Goal: Complete application form: Complete application form

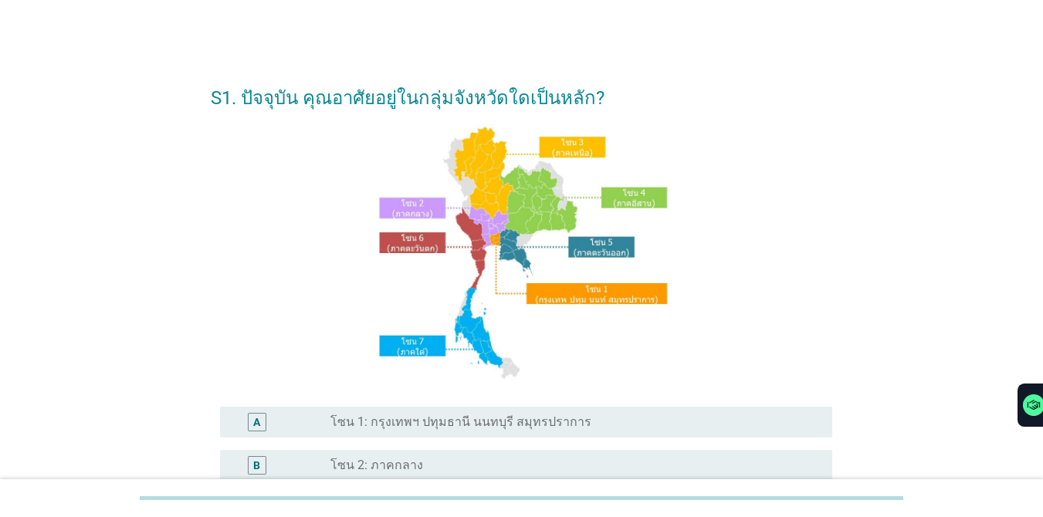
click at [536, 432] on div "A radio_button_unchecked โซน 1: กรุงเทพฯ ปทุมธานี นนทบุรี สมุทรปราการ" at bounding box center [526, 422] width 612 height 31
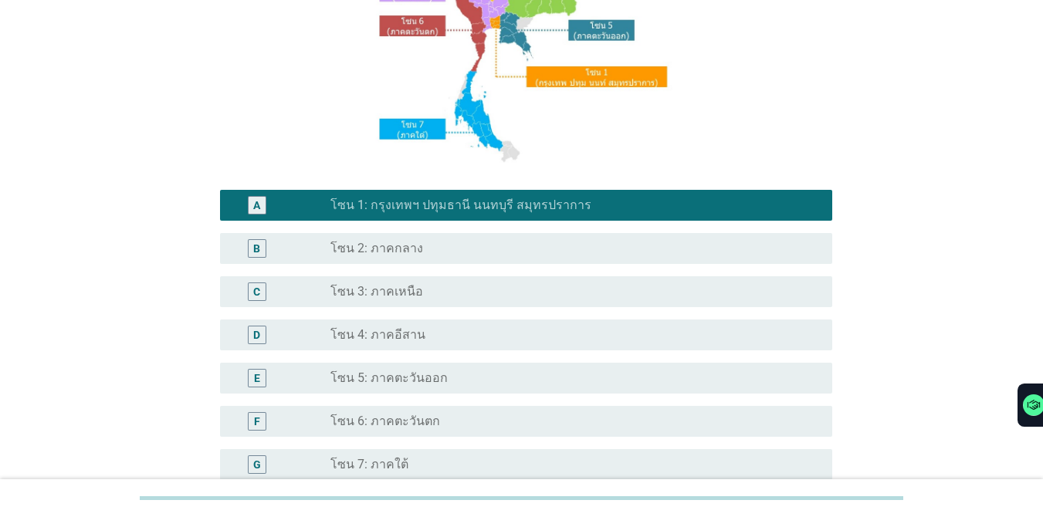
scroll to position [379, 0]
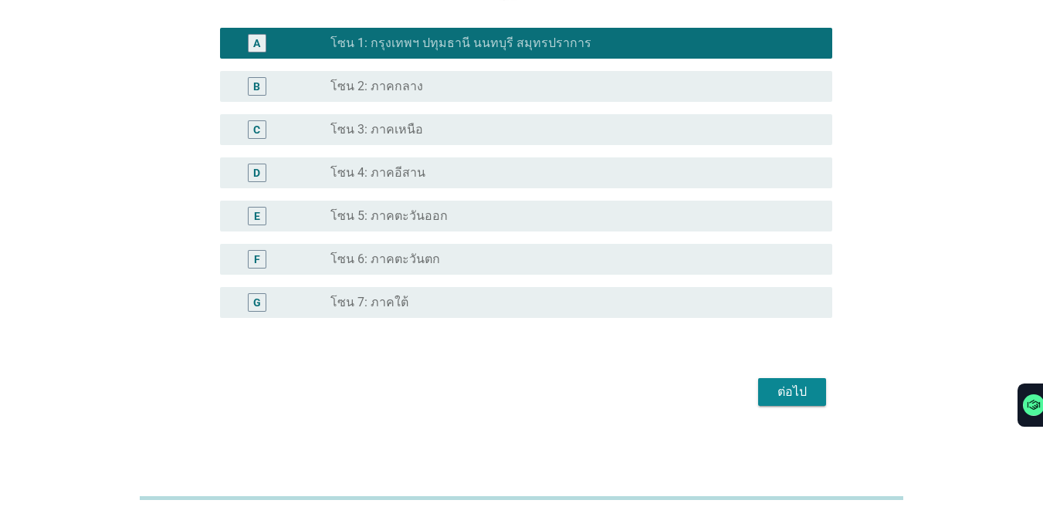
click at [760, 393] on div "ต่อไป" at bounding box center [792, 392] width 43 height 19
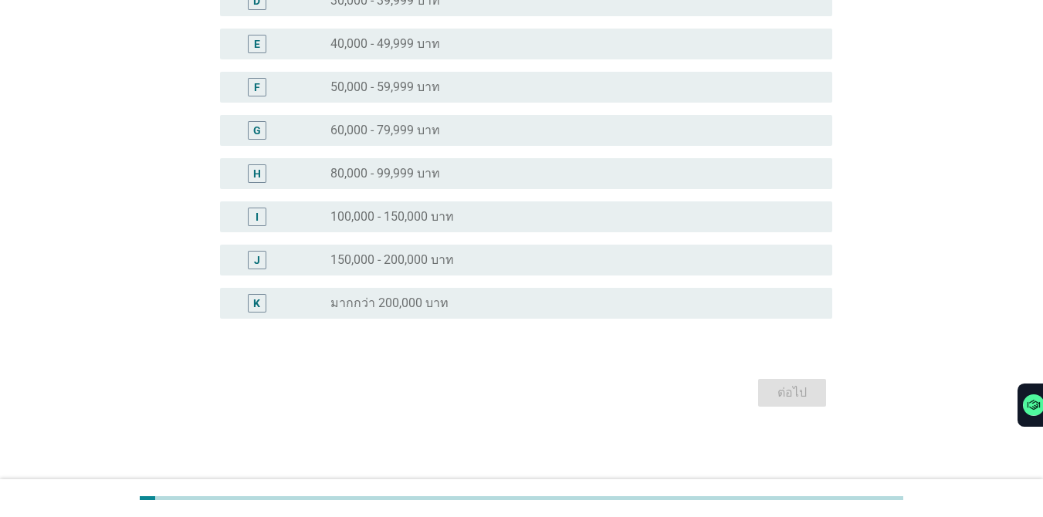
scroll to position [0, 0]
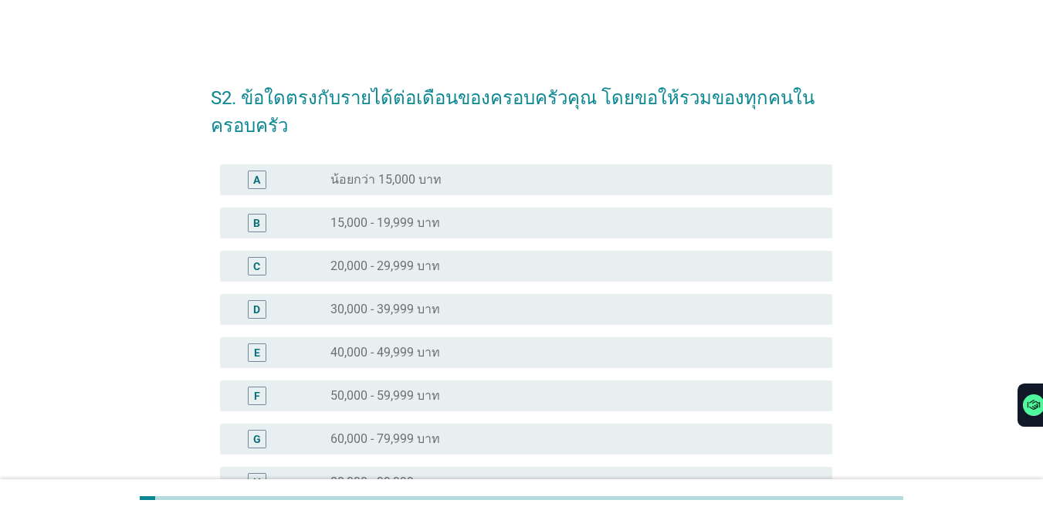
click at [503, 267] on div "radio_button_unchecked 20,000 - 29,999 บาท" at bounding box center [569, 266] width 477 height 15
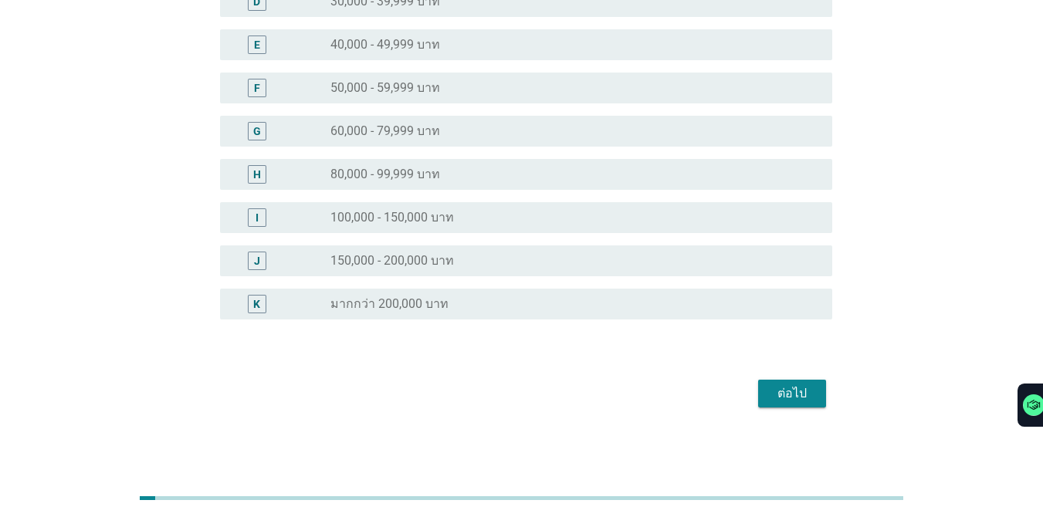
scroll to position [309, 0]
click at [760, 399] on div "ต่อไป" at bounding box center [792, 393] width 43 height 19
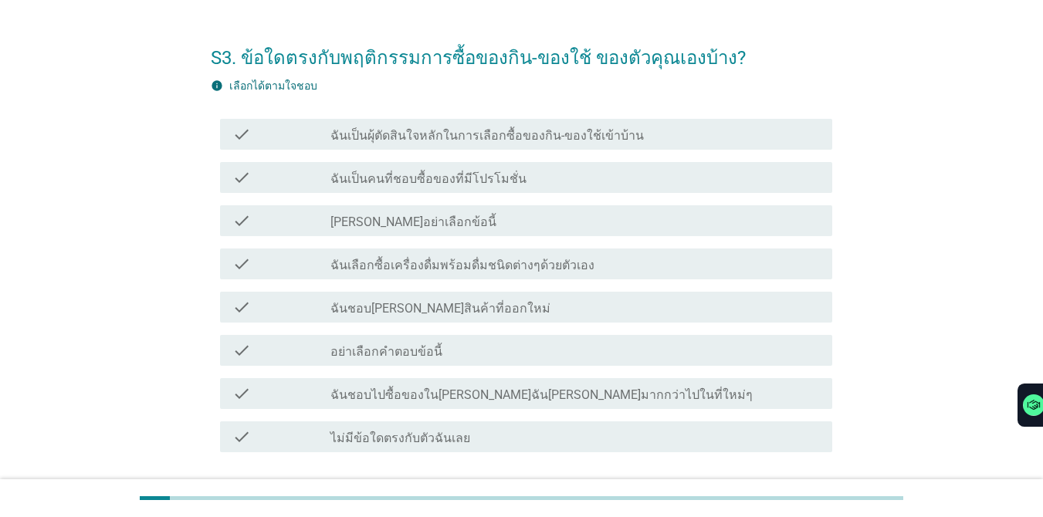
scroll to position [132, 0]
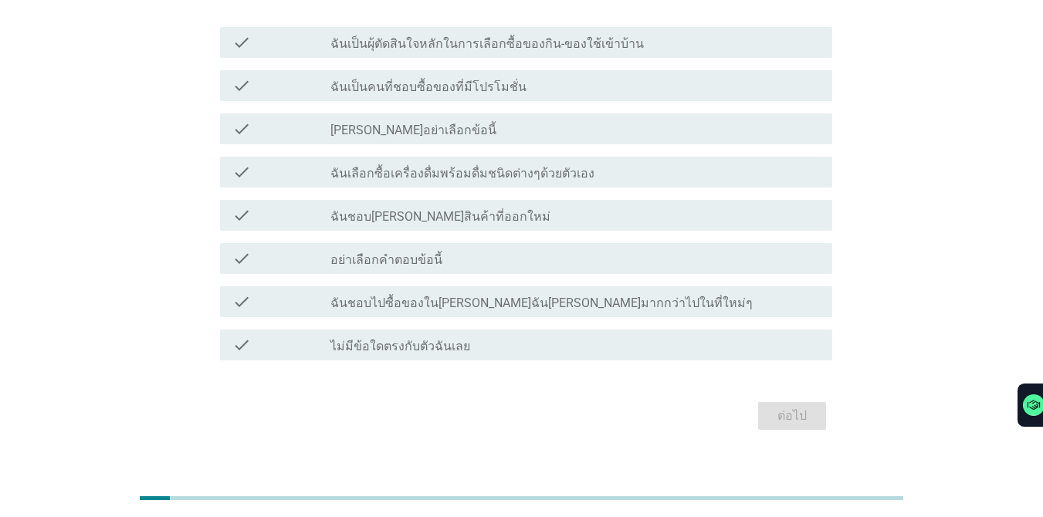
click at [480, 86] on label "ฉันเป็นคนที่ชอบซื้อของที่มีโปรโมชั่น" at bounding box center [429, 87] width 196 height 15
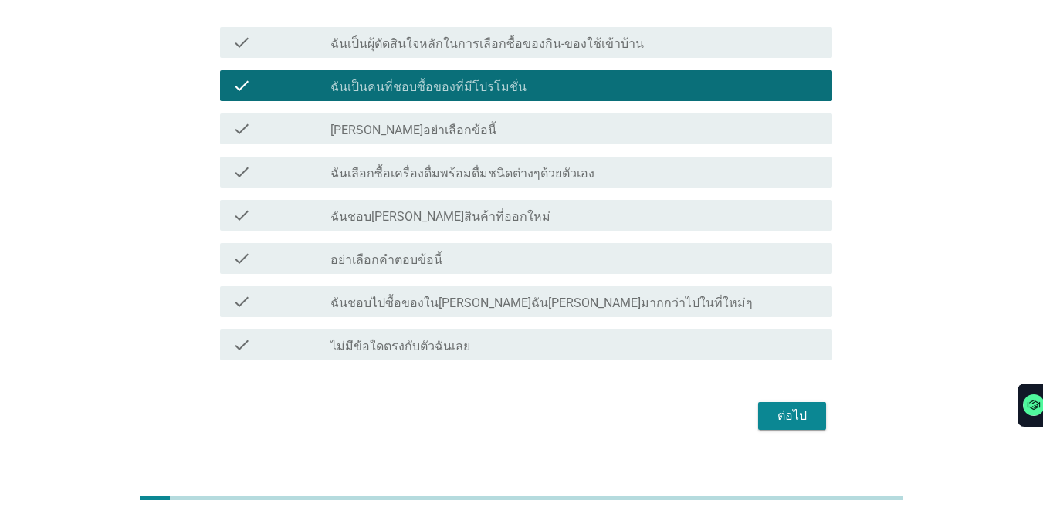
click at [760, 424] on div "ต่อไป" at bounding box center [792, 416] width 43 height 19
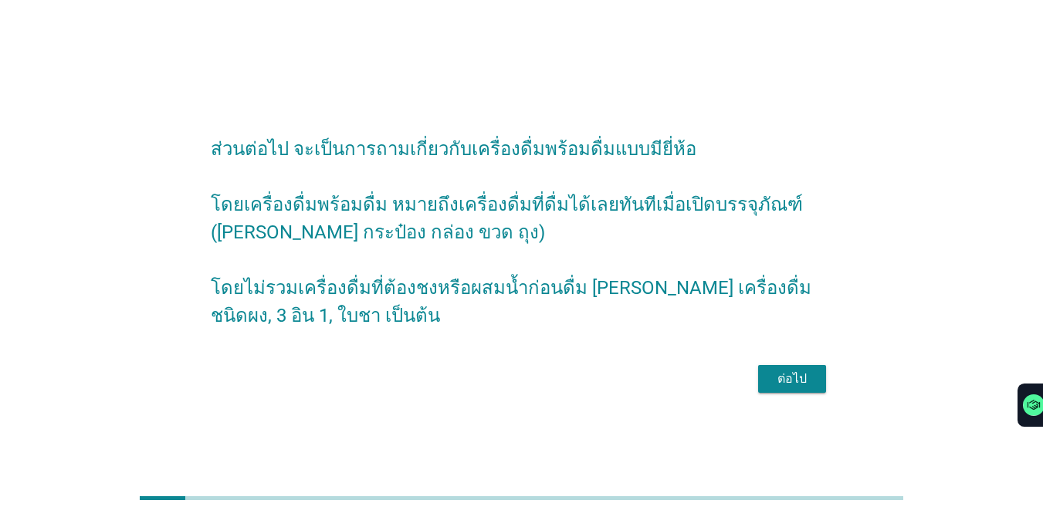
click at [760, 388] on div "ต่อไป" at bounding box center [792, 379] width 43 height 19
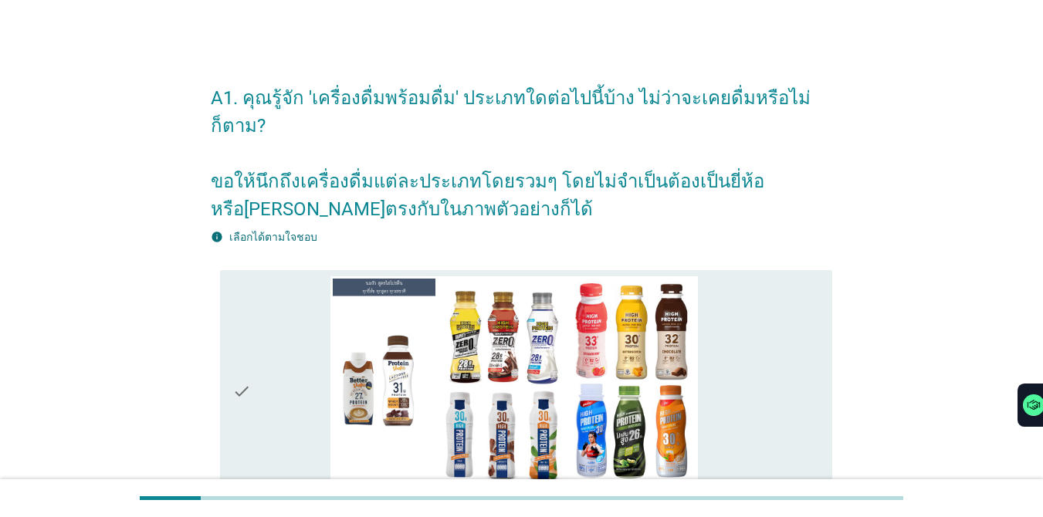
click at [251, 361] on icon "check" at bounding box center [241, 391] width 19 height 231
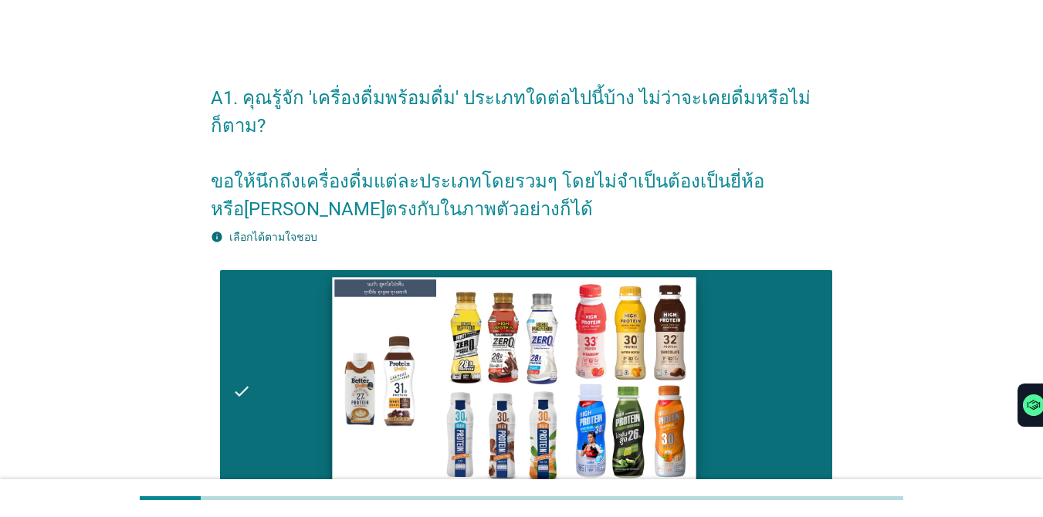
click at [574, 309] on img at bounding box center [514, 379] width 364 height 205
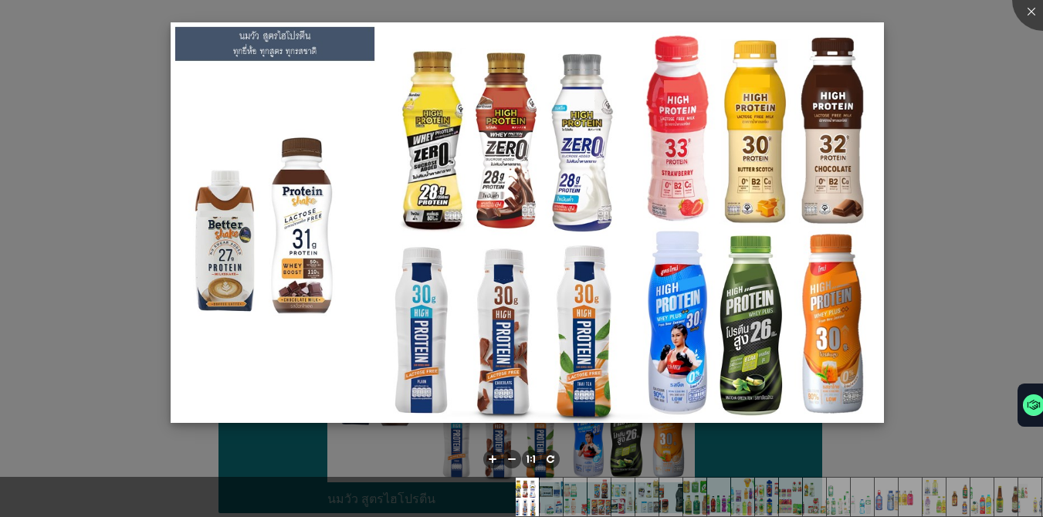
click at [760, 123] on img at bounding box center [527, 222] width 713 height 401
click at [618, 141] on img at bounding box center [527, 222] width 713 height 401
click at [605, 141] on img at bounding box center [527, 222] width 713 height 401
click at [760, 158] on div at bounding box center [521, 258] width 1043 height 517
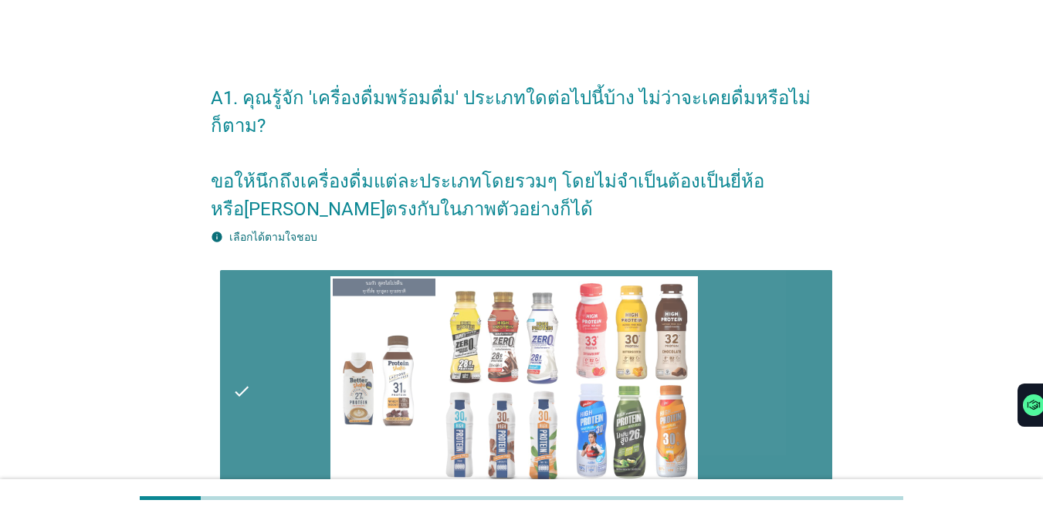
click at [266, 358] on div "check" at bounding box center [281, 391] width 98 height 231
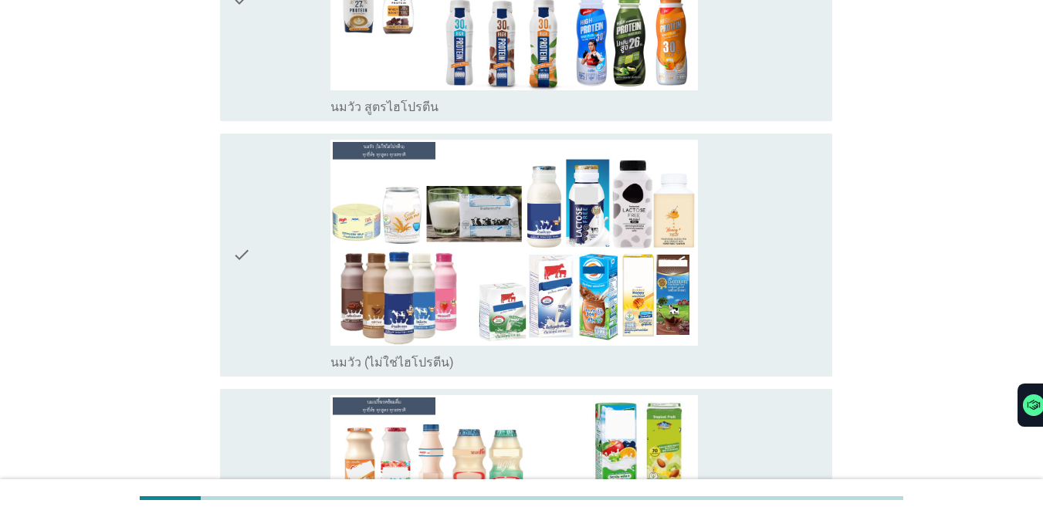
scroll to position [402, 0]
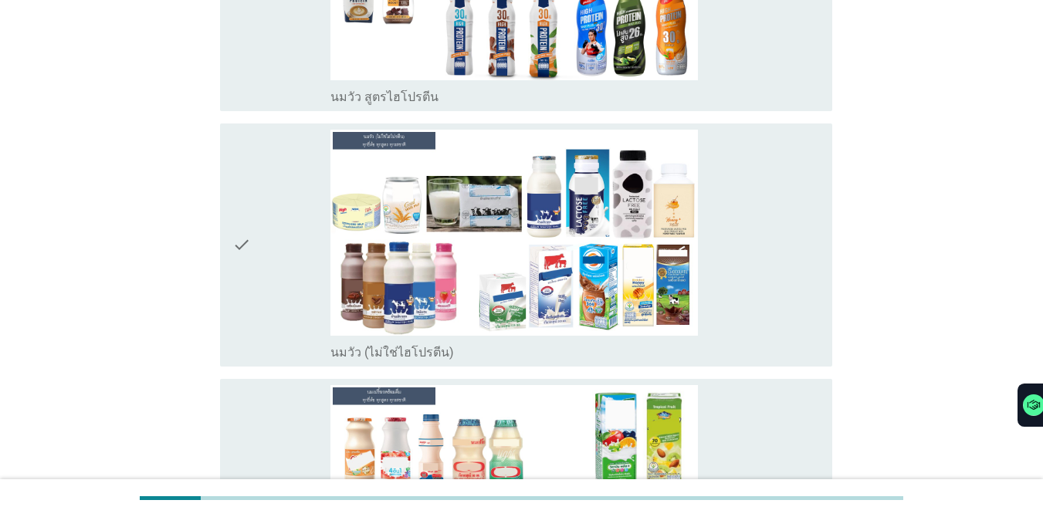
click at [270, 245] on div "check" at bounding box center [281, 245] width 98 height 231
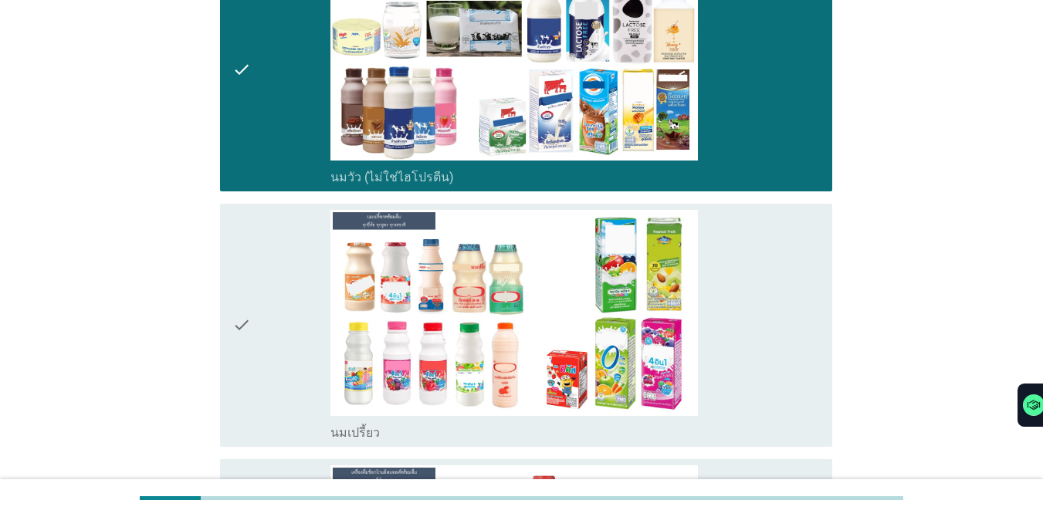
scroll to position [650, 0]
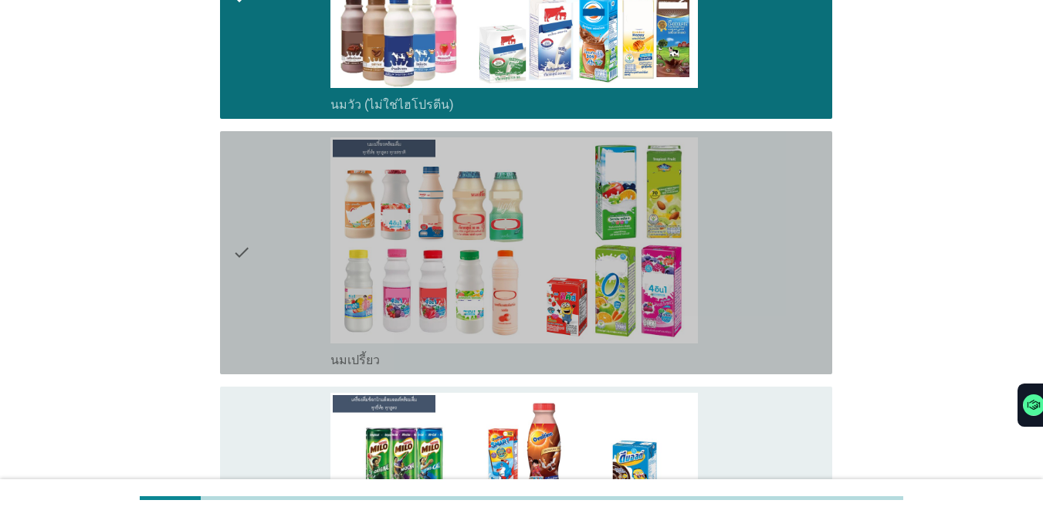
click at [259, 222] on div "check" at bounding box center [281, 252] width 98 height 231
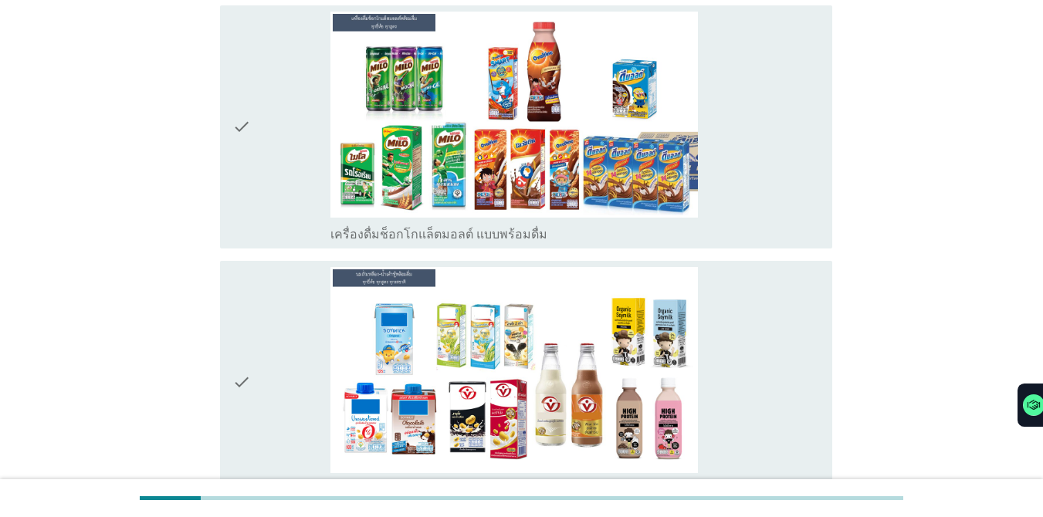
scroll to position [1043, 0]
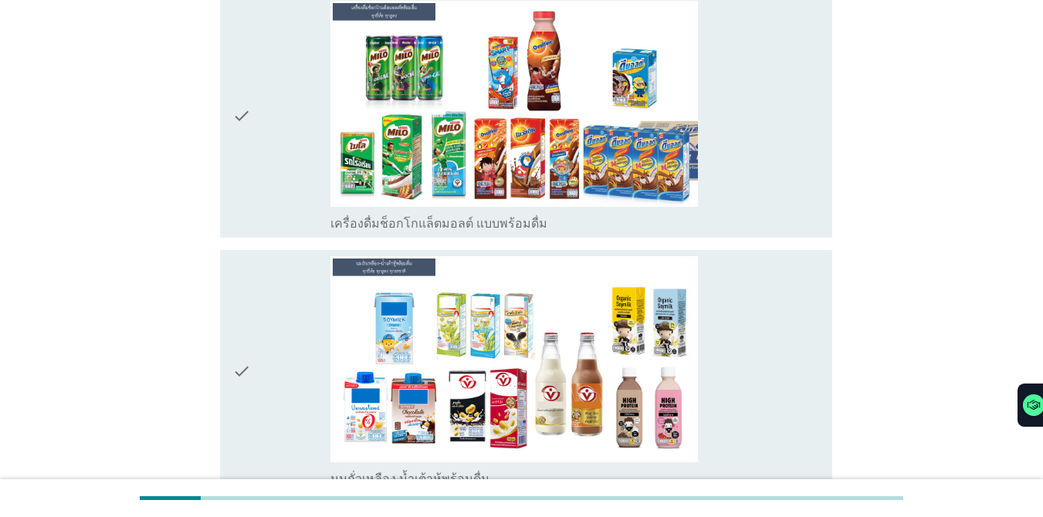
click at [281, 115] on div "check" at bounding box center [281, 116] width 98 height 231
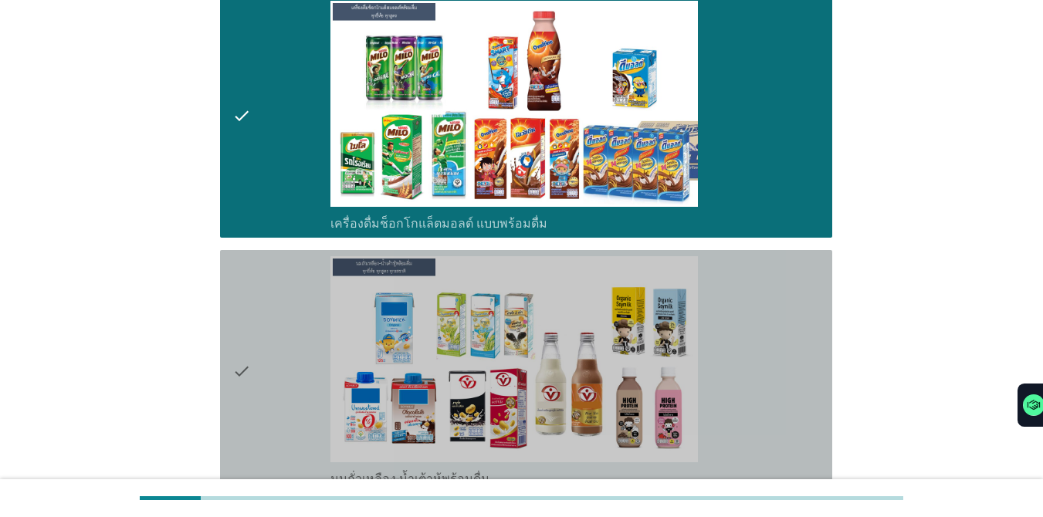
click at [307, 300] on div "check" at bounding box center [281, 371] width 98 height 231
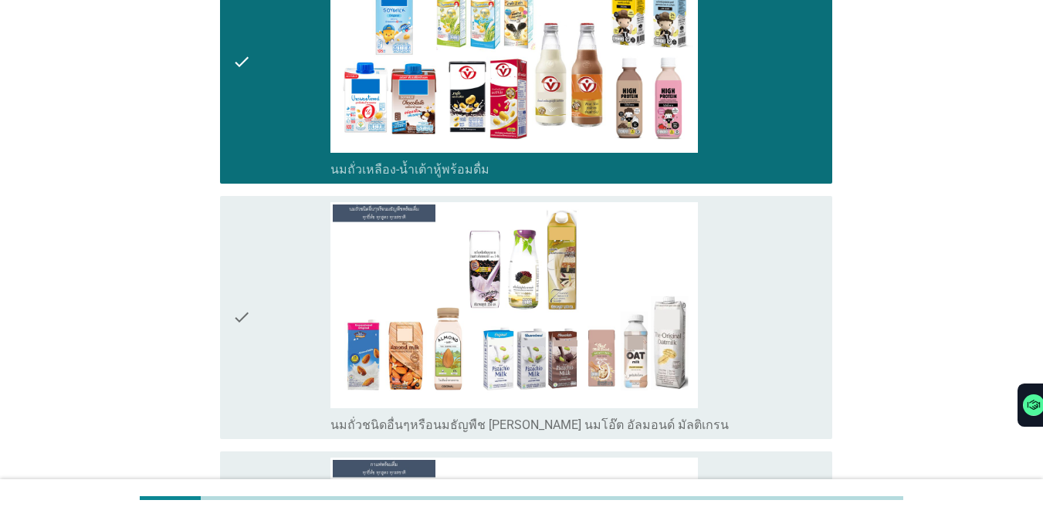
scroll to position [1383, 0]
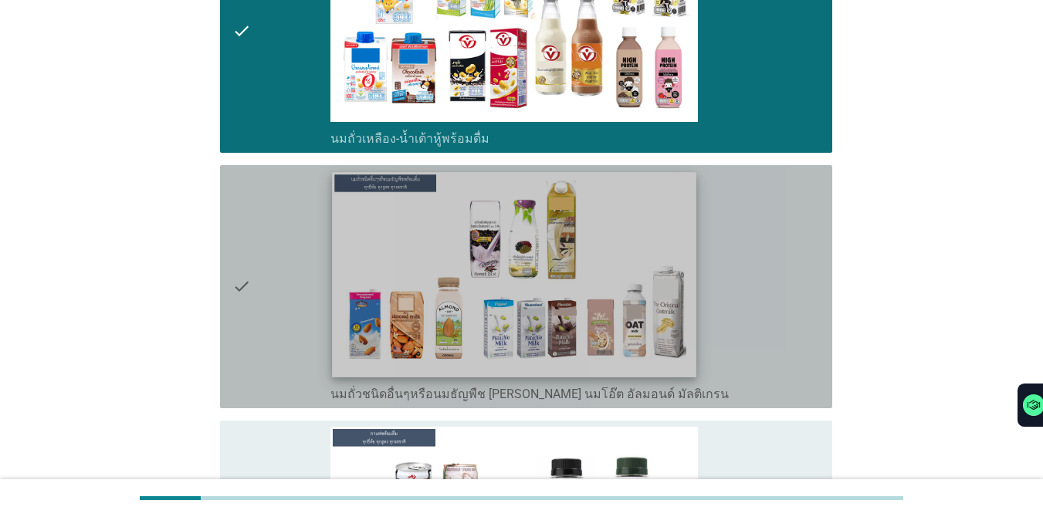
click at [564, 239] on img at bounding box center [514, 274] width 364 height 205
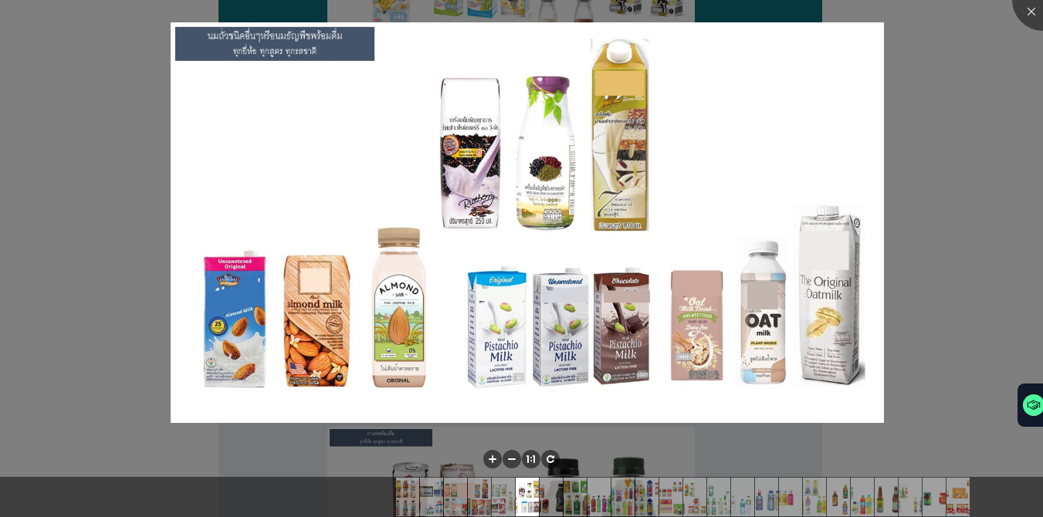
click at [760, 192] on div at bounding box center [521, 258] width 1043 height 517
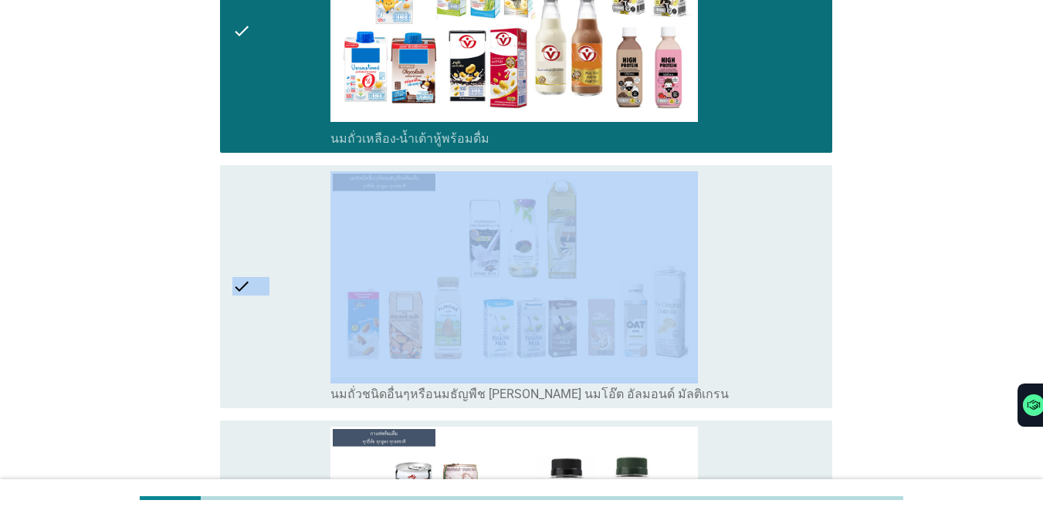
drag, startPoint x: 1042, startPoint y: 137, endPoint x: 1046, endPoint y: 127, distance: 10.4
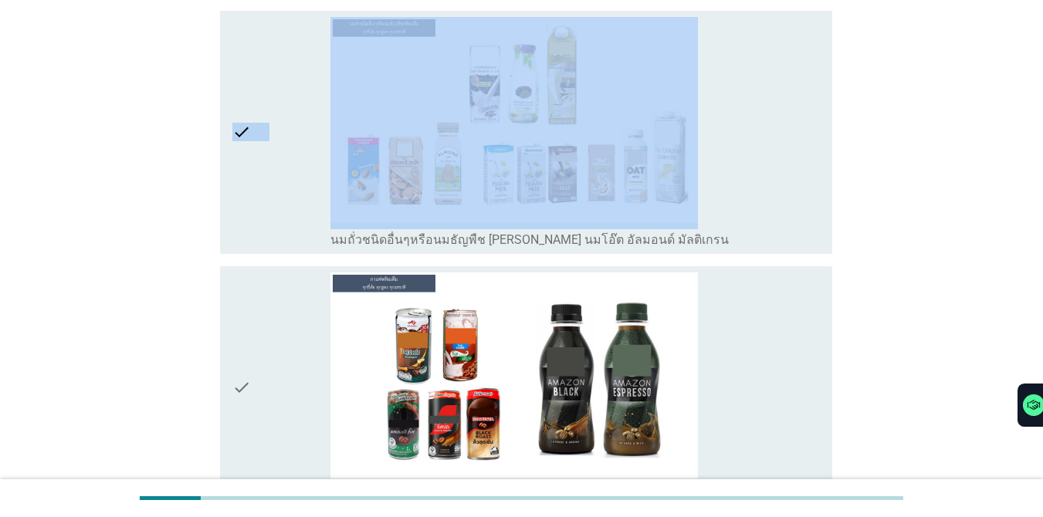
scroll to position [1682, 0]
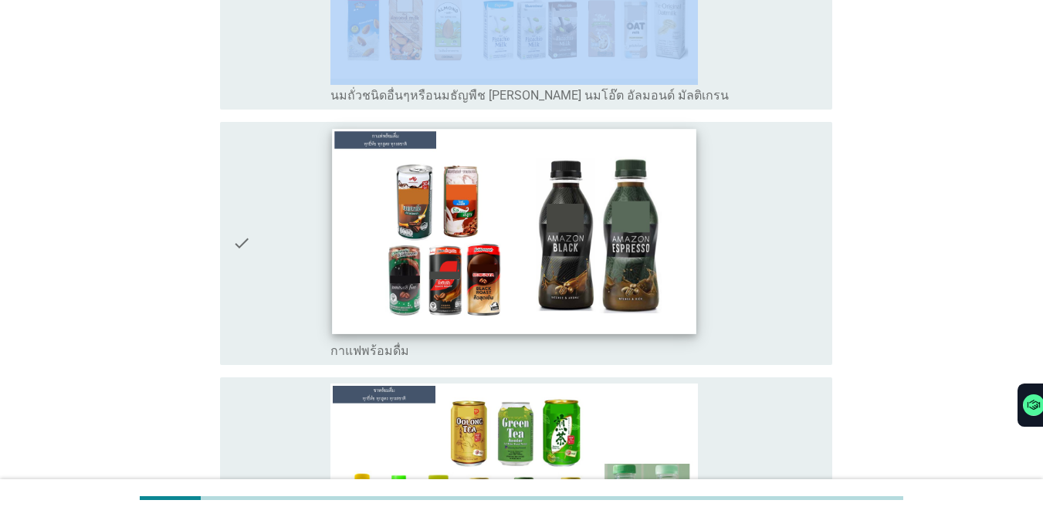
click at [662, 232] on img at bounding box center [514, 231] width 364 height 205
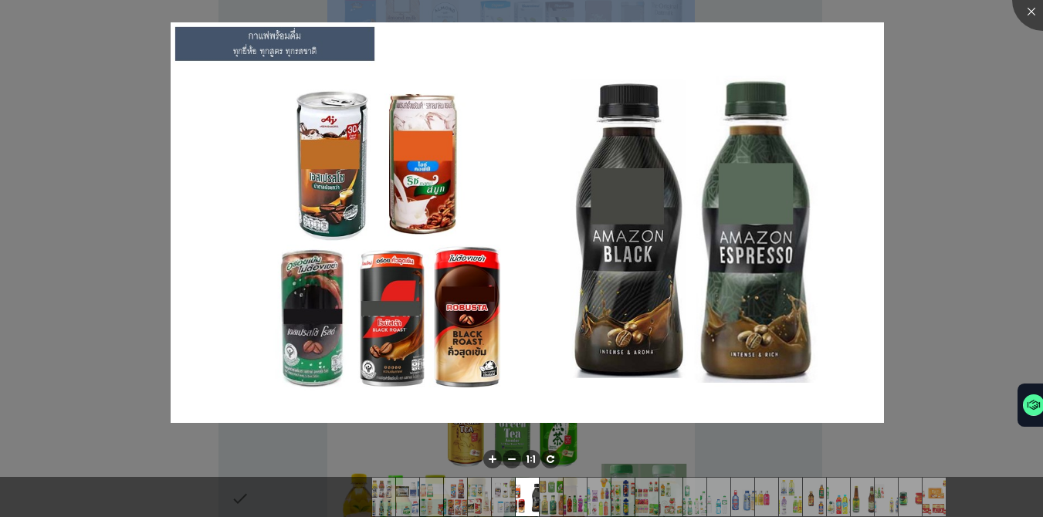
click at [760, 201] on div at bounding box center [521, 258] width 1043 height 517
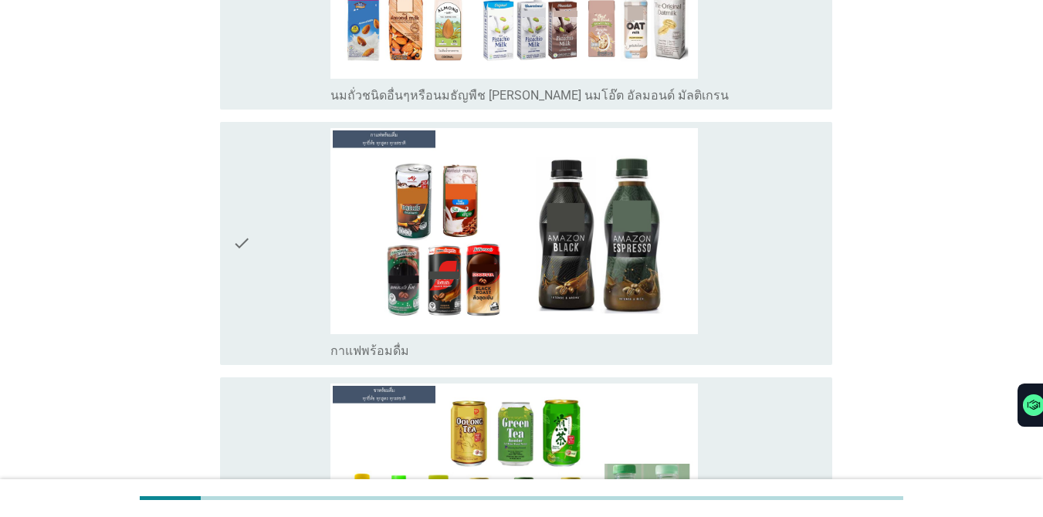
click at [276, 271] on div "check" at bounding box center [281, 243] width 98 height 231
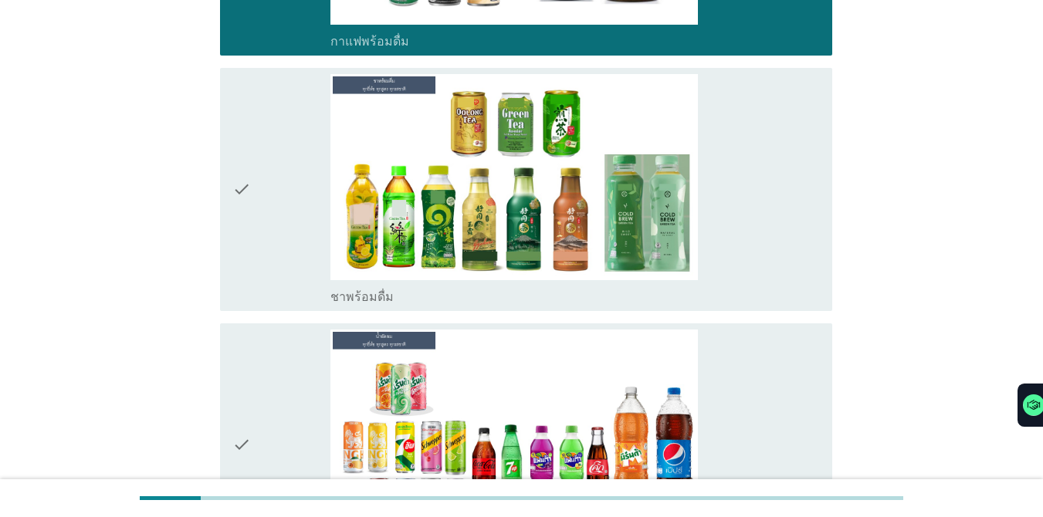
scroll to position [2064, 0]
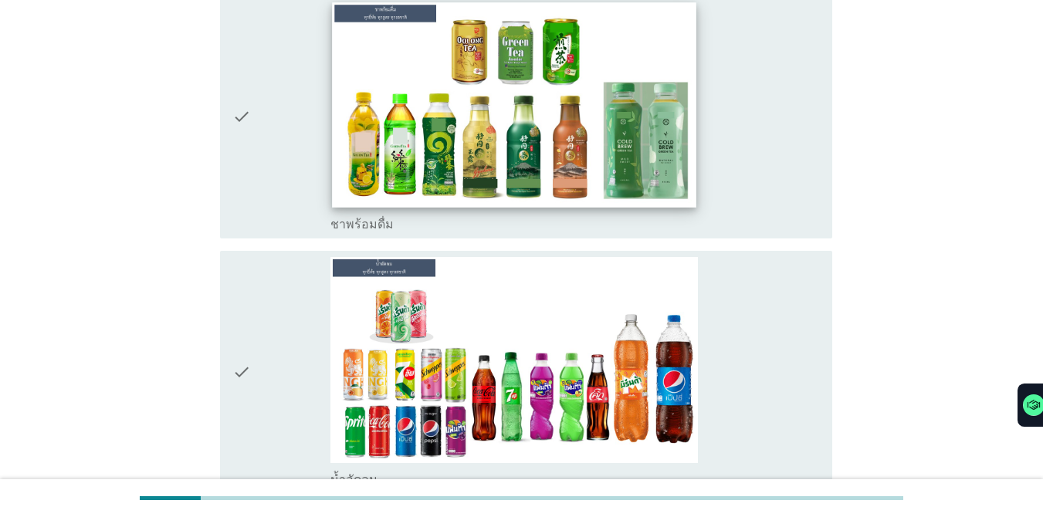
click at [581, 171] on img at bounding box center [514, 104] width 364 height 205
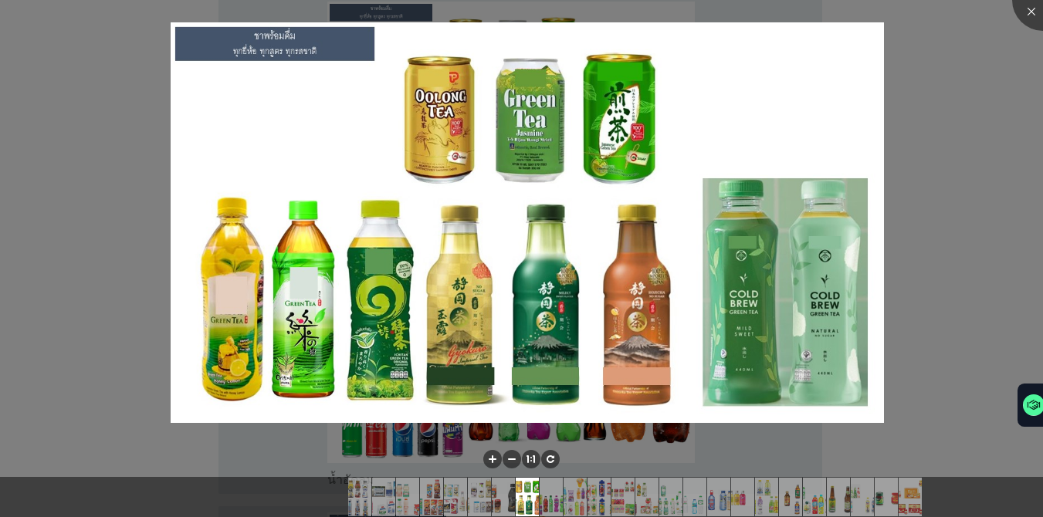
click at [570, 173] on div at bounding box center [521, 258] width 1043 height 517
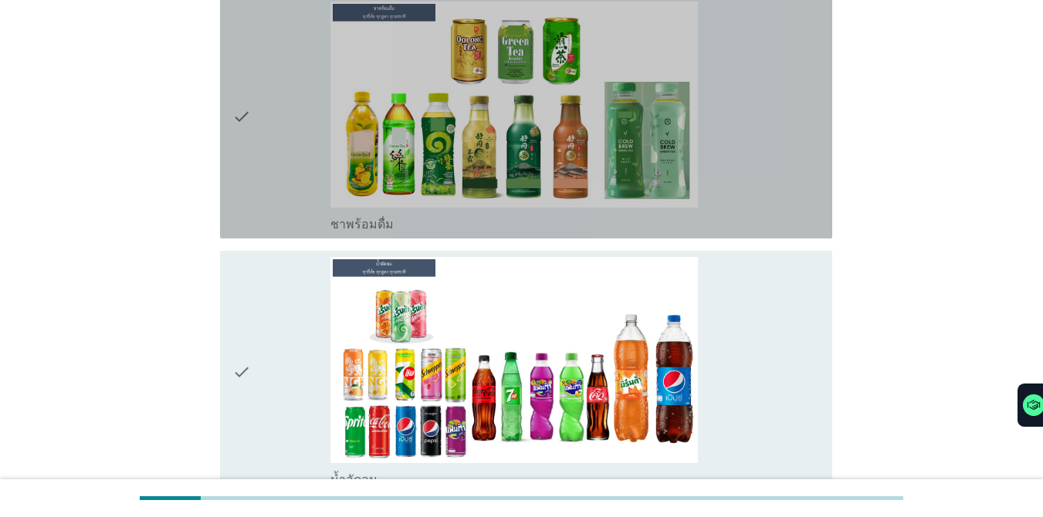
click at [310, 147] on div "check" at bounding box center [281, 117] width 98 height 231
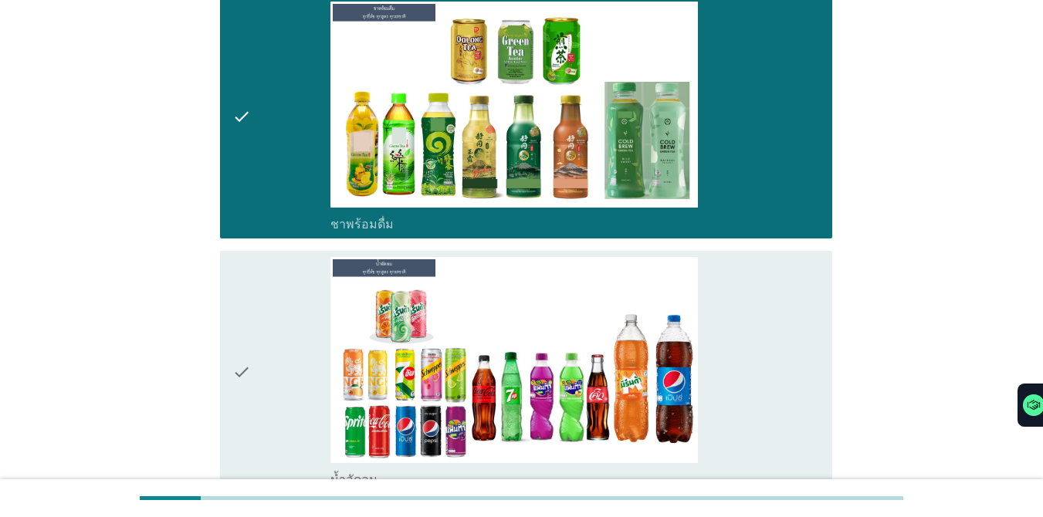
click at [304, 283] on div "check" at bounding box center [281, 372] width 98 height 231
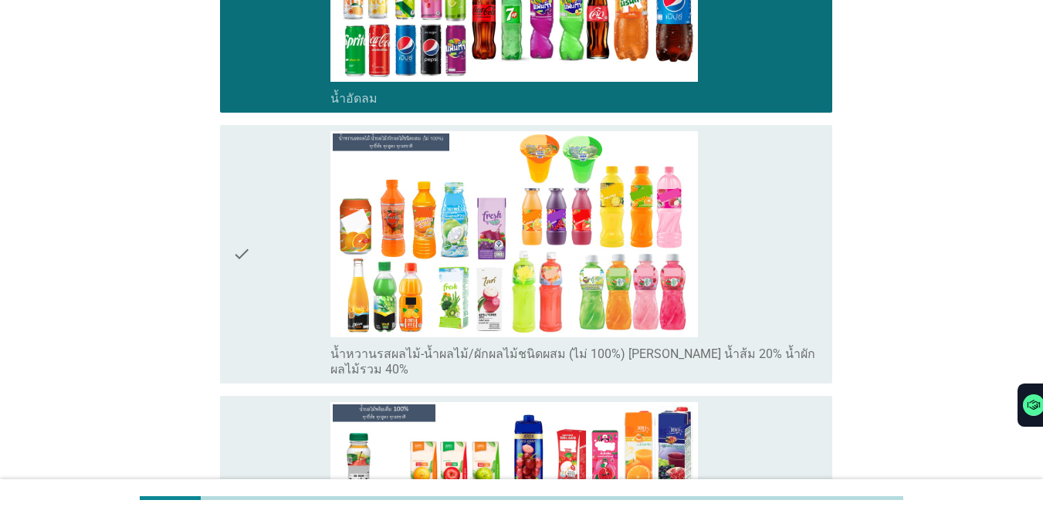
scroll to position [2456, 0]
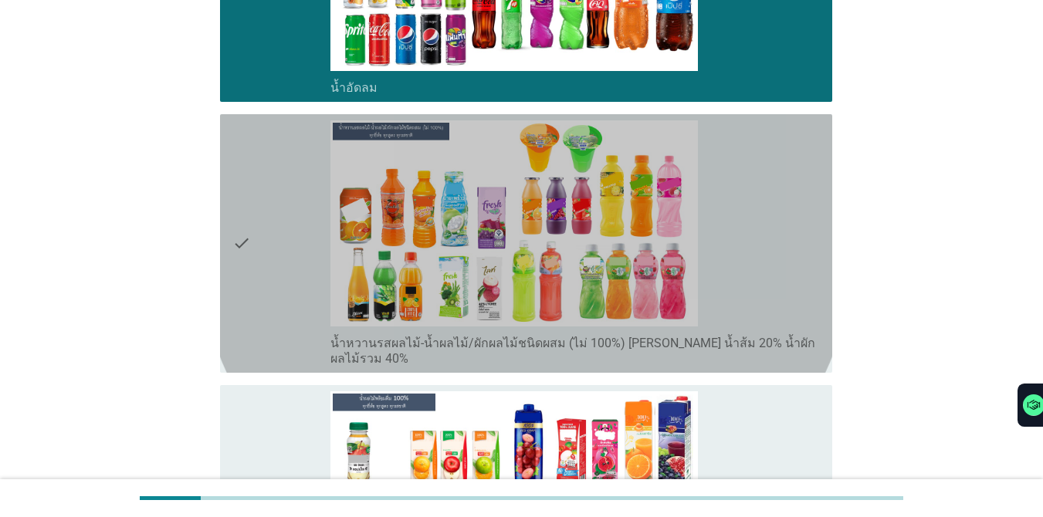
click at [745, 228] on div "check_box_outline_blank น้ำหวานรสผลไม้-น้ำผลไม้/ผักผลไม้ชนิดผสม (ไม่ 100%) [PER…" at bounding box center [576, 243] width 490 height 246
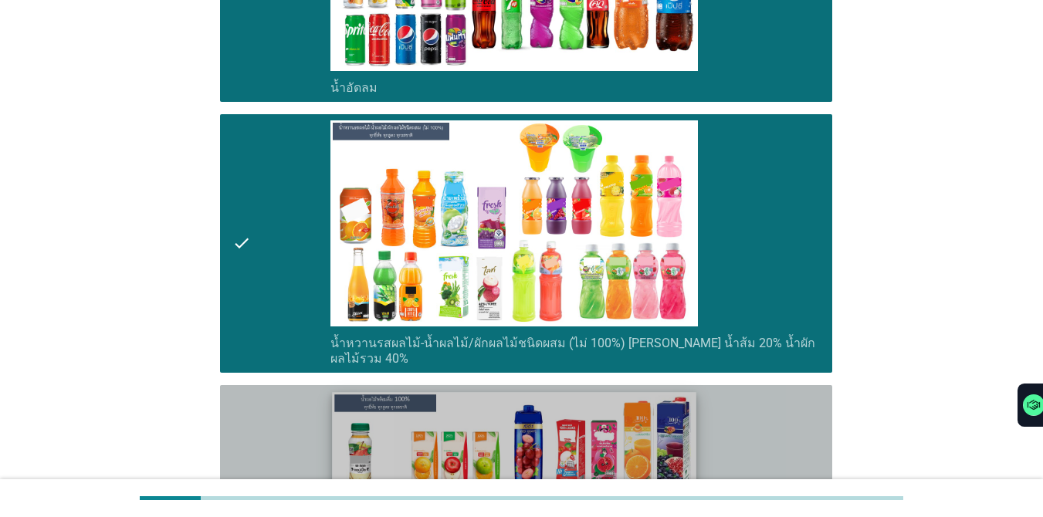
click at [597, 413] on img at bounding box center [514, 494] width 364 height 205
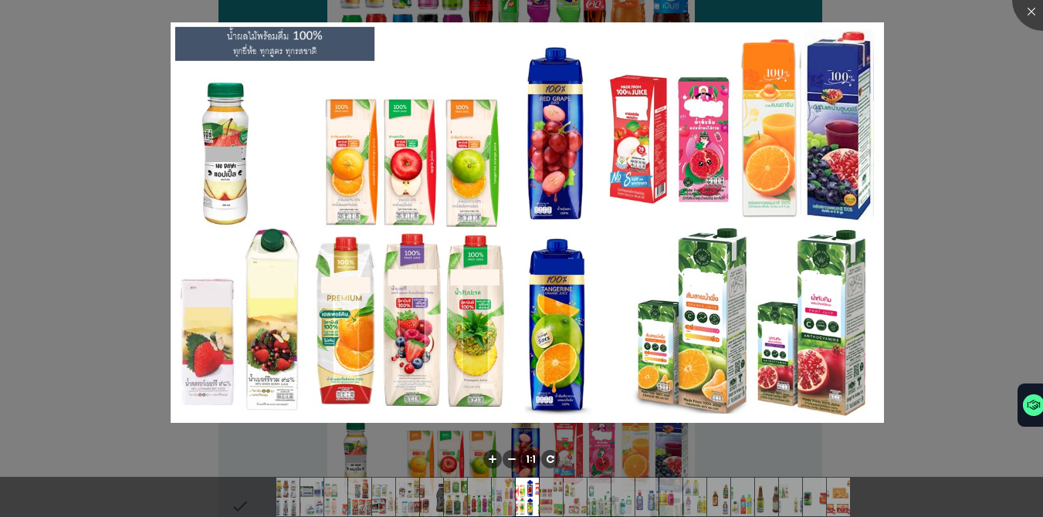
click at [760, 204] on div at bounding box center [521, 258] width 1043 height 517
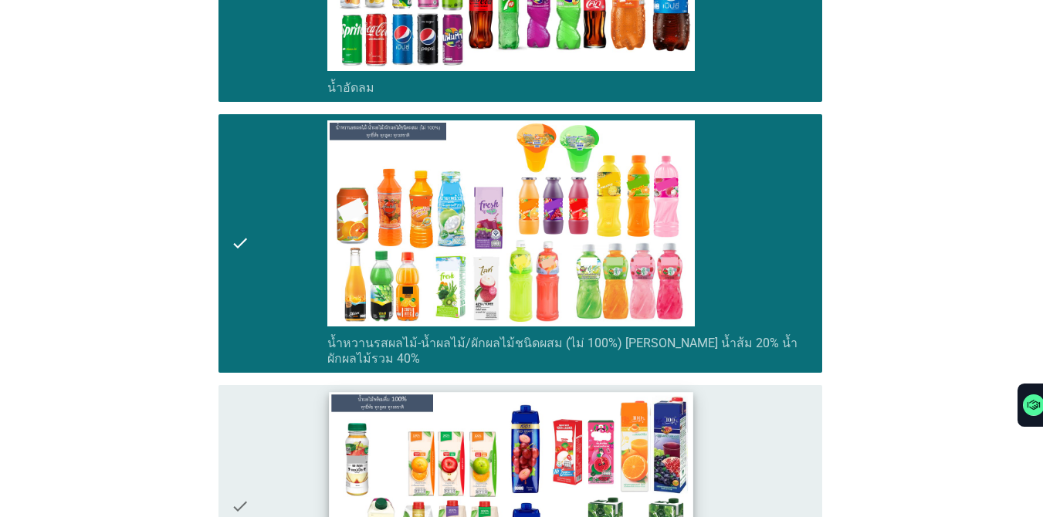
click at [543, 402] on img at bounding box center [511, 494] width 364 height 205
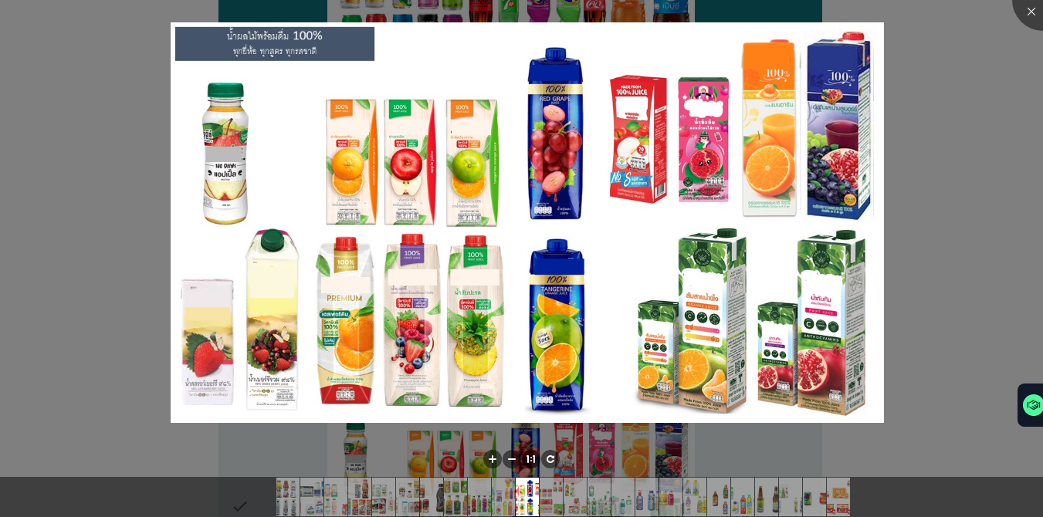
click at [760, 212] on div at bounding box center [521, 258] width 1043 height 517
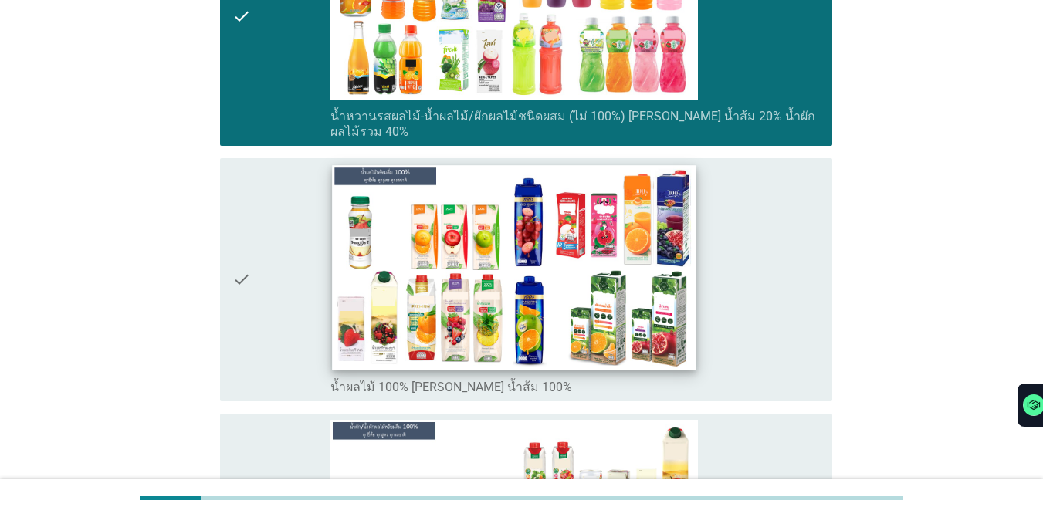
scroll to position [2704, 0]
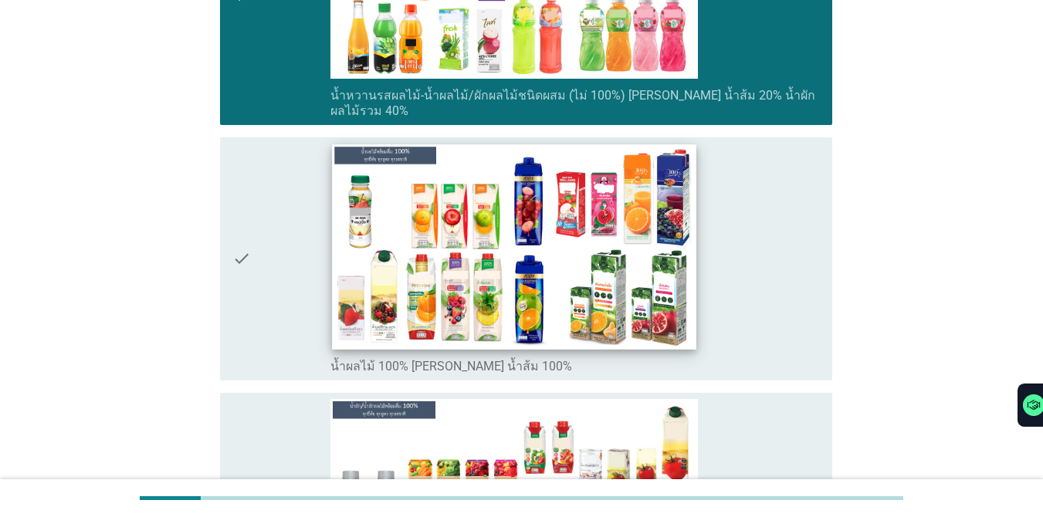
click at [576, 209] on img at bounding box center [514, 246] width 364 height 205
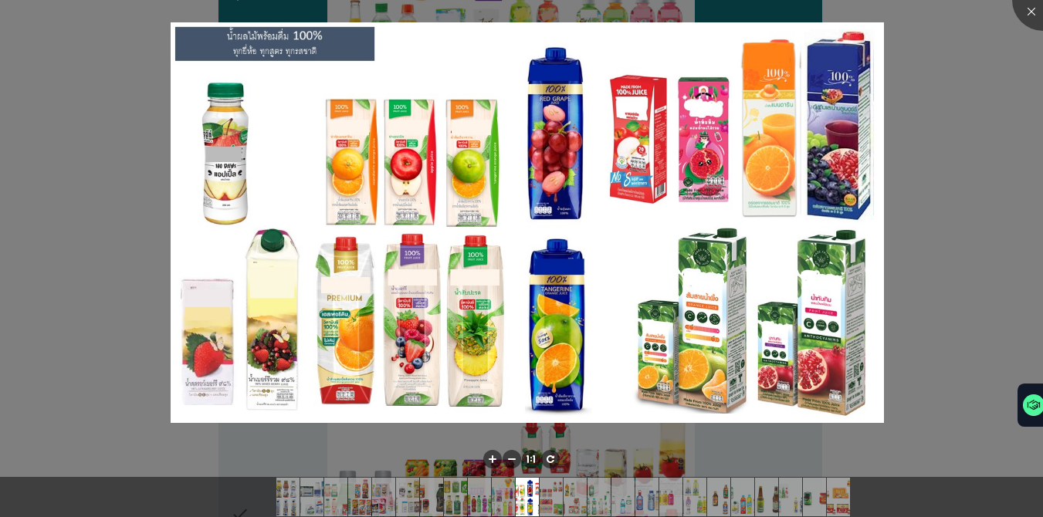
click at [98, 206] on div at bounding box center [521, 258] width 1043 height 517
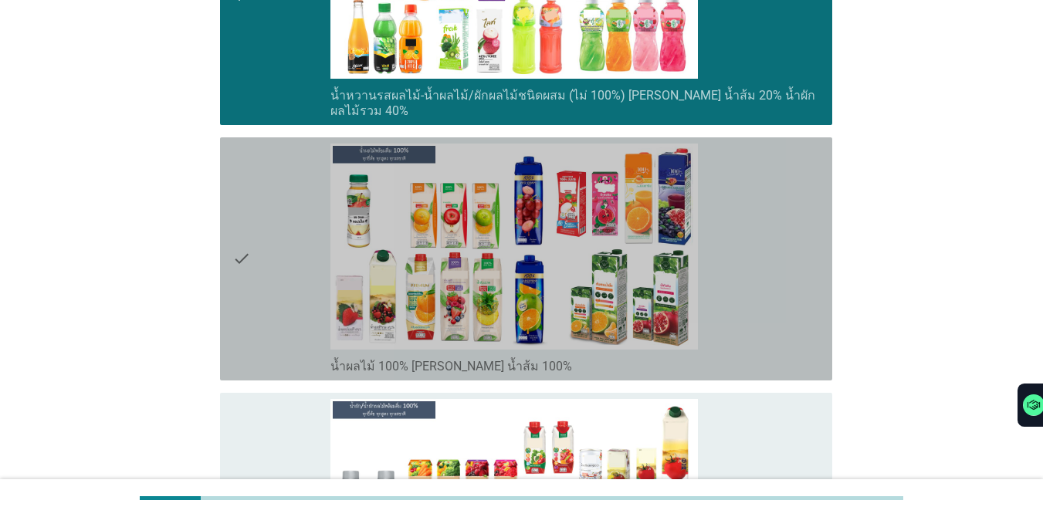
click at [241, 240] on icon "check" at bounding box center [241, 259] width 19 height 231
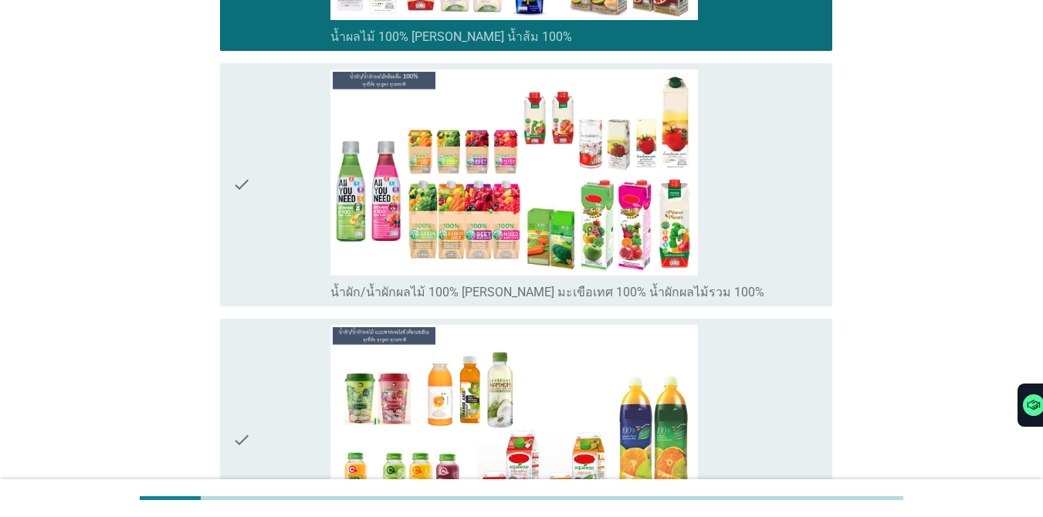
scroll to position [3055, 0]
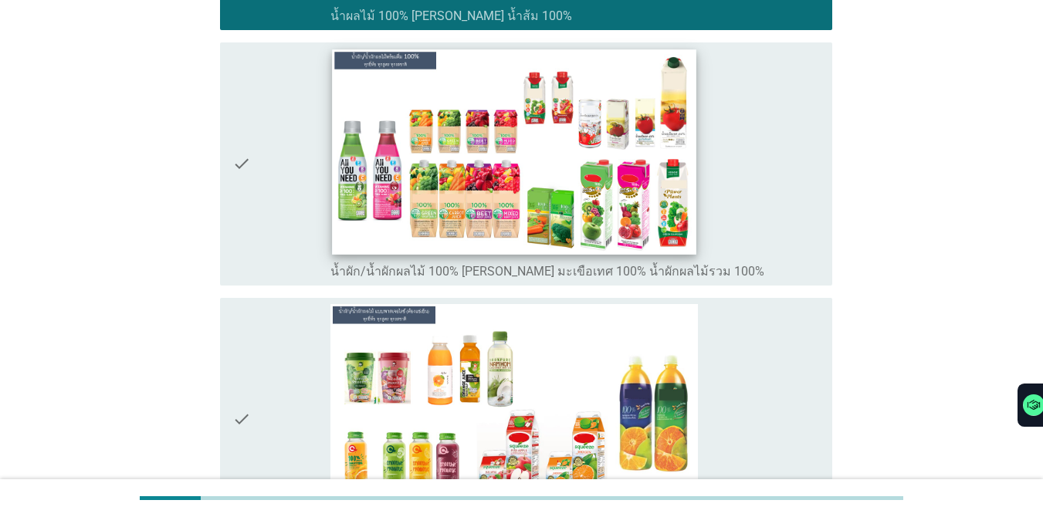
click at [380, 142] on img at bounding box center [514, 151] width 364 height 205
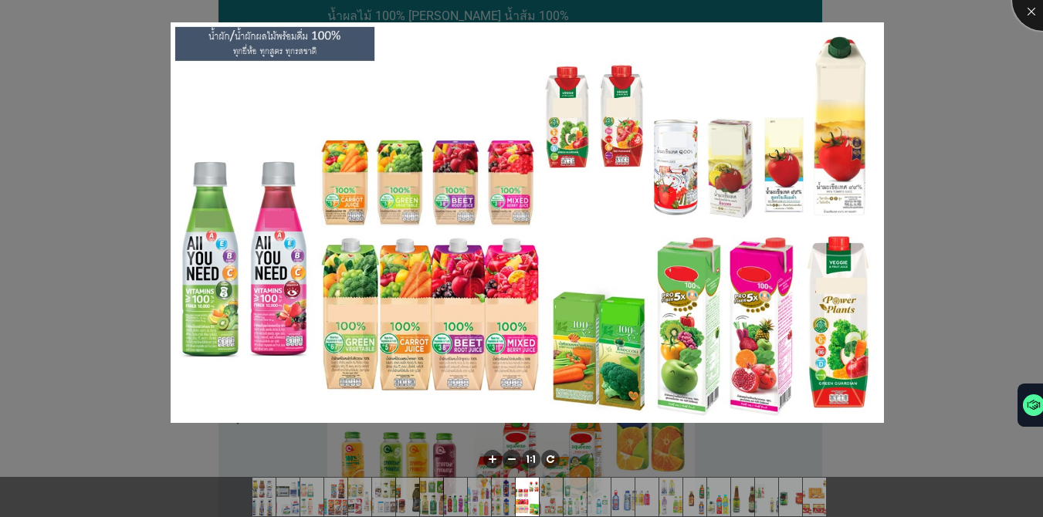
click at [760, 13] on div at bounding box center [1043, 0] width 62 height 62
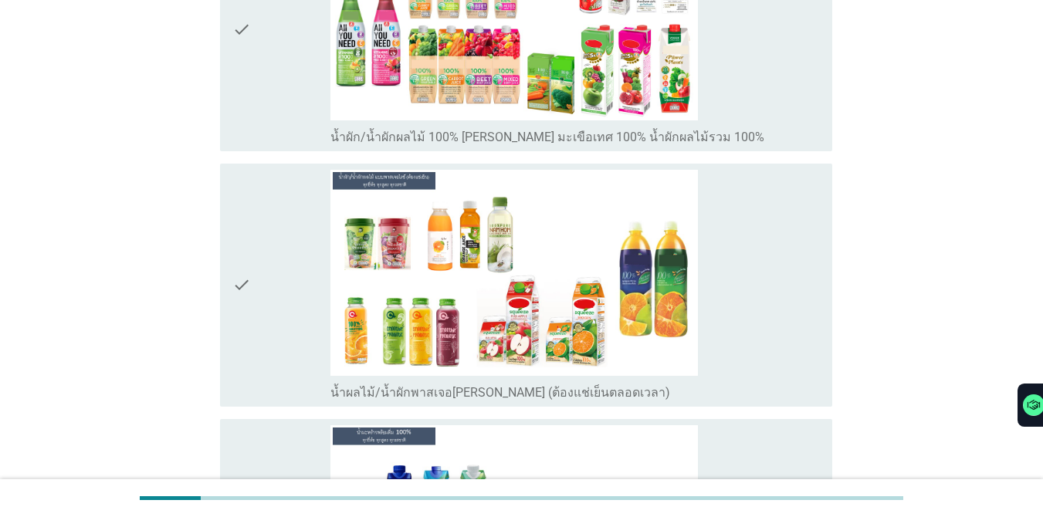
scroll to position [3199, 0]
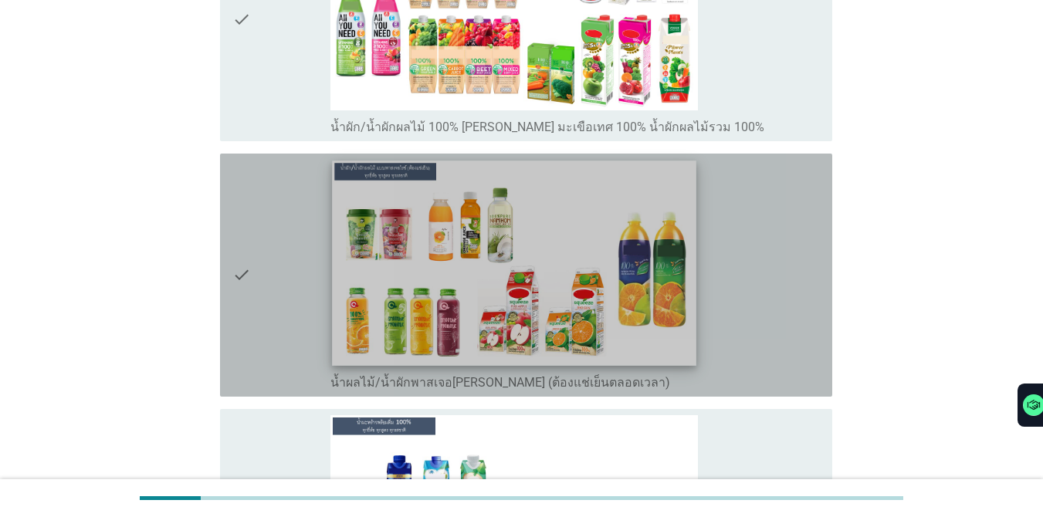
click at [385, 185] on img at bounding box center [514, 263] width 364 height 205
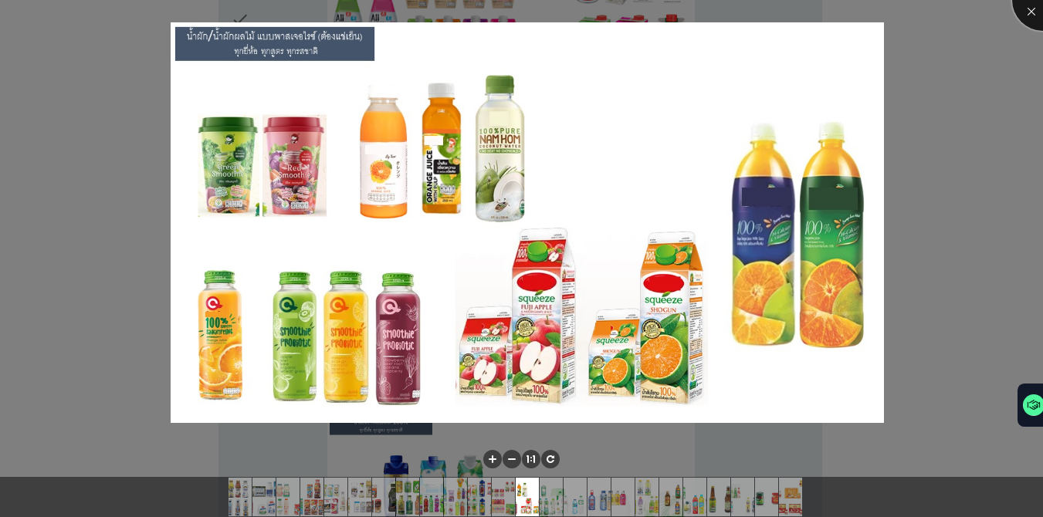
click at [760, 12] on div at bounding box center [1043, 0] width 62 height 62
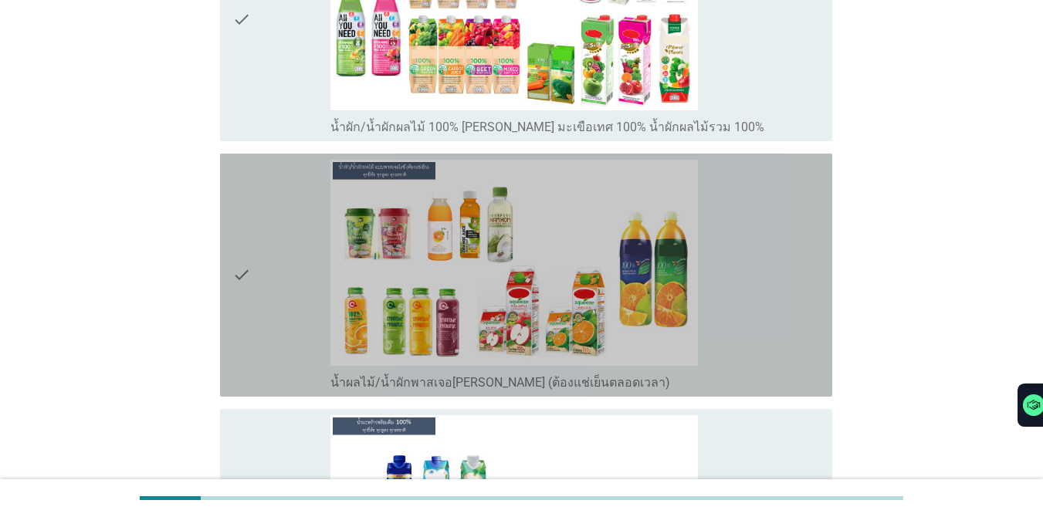
click at [302, 215] on div "check" at bounding box center [281, 275] width 98 height 231
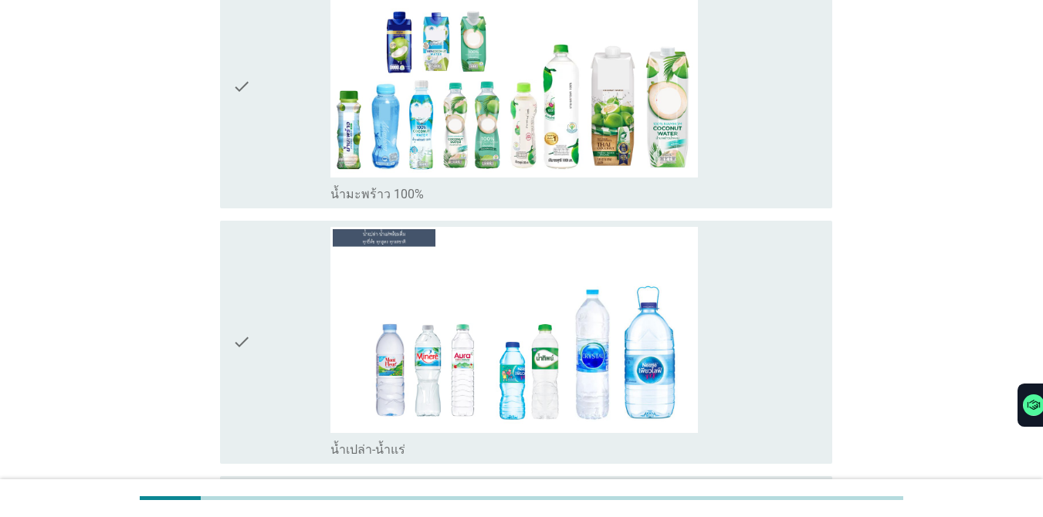
scroll to position [3663, 0]
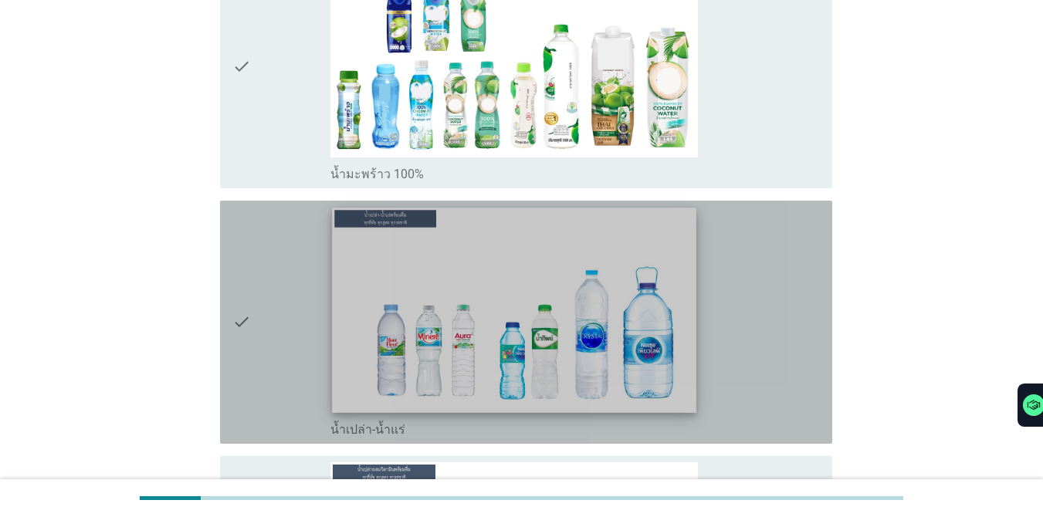
click at [664, 304] on img at bounding box center [514, 310] width 364 height 205
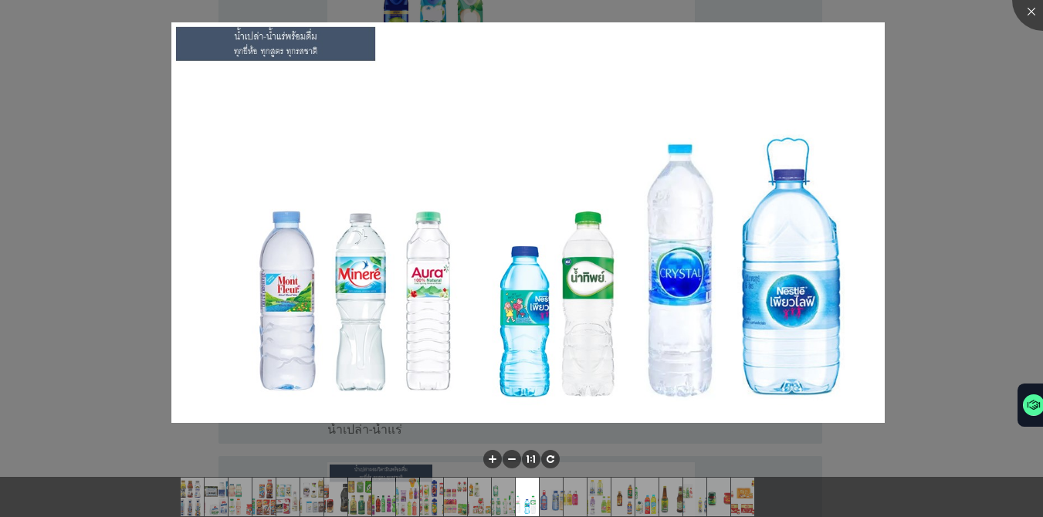
click at [760, 114] on div at bounding box center [521, 258] width 1043 height 517
click at [760, 9] on div at bounding box center [1043, 0] width 62 height 62
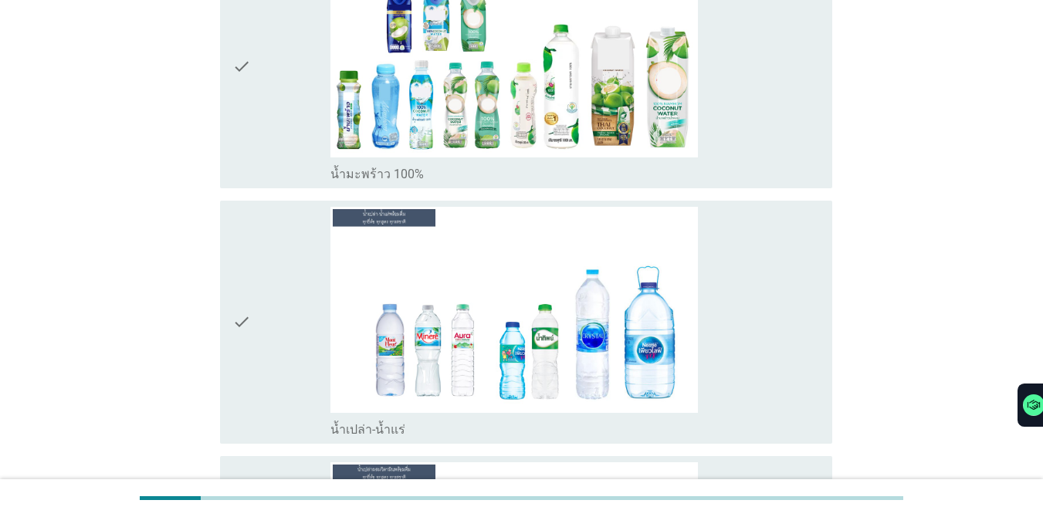
click at [727, 211] on div "check_box_outline_blank น้ำเปล่า-น้ำแร่" at bounding box center [576, 322] width 490 height 231
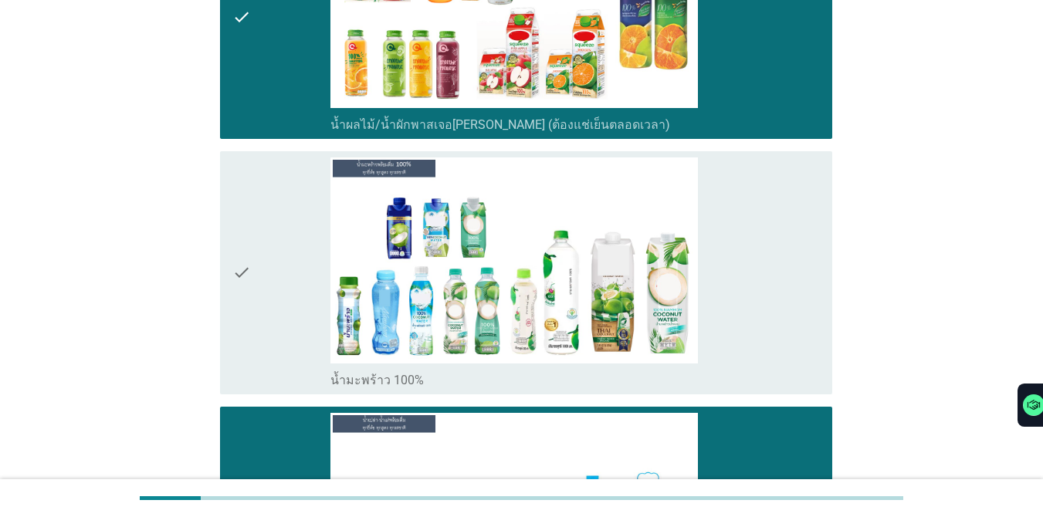
scroll to position [3488, 0]
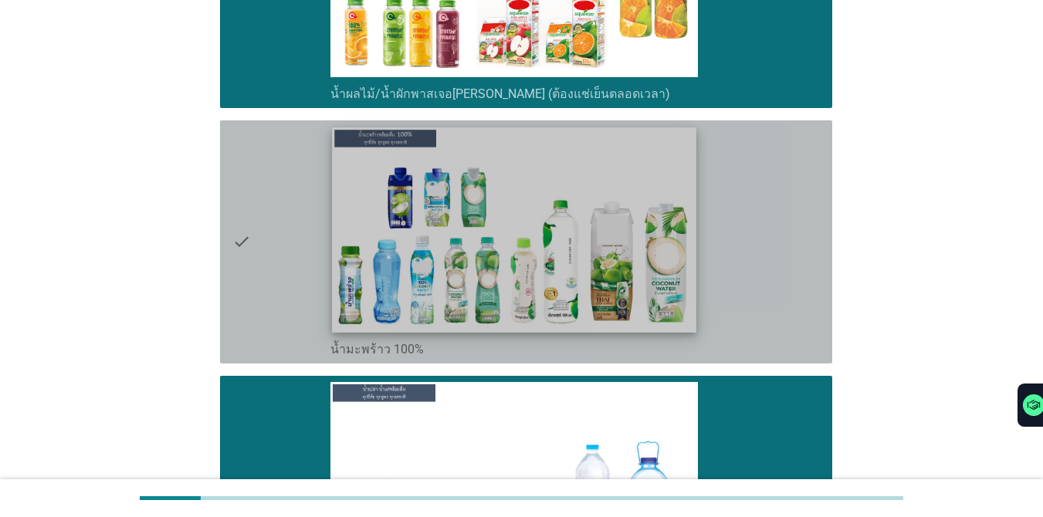
click at [581, 189] on img at bounding box center [514, 229] width 364 height 205
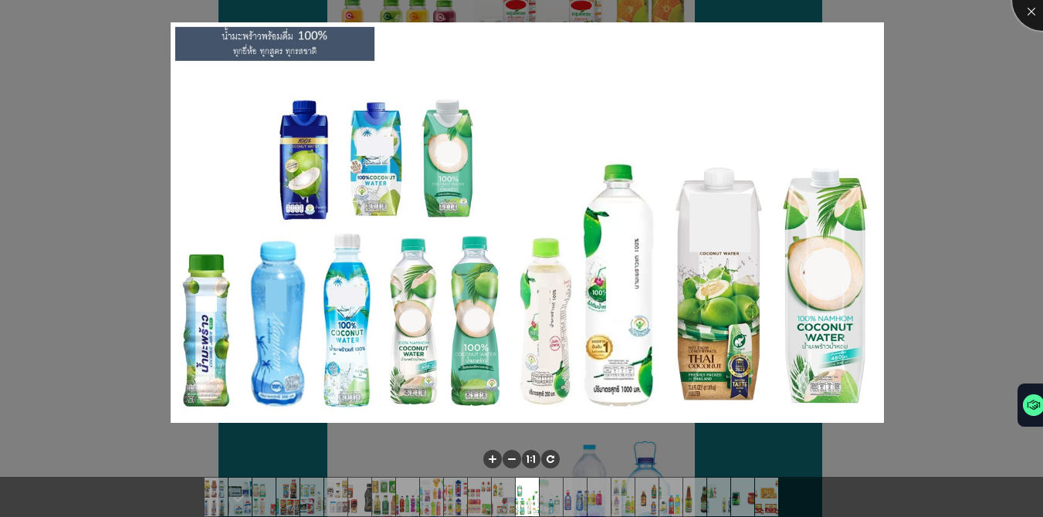
click at [760, 4] on div at bounding box center [1043, 0] width 62 height 62
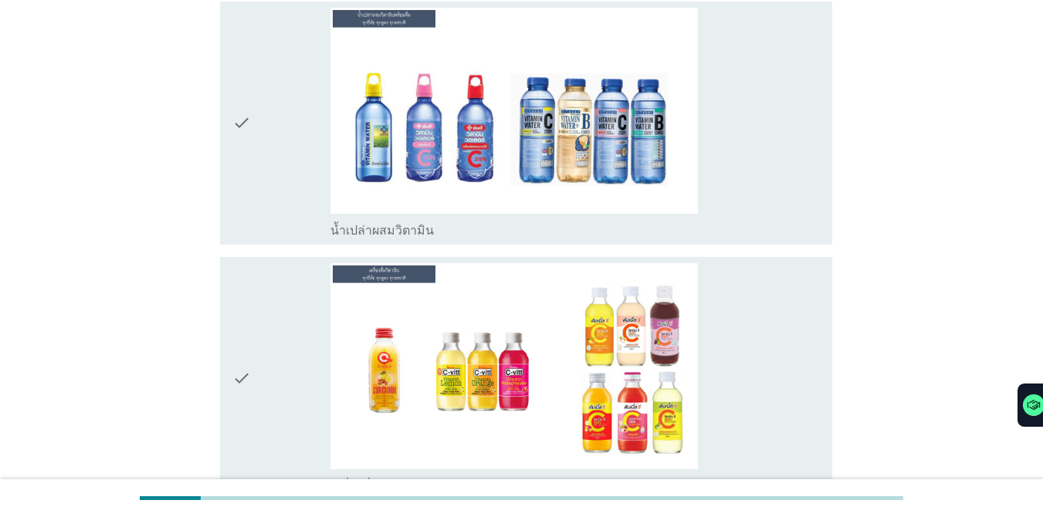
scroll to position [4149, 0]
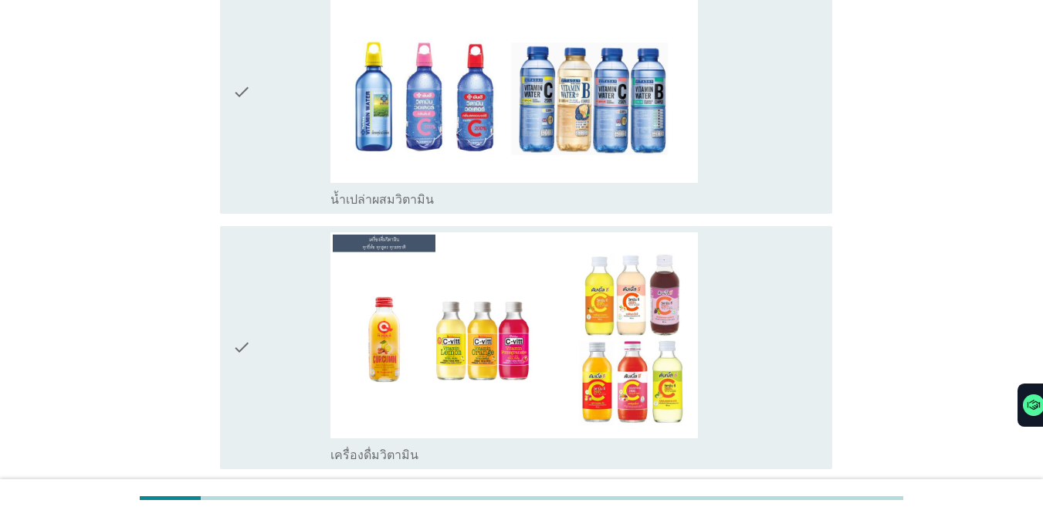
click at [294, 252] on div "check" at bounding box center [281, 347] width 98 height 231
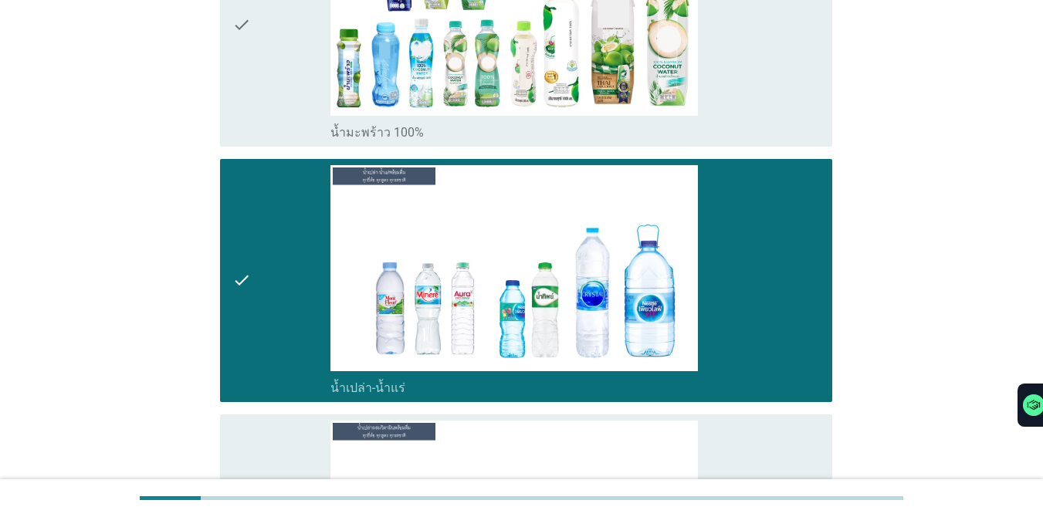
scroll to position [3488, 0]
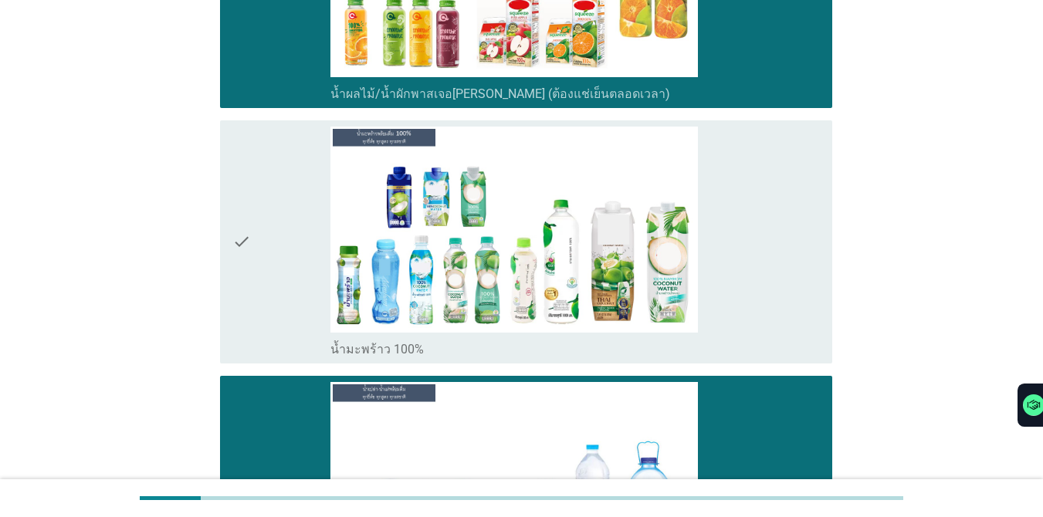
click at [293, 155] on div "check" at bounding box center [281, 242] width 98 height 231
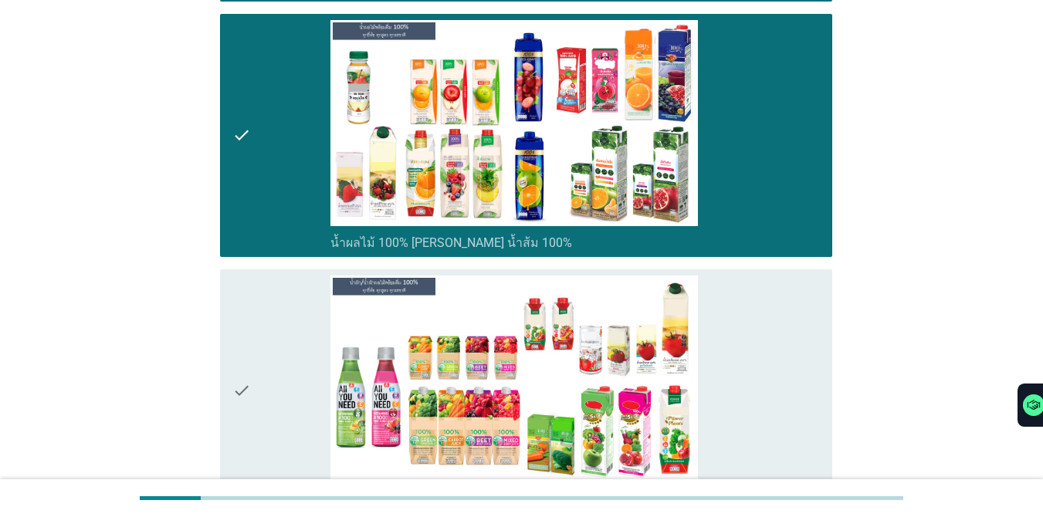
scroll to position [2776, 0]
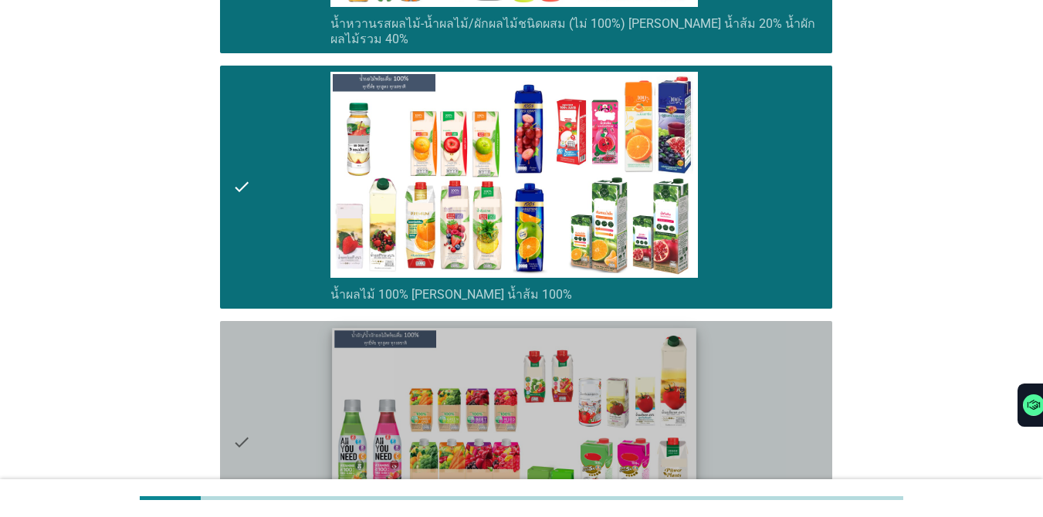
click at [622, 354] on img at bounding box center [514, 430] width 364 height 205
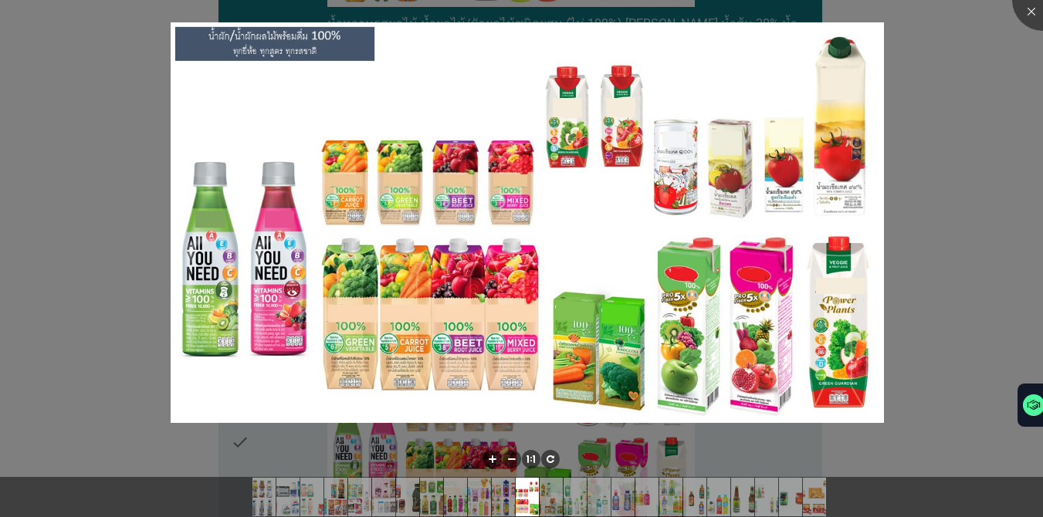
click at [760, 190] on div at bounding box center [521, 258] width 1043 height 517
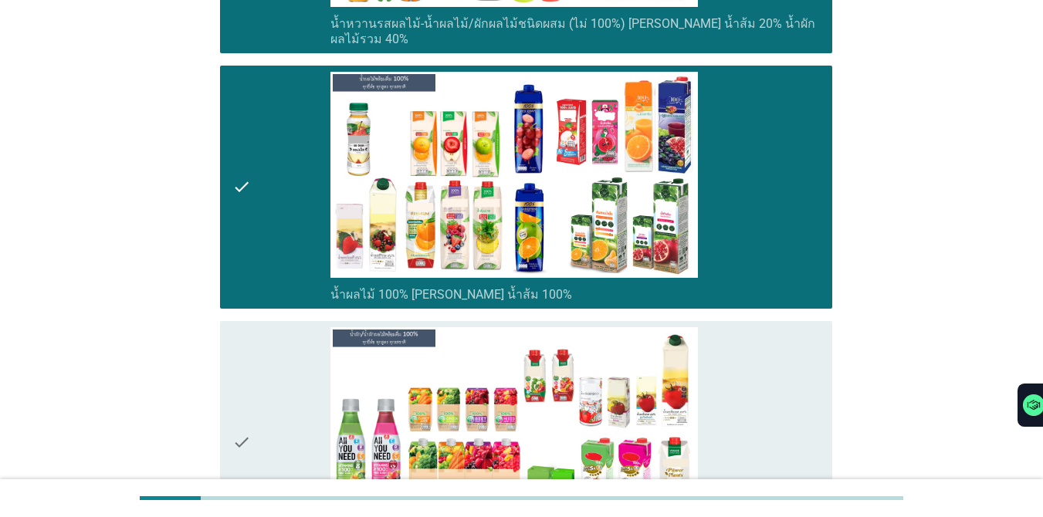
click at [291, 361] on div "check" at bounding box center [281, 442] width 98 height 231
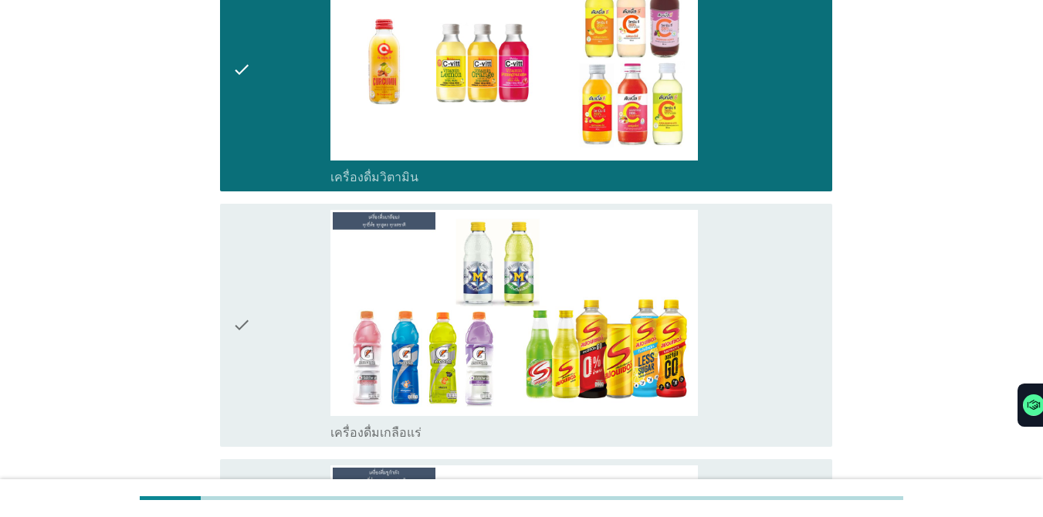
scroll to position [4438, 0]
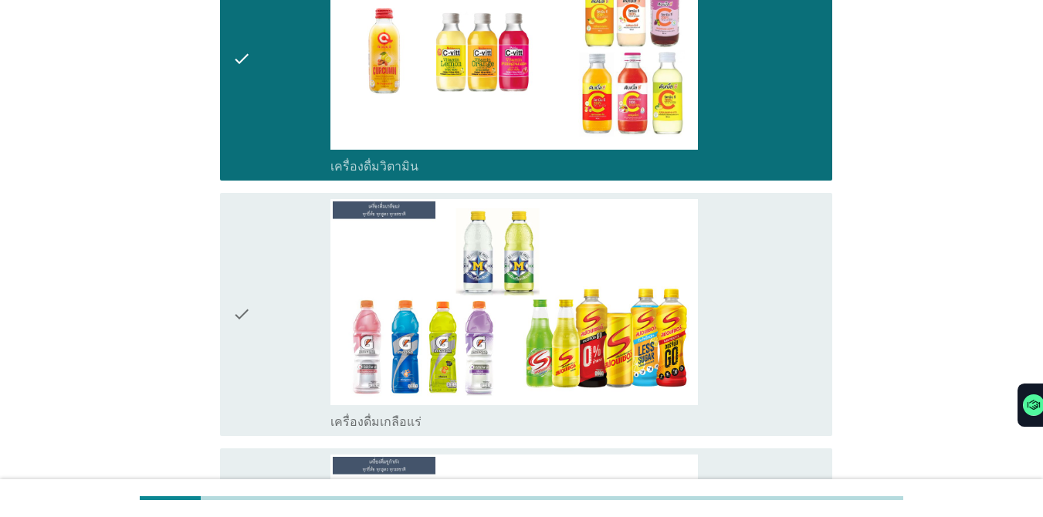
click at [290, 239] on div "check" at bounding box center [281, 314] width 98 height 231
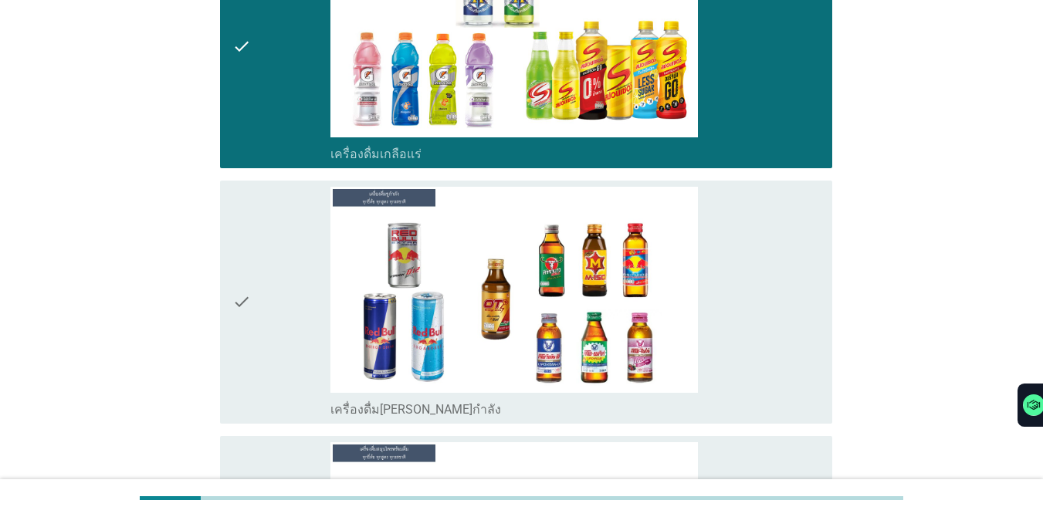
scroll to position [4727, 0]
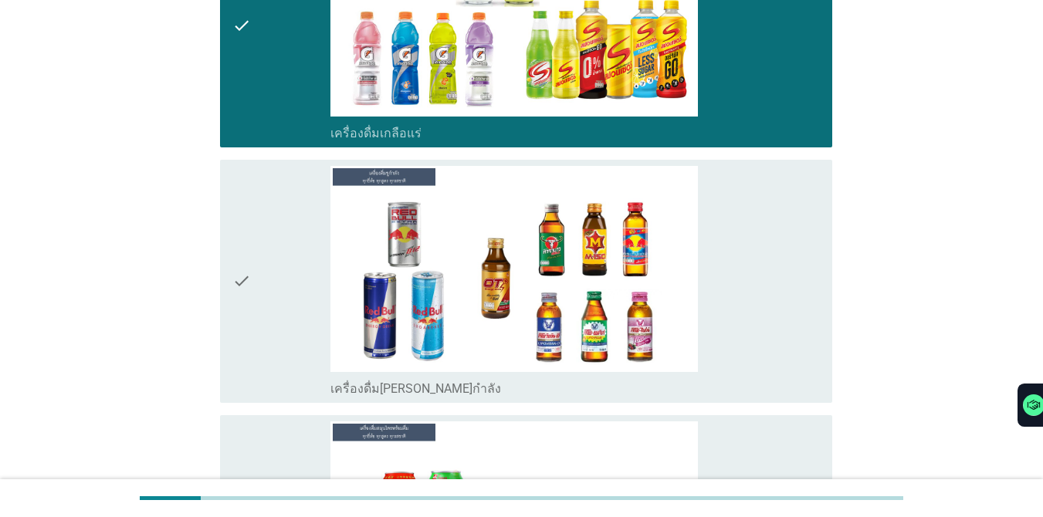
click at [275, 215] on div "check" at bounding box center [281, 281] width 98 height 231
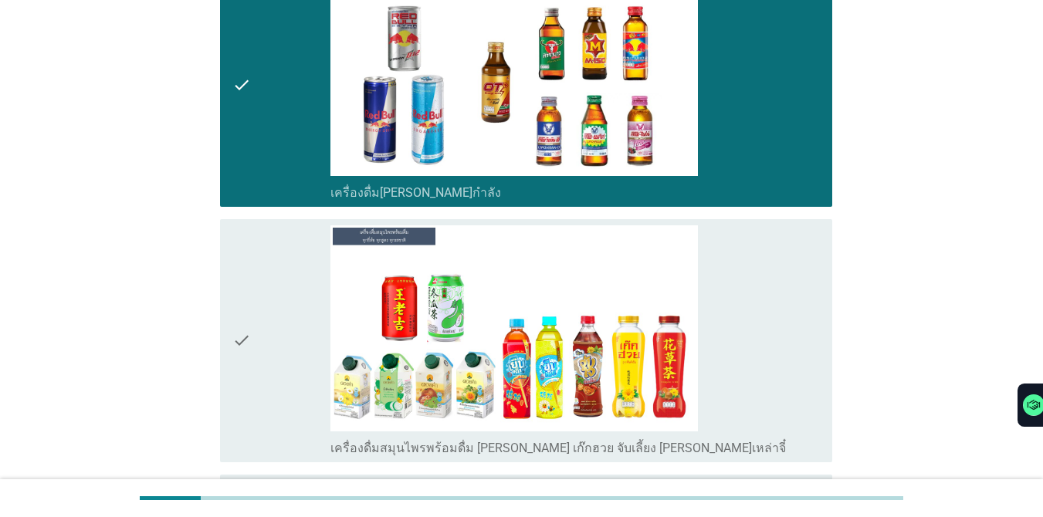
scroll to position [4944, 0]
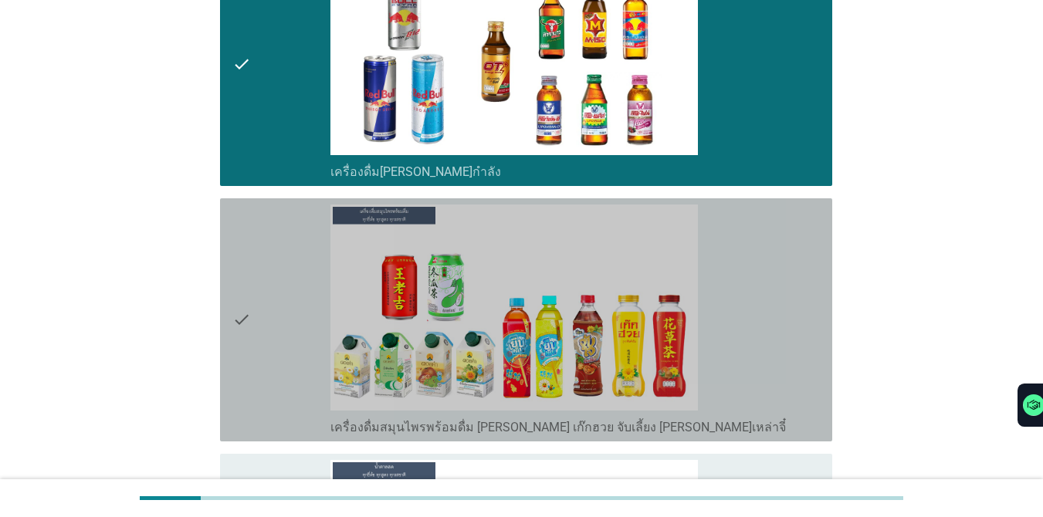
click at [279, 225] on div "check" at bounding box center [281, 320] width 98 height 231
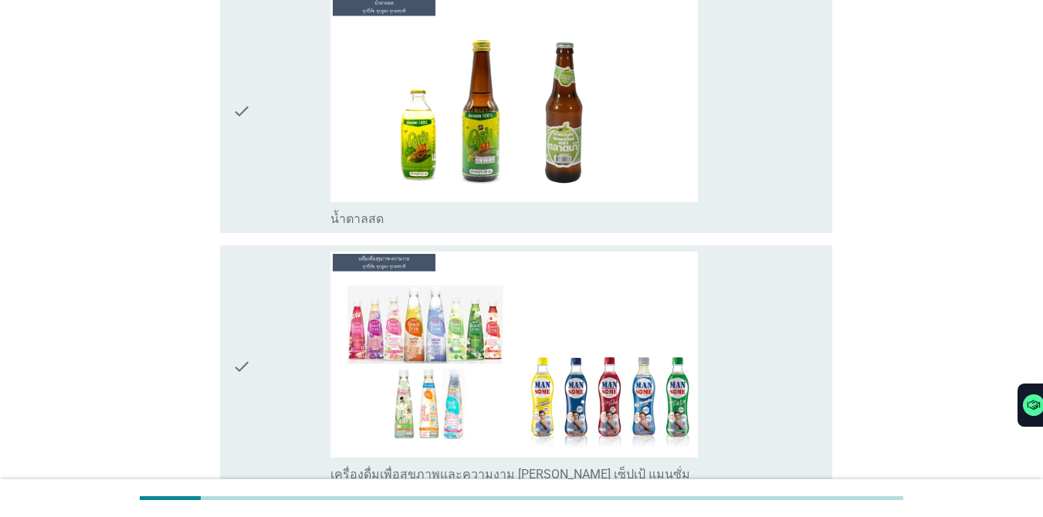
scroll to position [5429, 0]
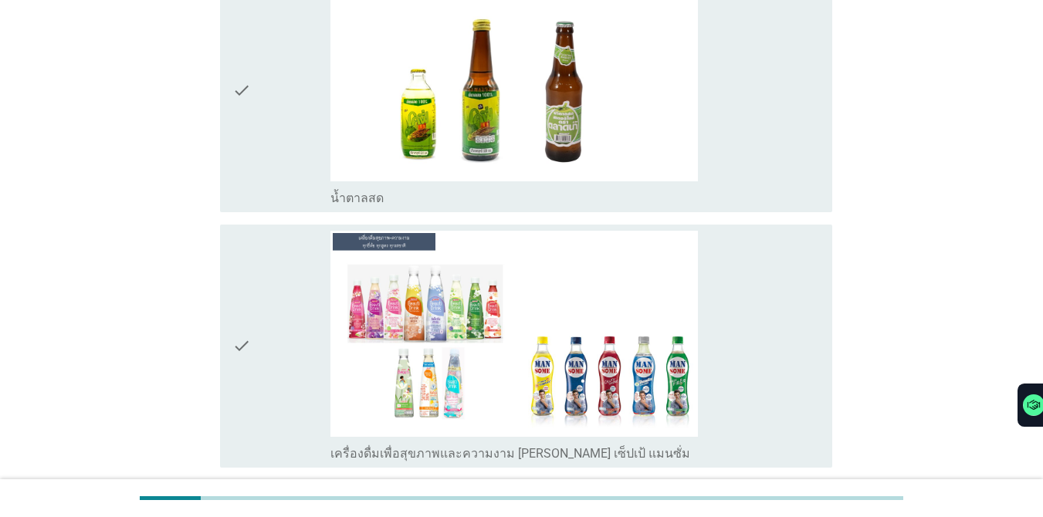
click at [296, 252] on div "check" at bounding box center [281, 346] width 98 height 231
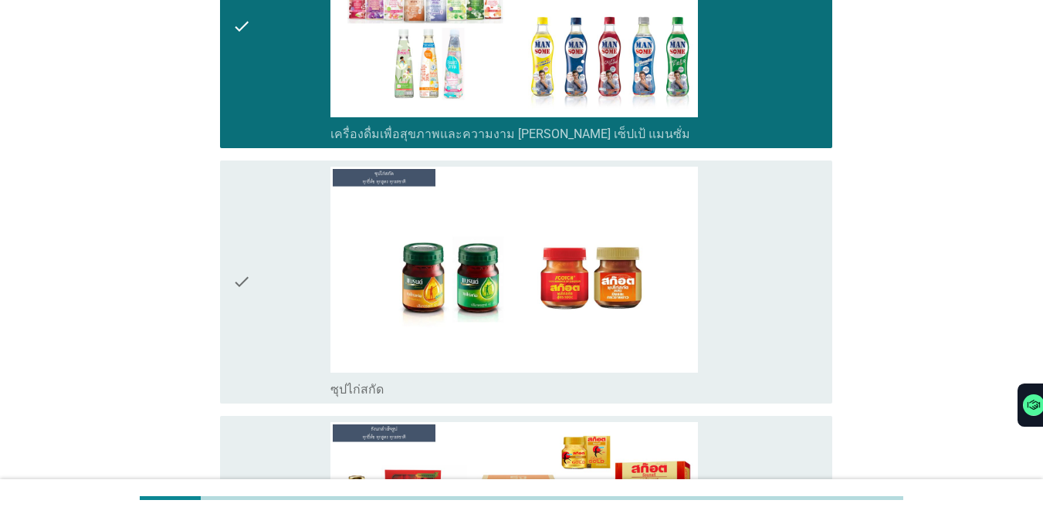
scroll to position [5831, 0]
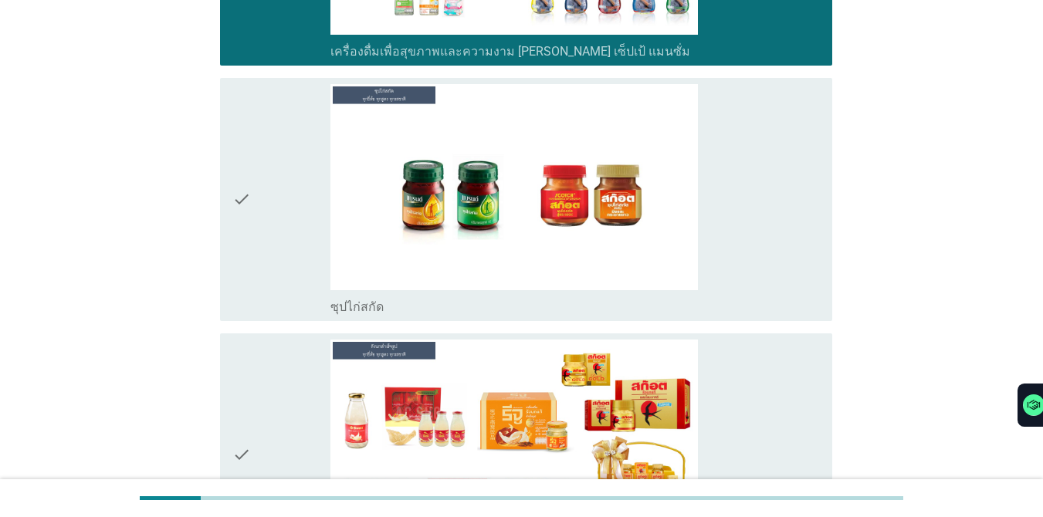
click at [300, 107] on div "check" at bounding box center [281, 199] width 98 height 231
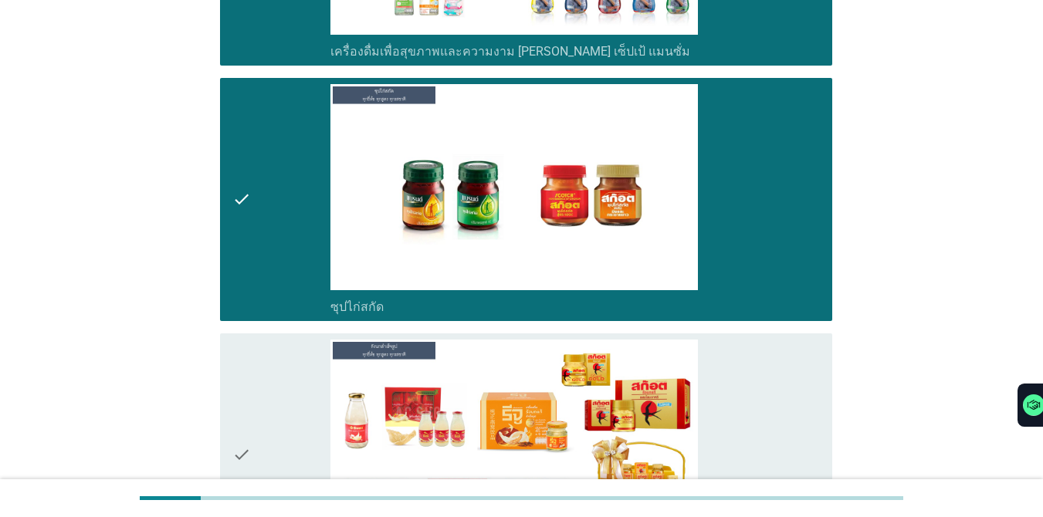
click at [300, 353] on div "check" at bounding box center [281, 455] width 98 height 231
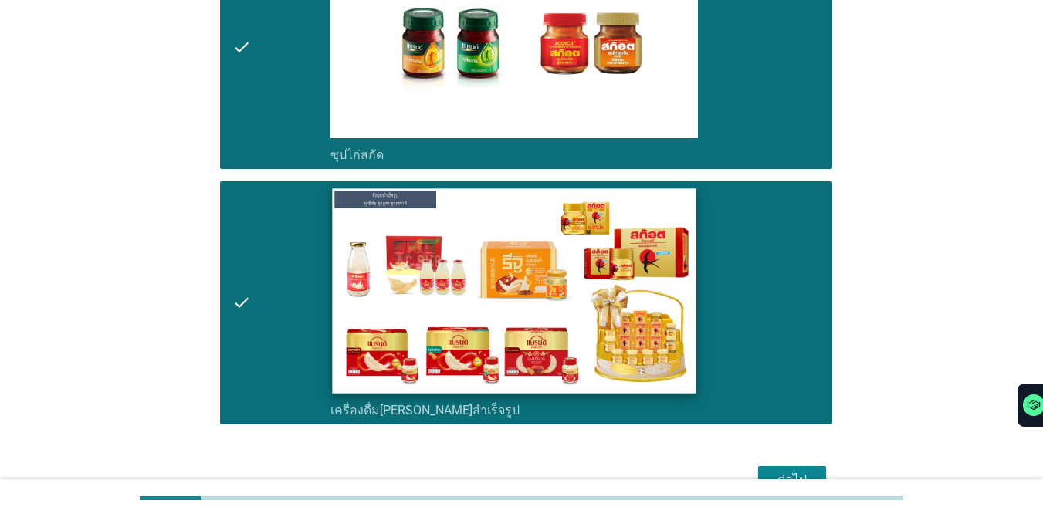
scroll to position [6027, 0]
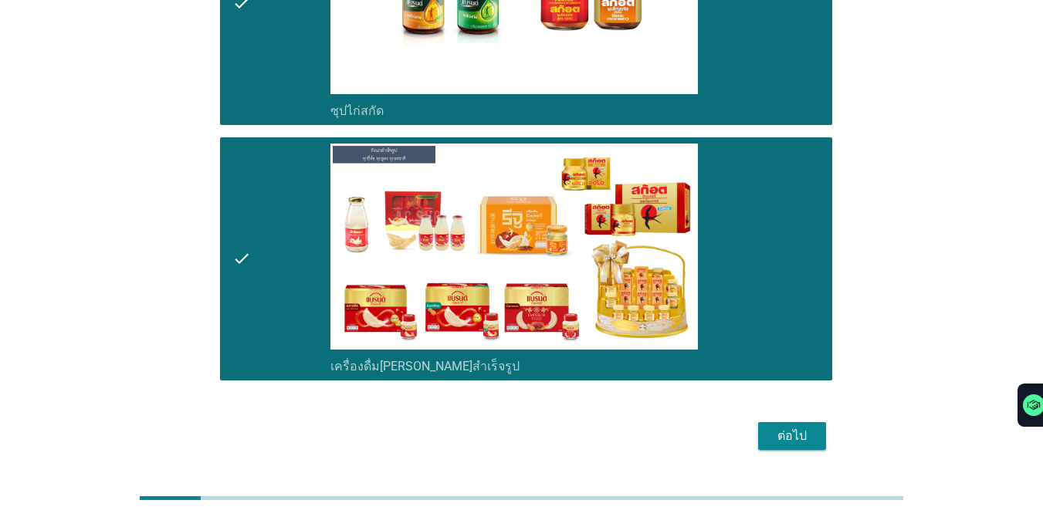
click at [760, 427] on div "ต่อไป" at bounding box center [792, 436] width 43 height 19
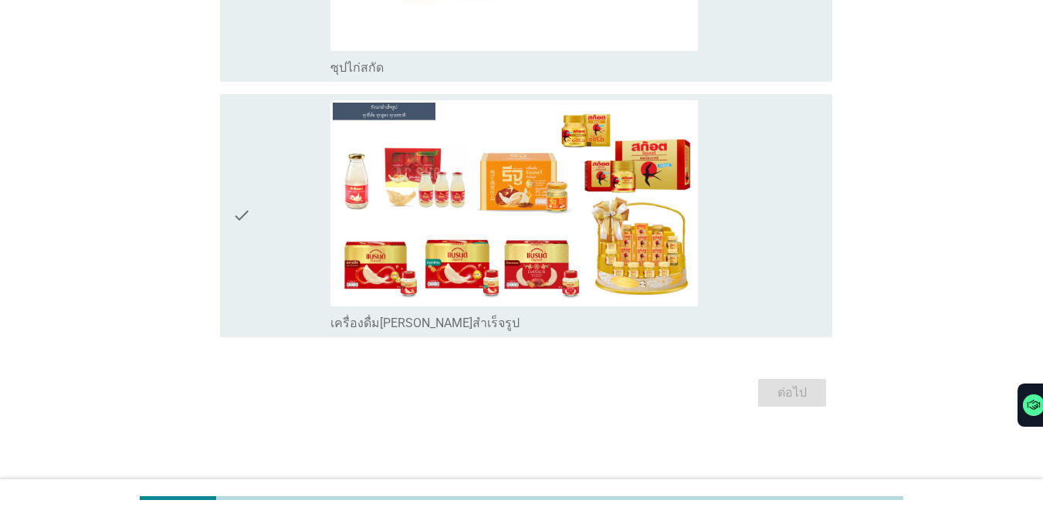
scroll to position [0, 0]
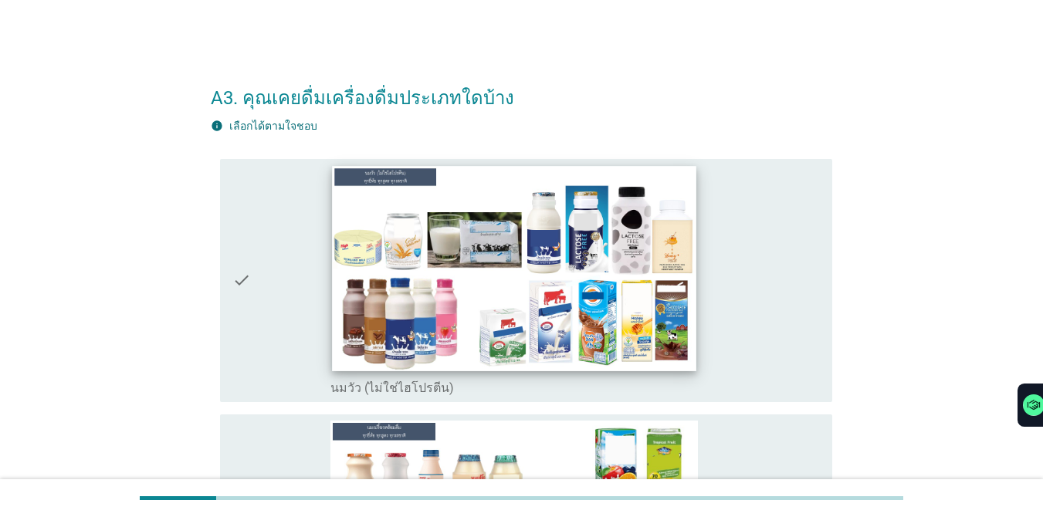
click at [575, 268] on img at bounding box center [514, 268] width 364 height 205
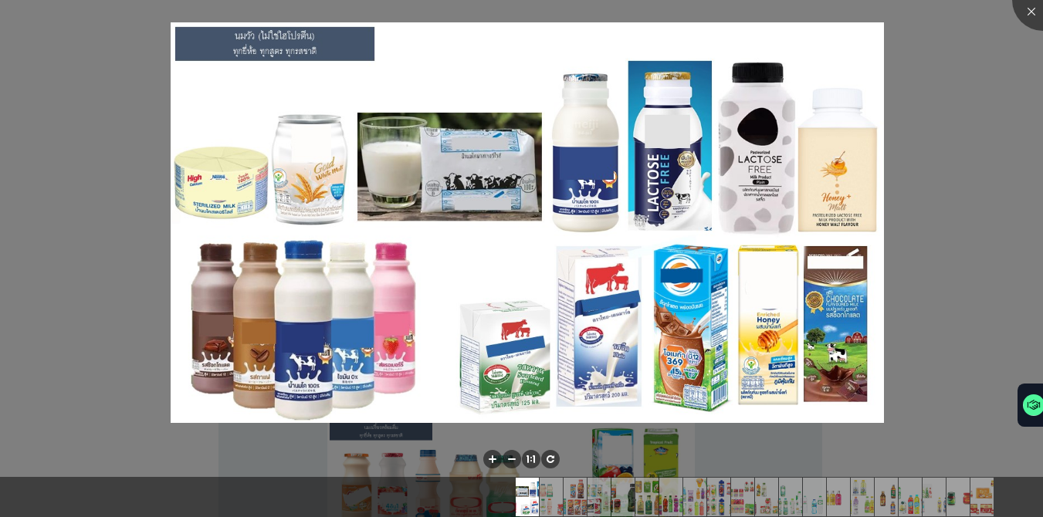
click at [760, 168] on div at bounding box center [521, 258] width 1043 height 517
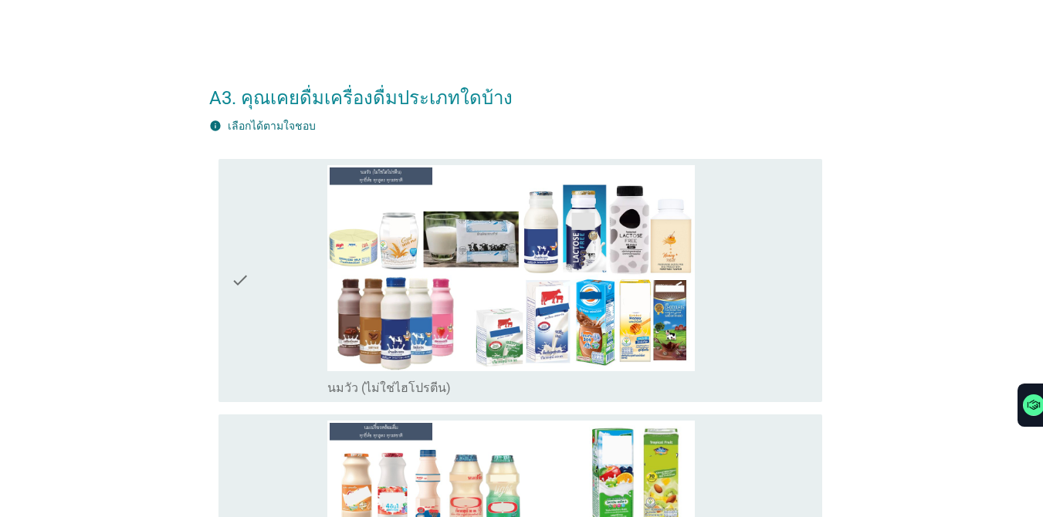
click at [617, 234] on div at bounding box center [521, 258] width 1043 height 517
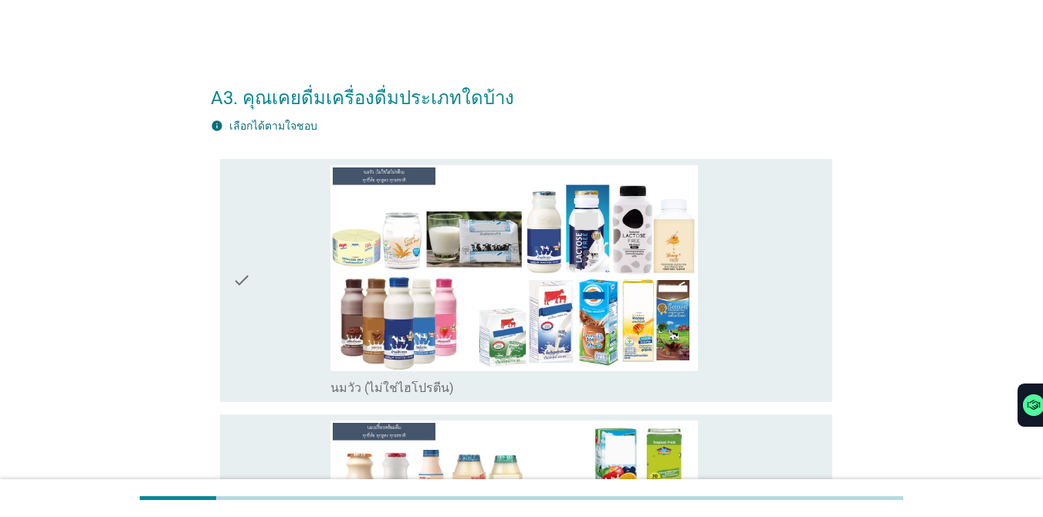
click at [322, 257] on div "check" at bounding box center [281, 280] width 98 height 231
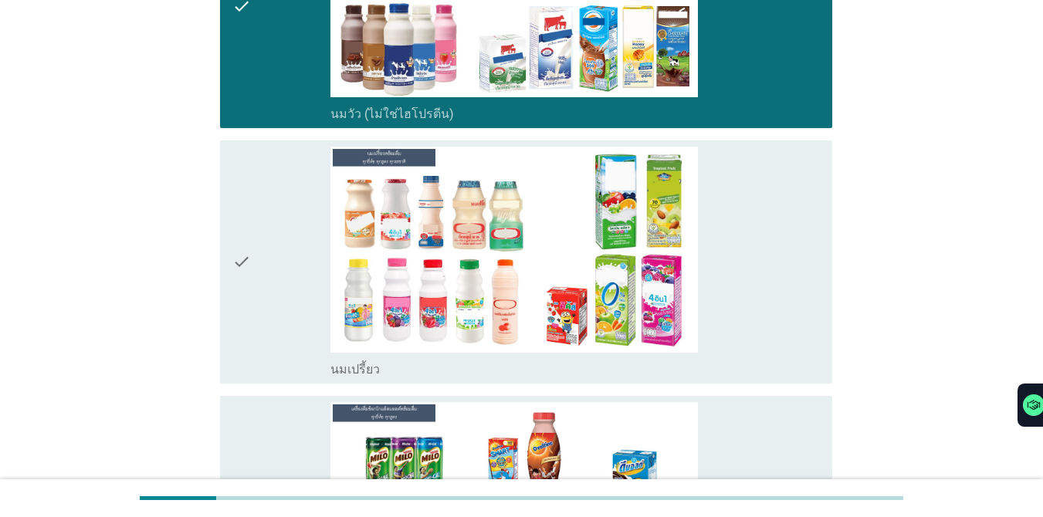
scroll to position [300, 0]
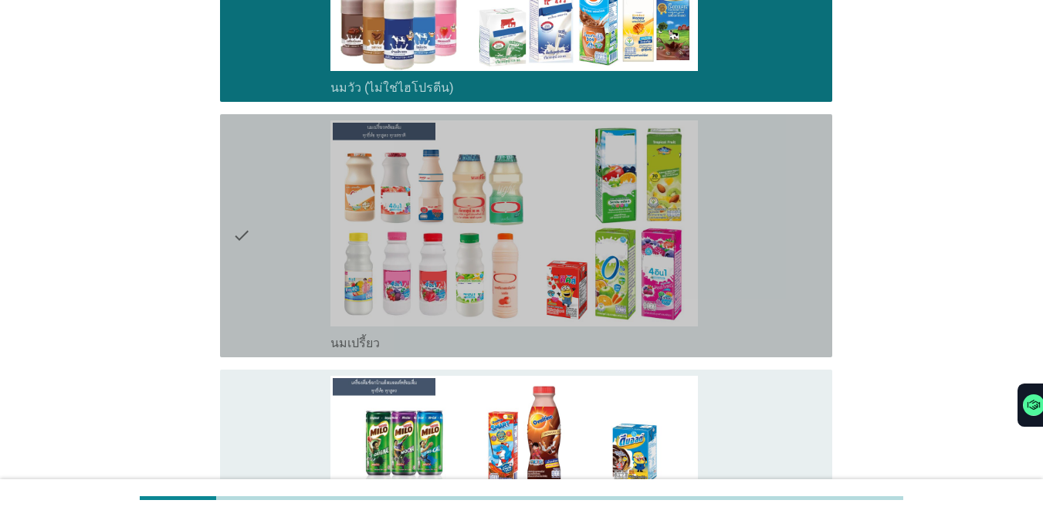
click at [260, 190] on div "check" at bounding box center [281, 235] width 98 height 231
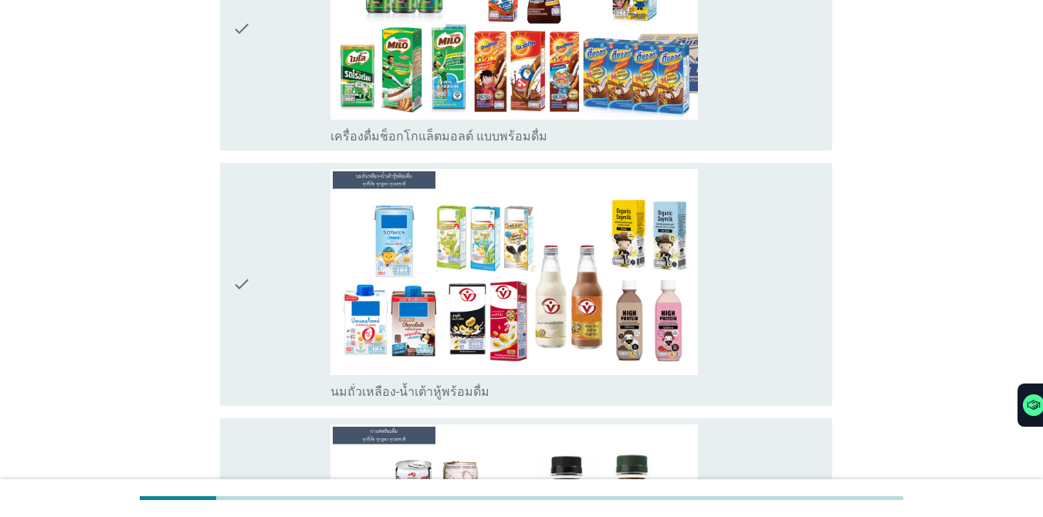
scroll to position [798, 0]
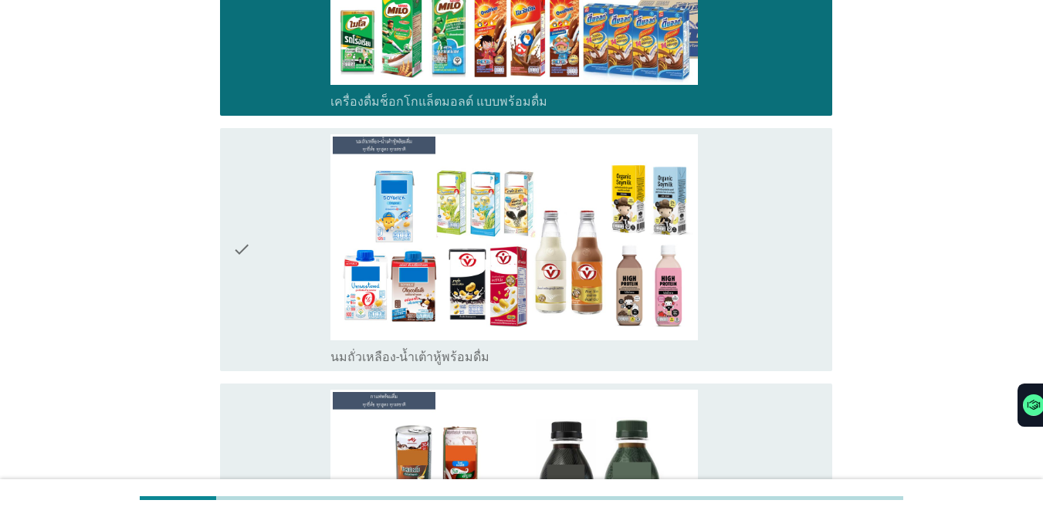
click at [308, 221] on div "check" at bounding box center [281, 249] width 98 height 231
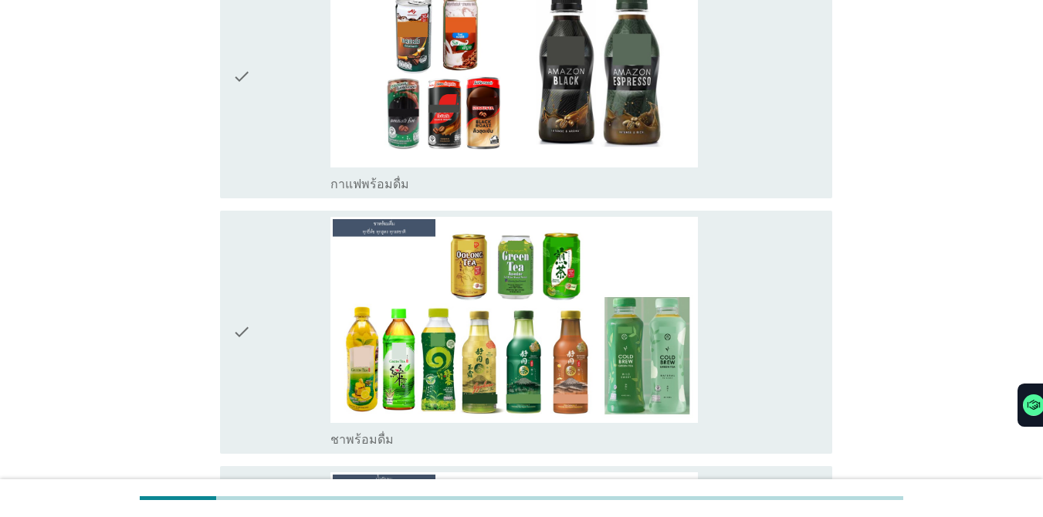
scroll to position [1329, 0]
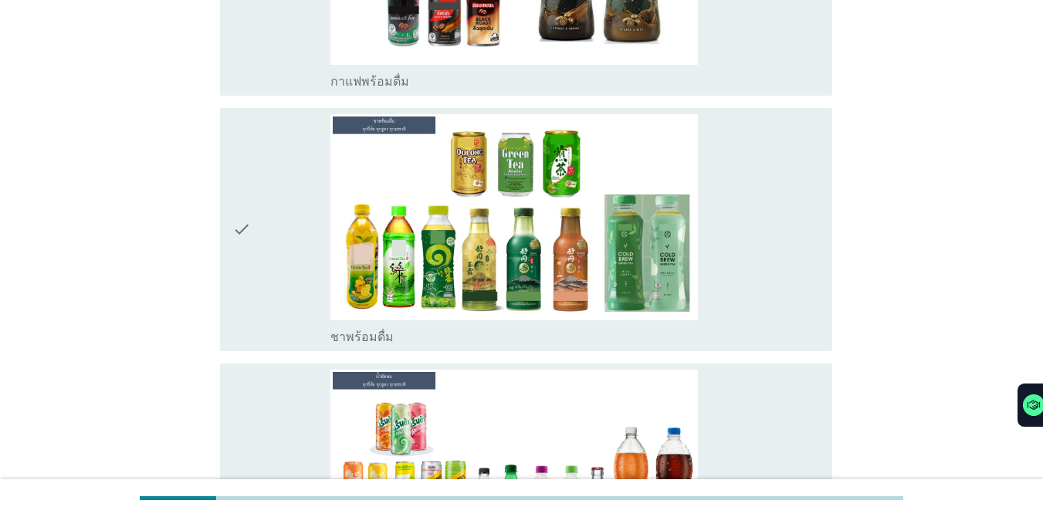
click at [273, 238] on div "check" at bounding box center [281, 229] width 98 height 231
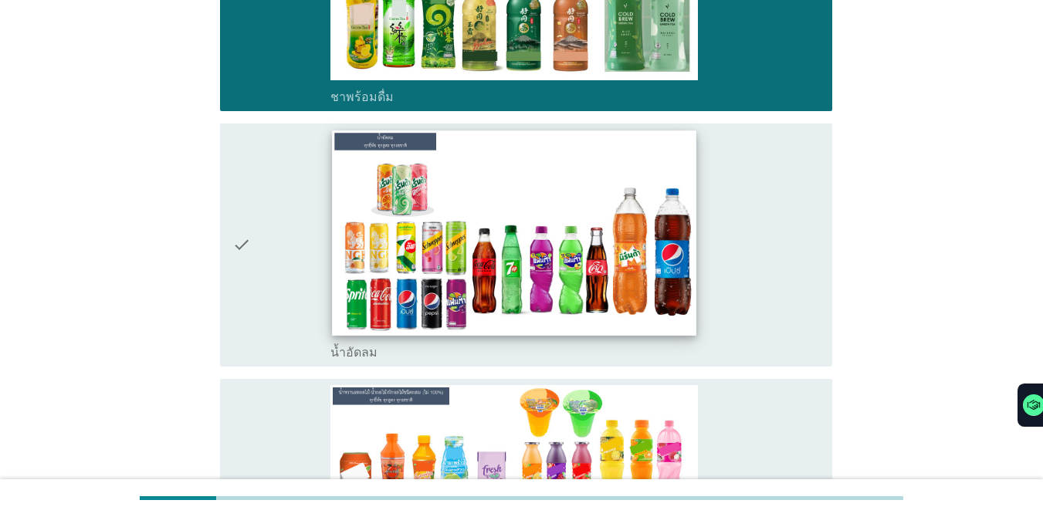
scroll to position [1603, 0]
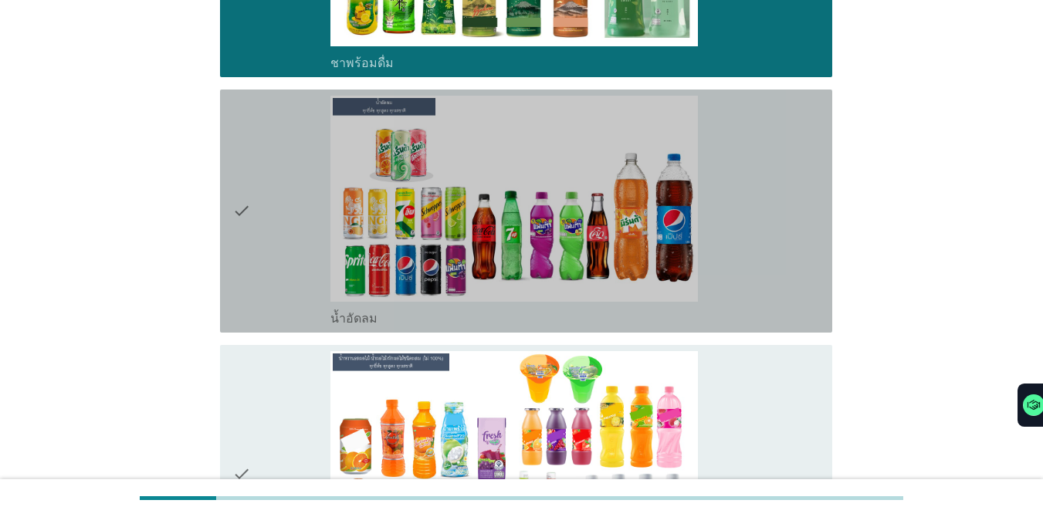
click at [293, 190] on div "check" at bounding box center [281, 211] width 98 height 231
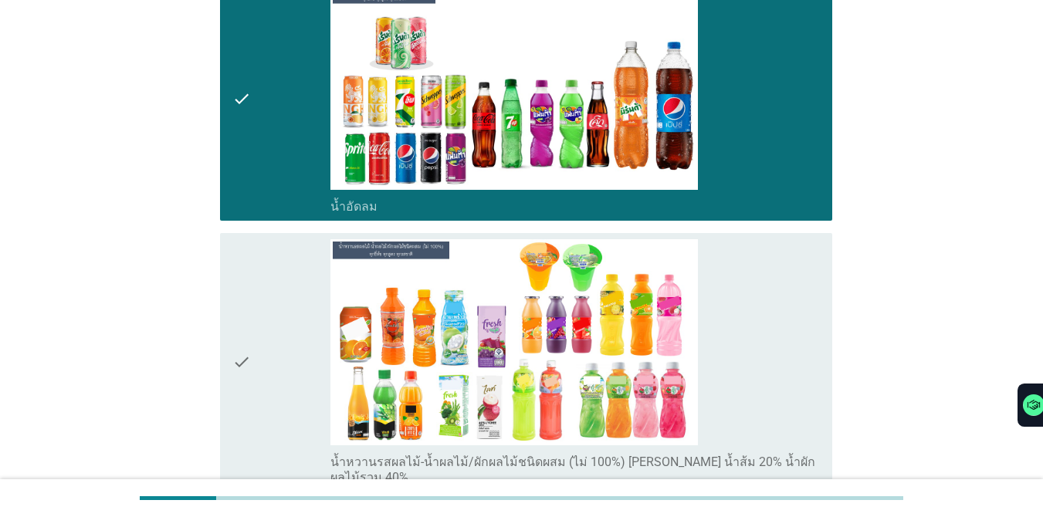
scroll to position [1758, 0]
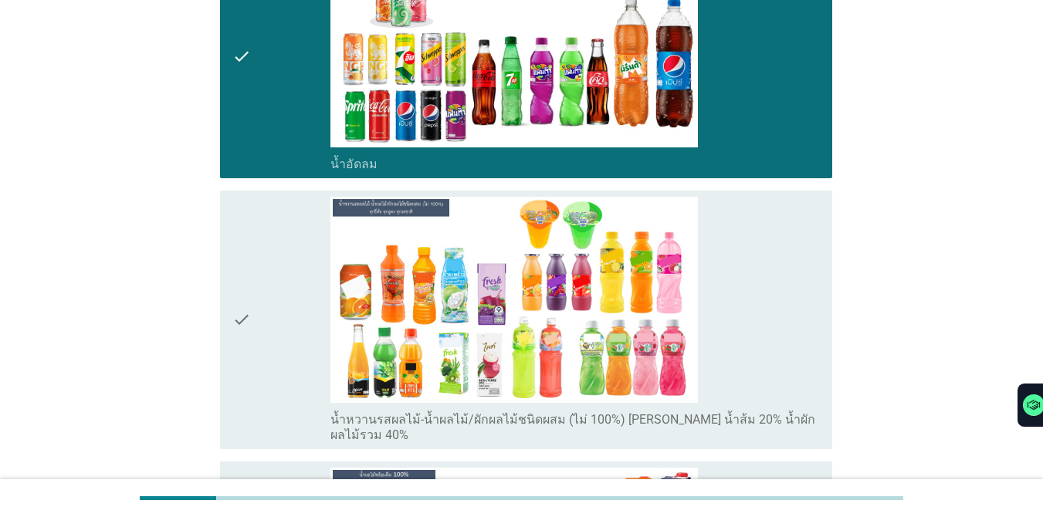
click at [278, 270] on div "check" at bounding box center [281, 320] width 98 height 246
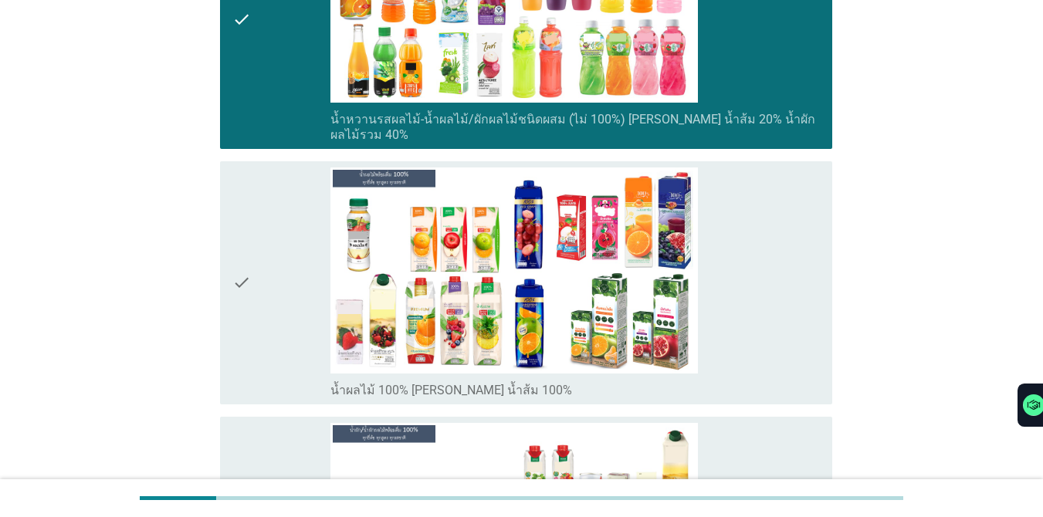
scroll to position [2083, 0]
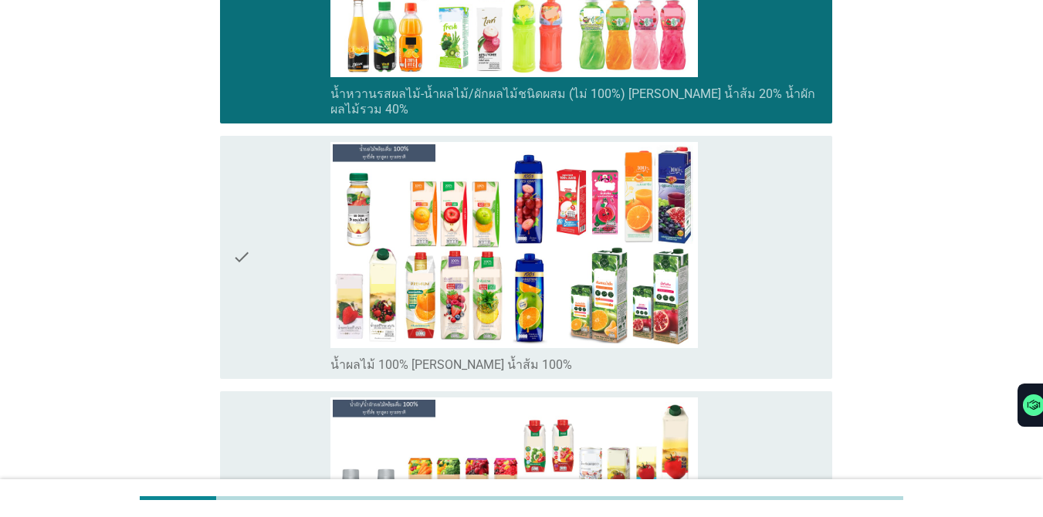
click at [307, 204] on div "check" at bounding box center [281, 257] width 98 height 231
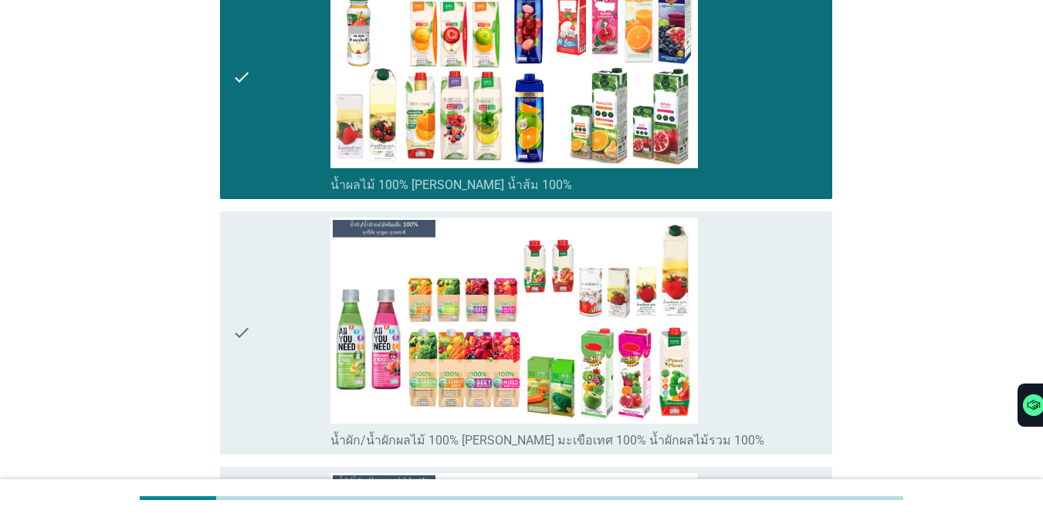
scroll to position [2272, 0]
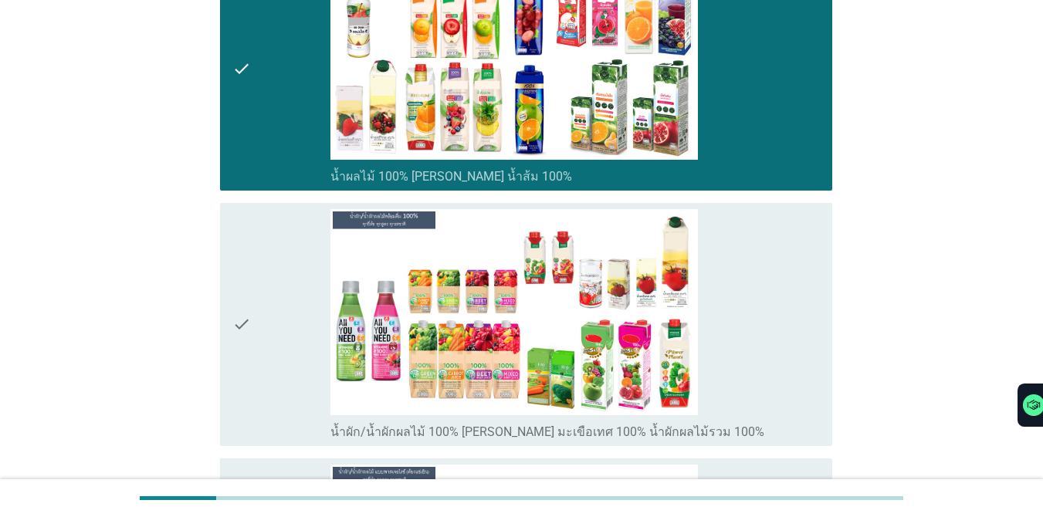
click at [284, 274] on div "check" at bounding box center [281, 324] width 98 height 231
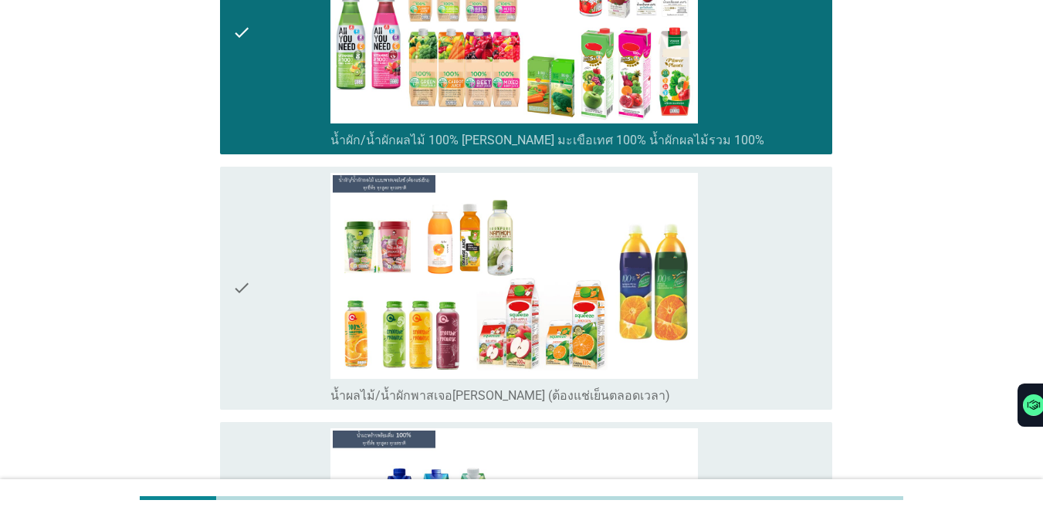
scroll to position [2581, 0]
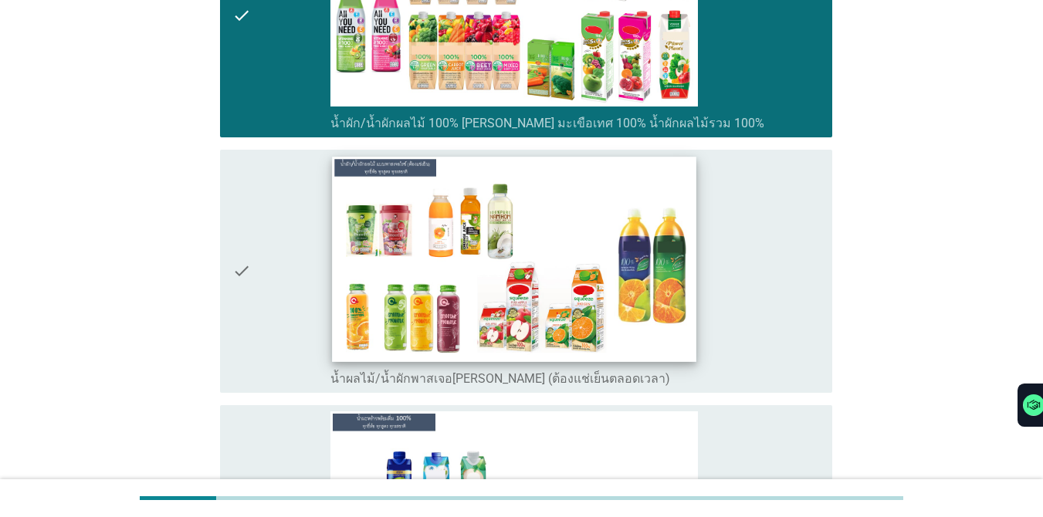
click at [534, 259] on img at bounding box center [514, 259] width 364 height 205
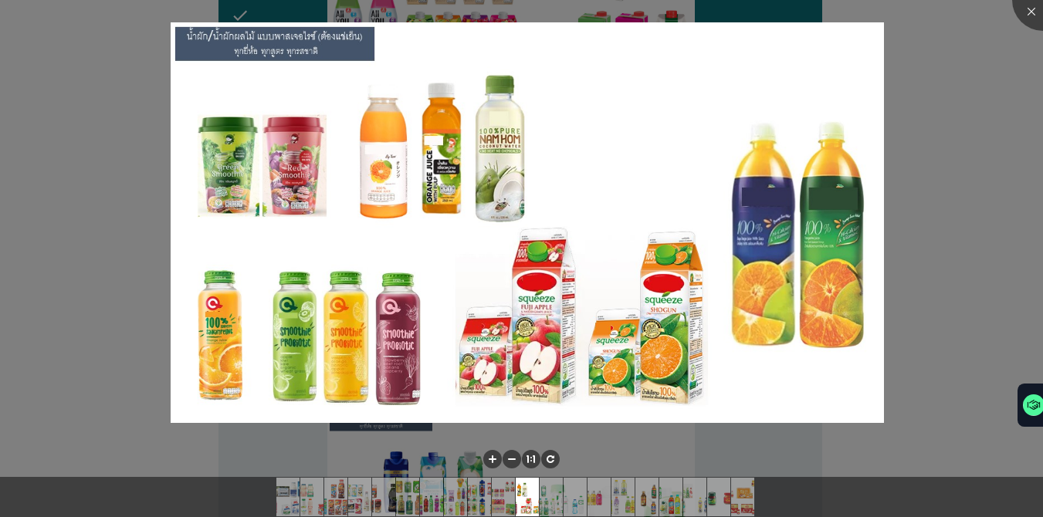
click at [760, 143] on div at bounding box center [521, 258] width 1043 height 517
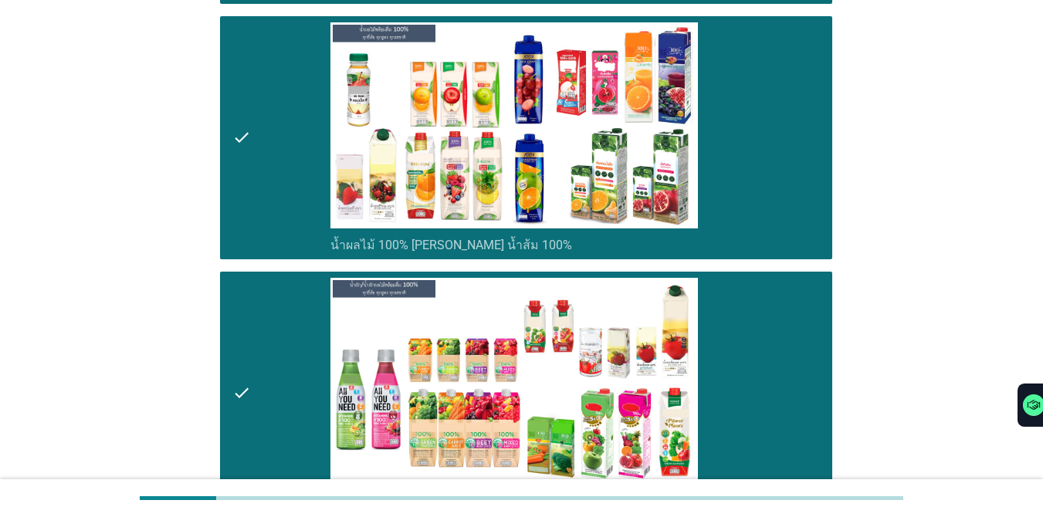
scroll to position [2161, 0]
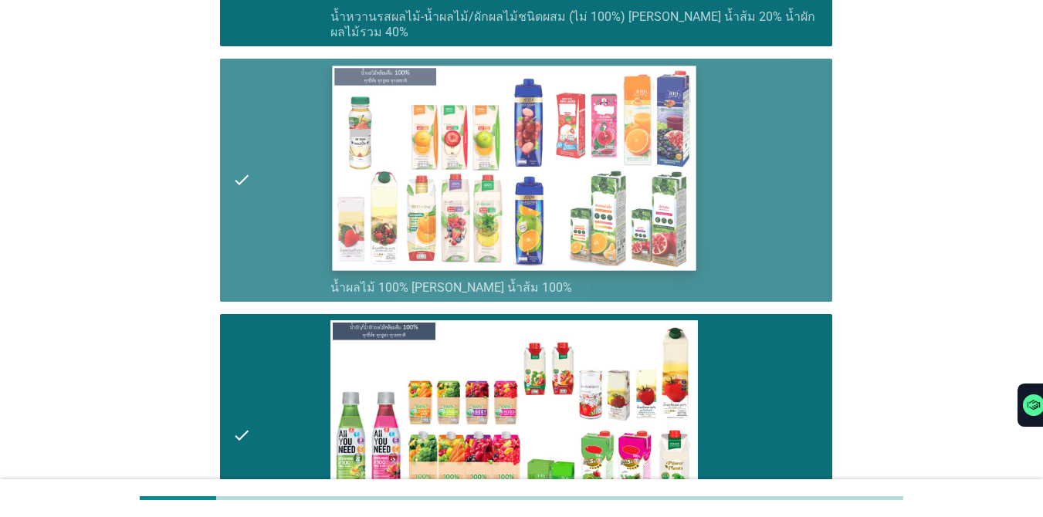
click at [597, 175] on img at bounding box center [514, 168] width 364 height 205
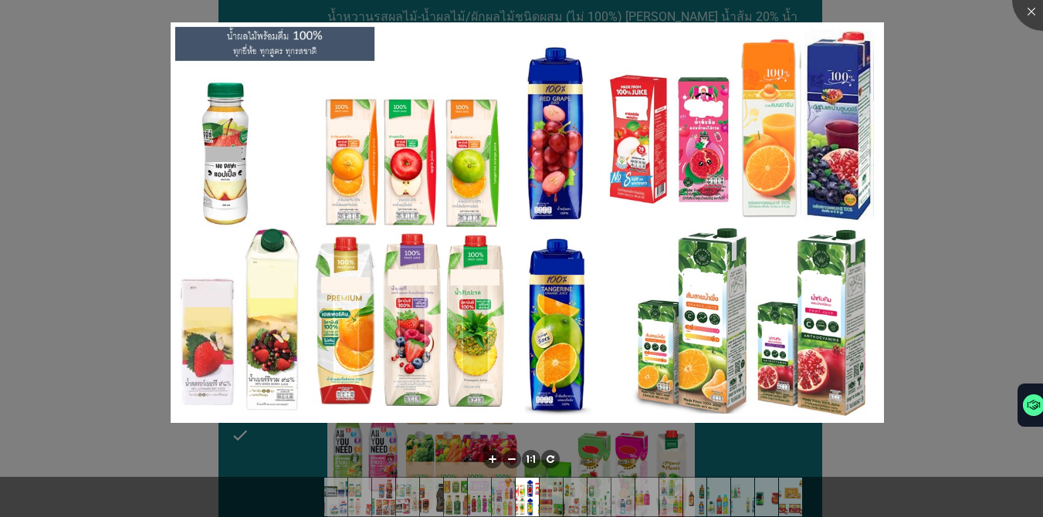
click at [760, 161] on div at bounding box center [521, 258] width 1043 height 517
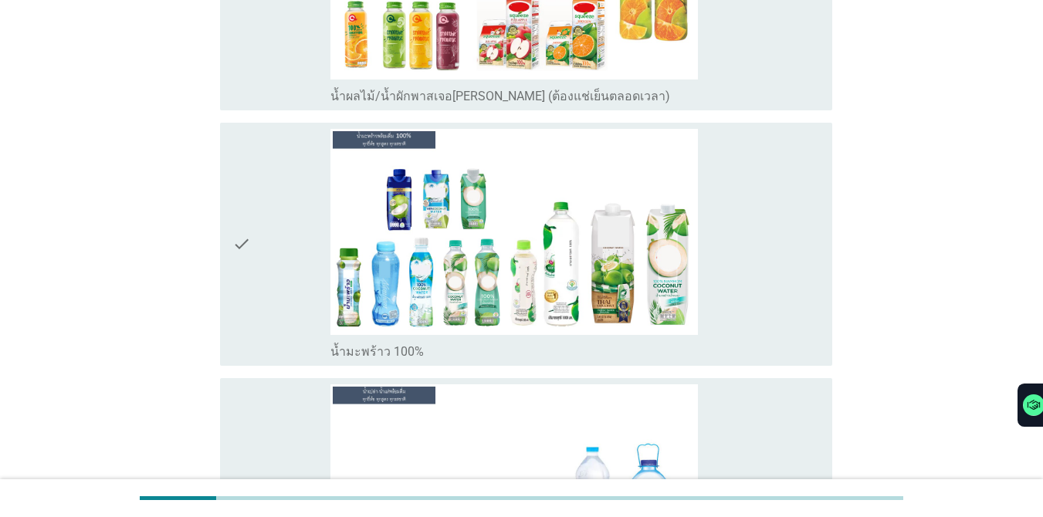
scroll to position [2890, 0]
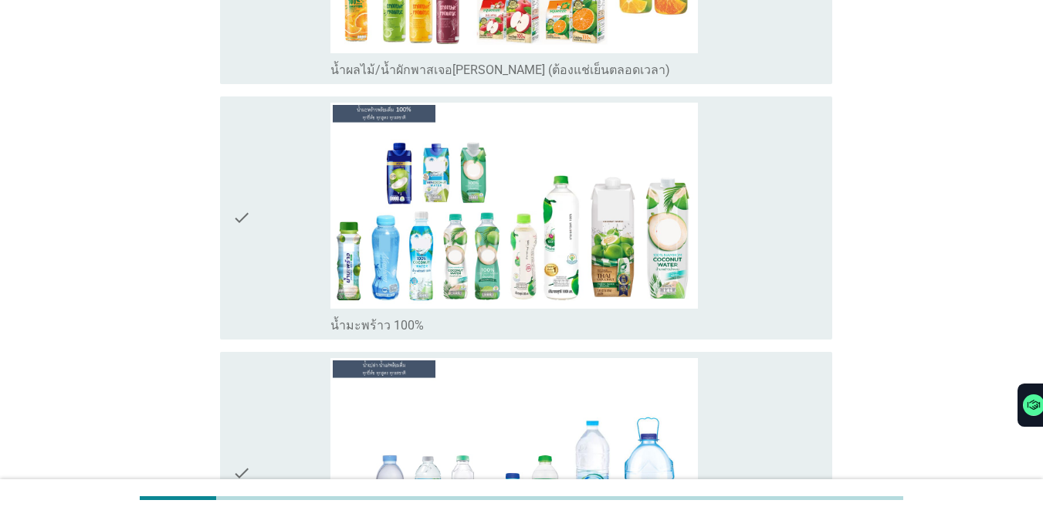
click at [297, 391] on div "check" at bounding box center [281, 473] width 98 height 231
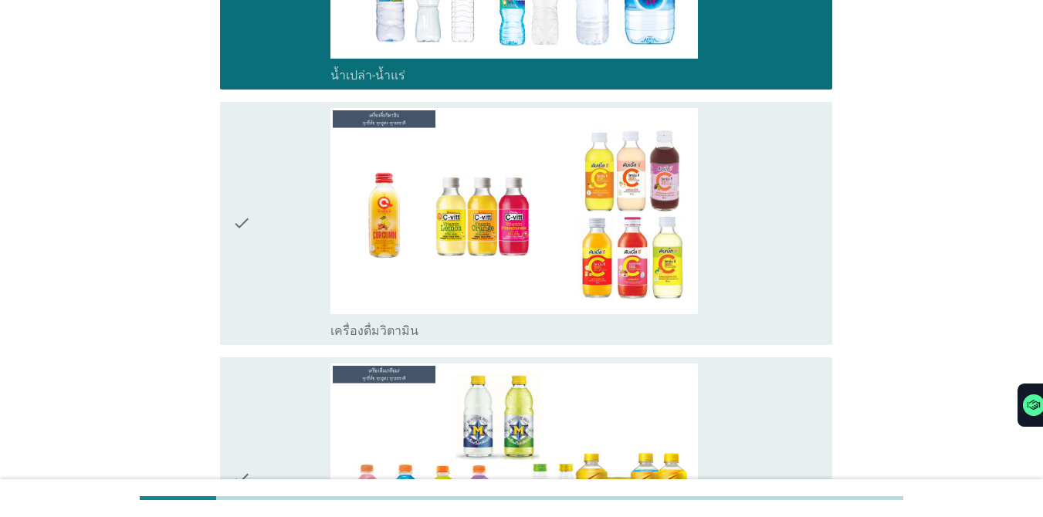
scroll to position [3601, 0]
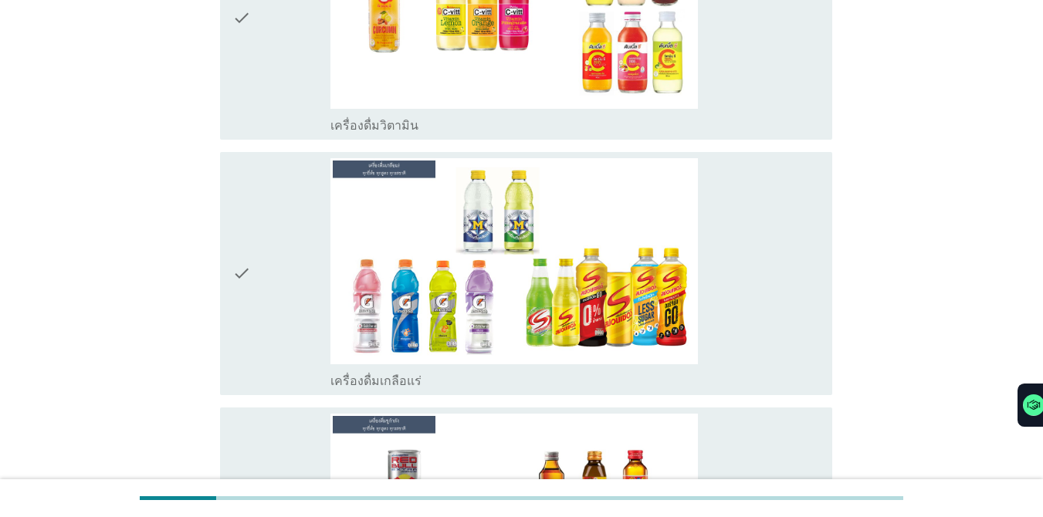
click at [244, 219] on icon "check" at bounding box center [241, 273] width 19 height 231
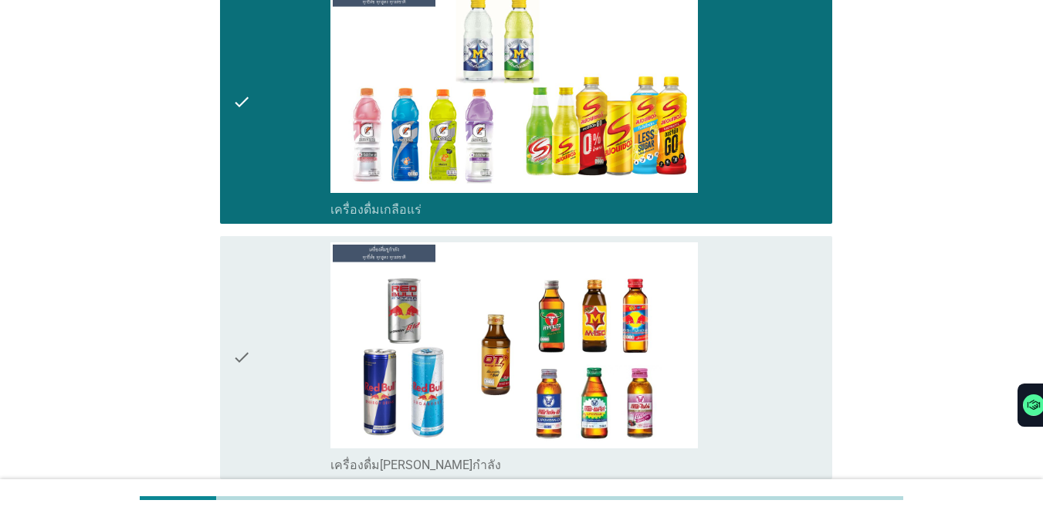
scroll to position [3850, 0]
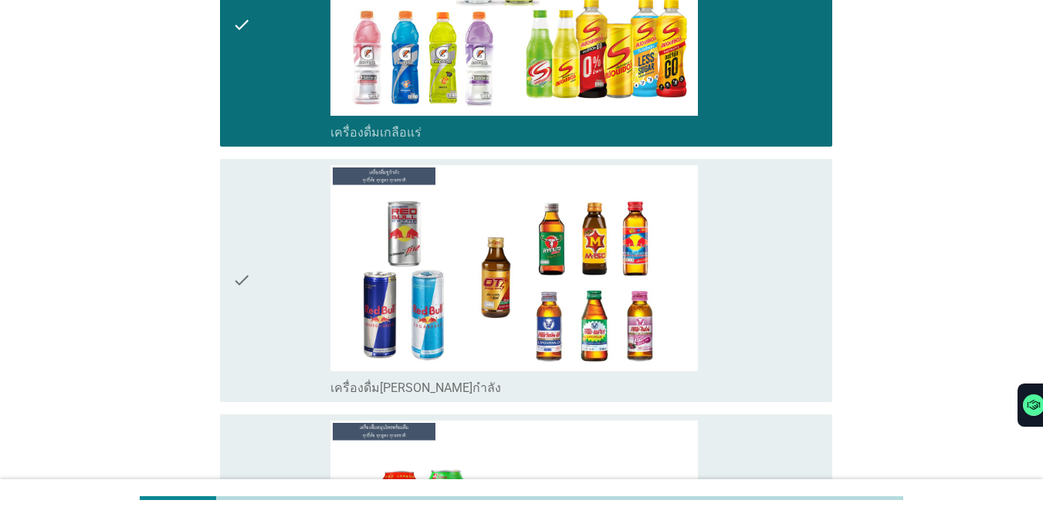
click at [303, 235] on div "check" at bounding box center [281, 280] width 98 height 231
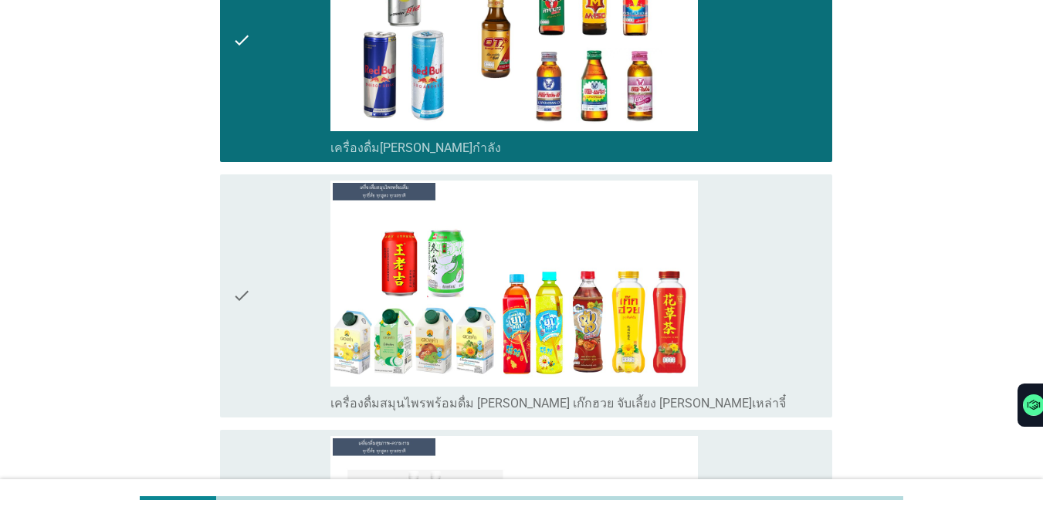
scroll to position [4115, 0]
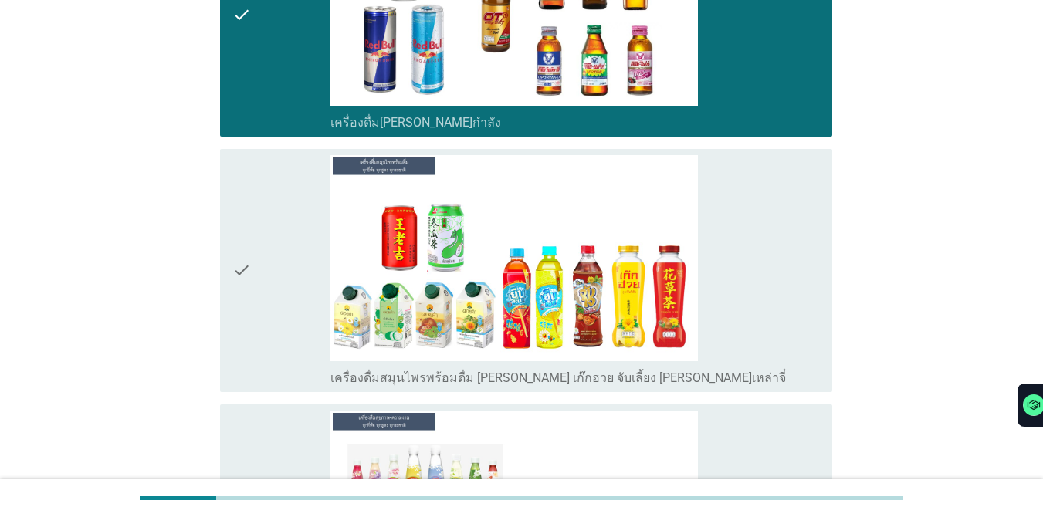
click at [314, 222] on div "check" at bounding box center [281, 270] width 98 height 231
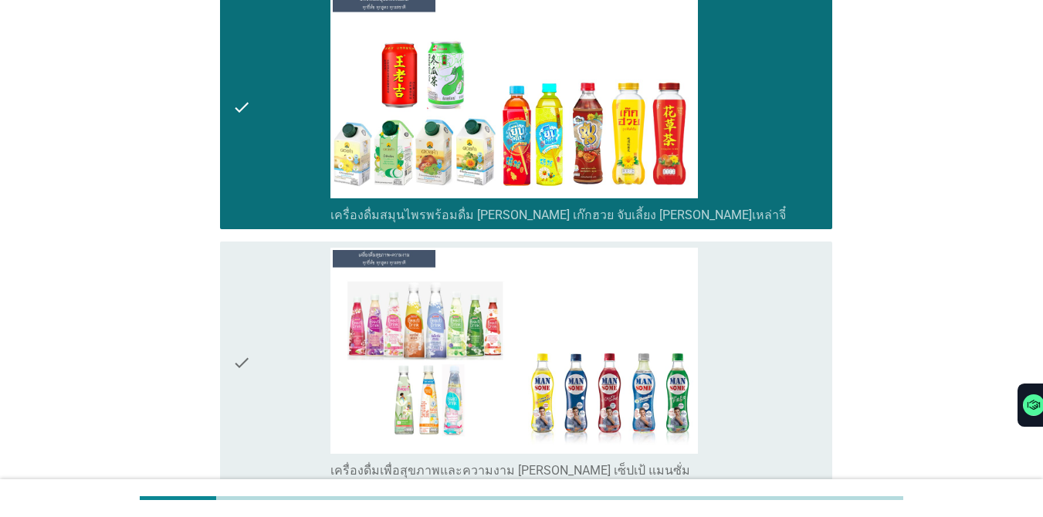
scroll to position [4287, 0]
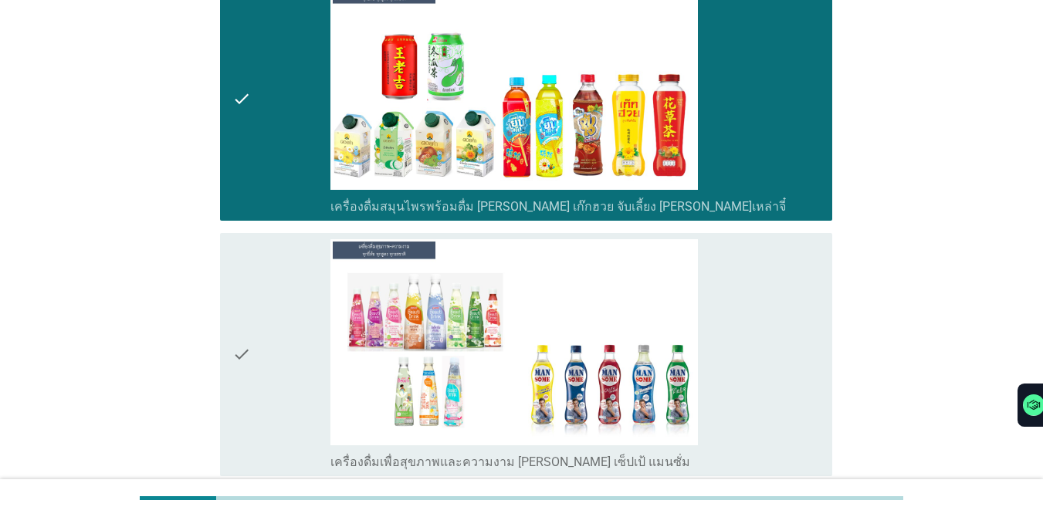
click at [270, 285] on div "check" at bounding box center [281, 354] width 98 height 231
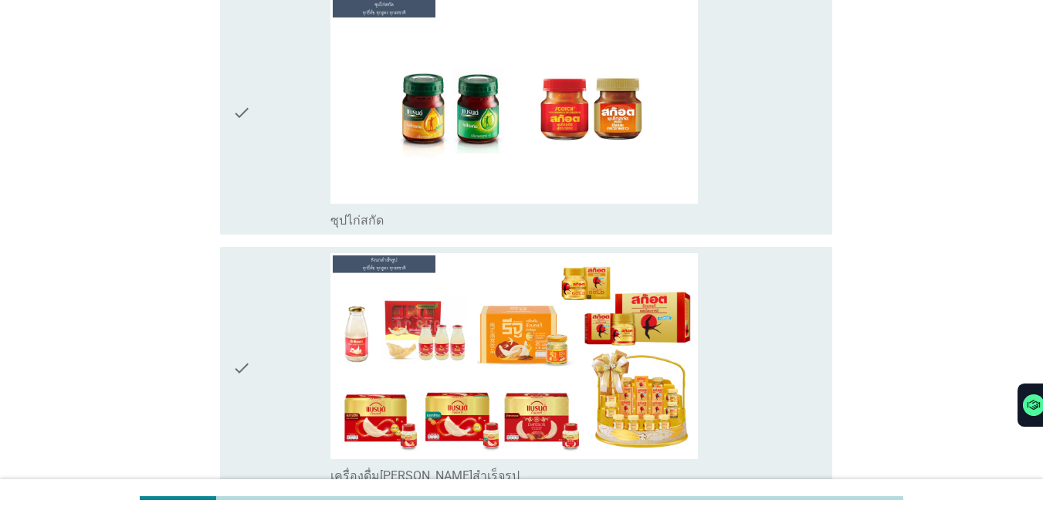
scroll to position [4921, 0]
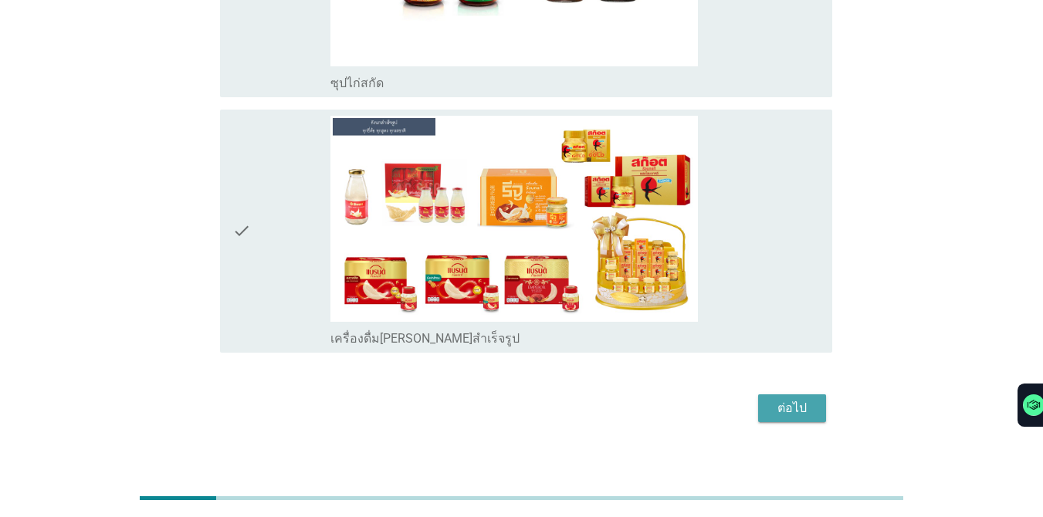
click at [760, 399] on div "ต่อไป" at bounding box center [792, 408] width 43 height 19
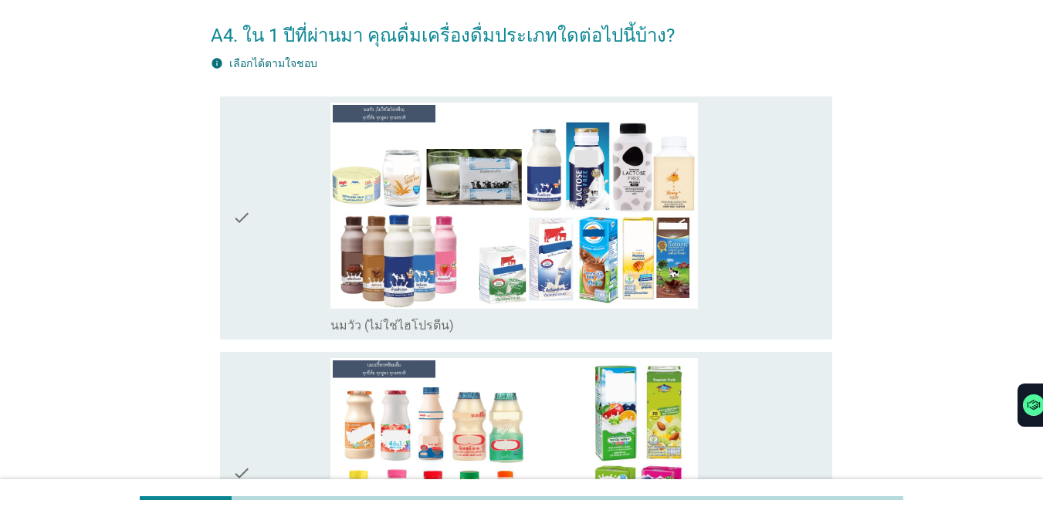
scroll to position [87, 0]
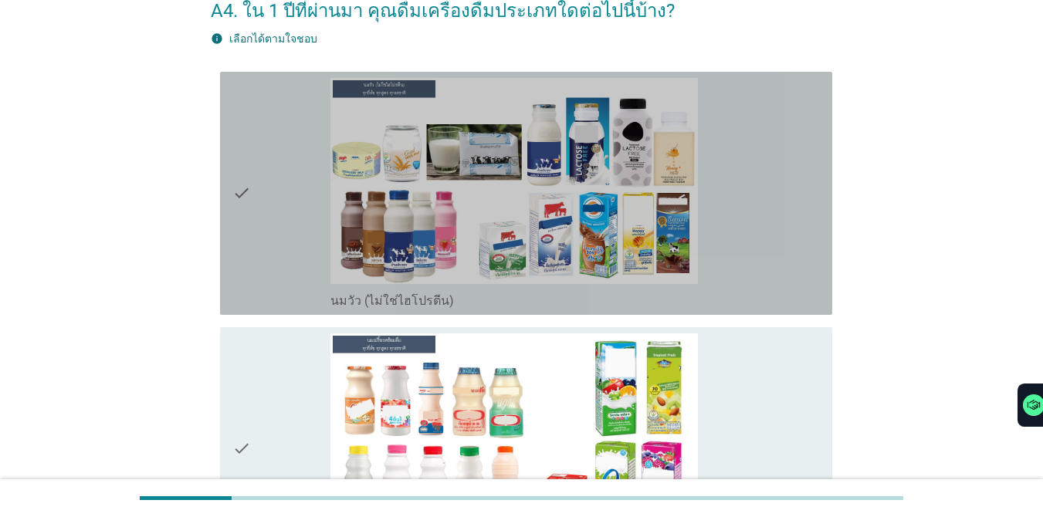
click at [760, 149] on div "check_box_outline_blank นมวัว (ไม่ใช่ไฮโปรตีน)" at bounding box center [576, 193] width 490 height 231
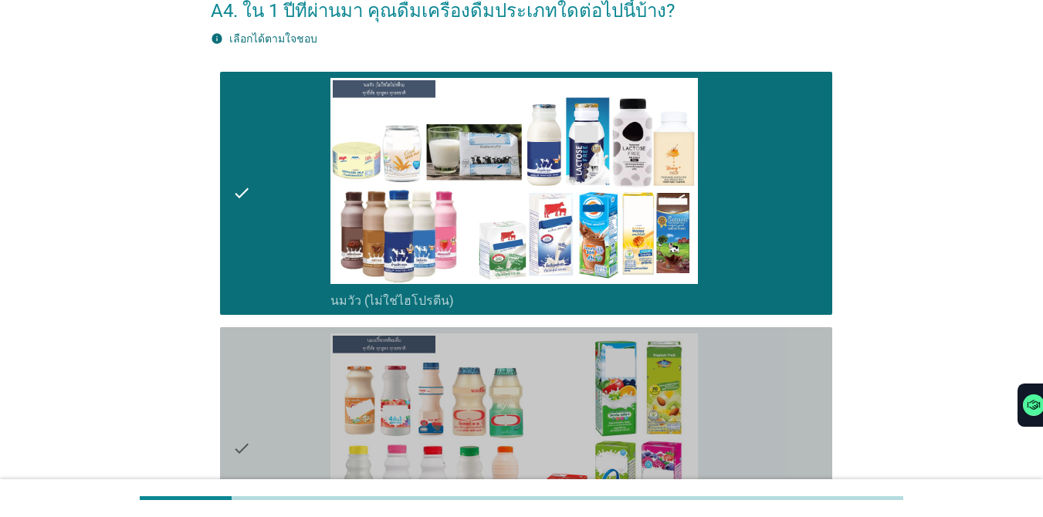
click at [760, 375] on div "check_box_outline_blank นมเปรี้ยว" at bounding box center [576, 449] width 490 height 231
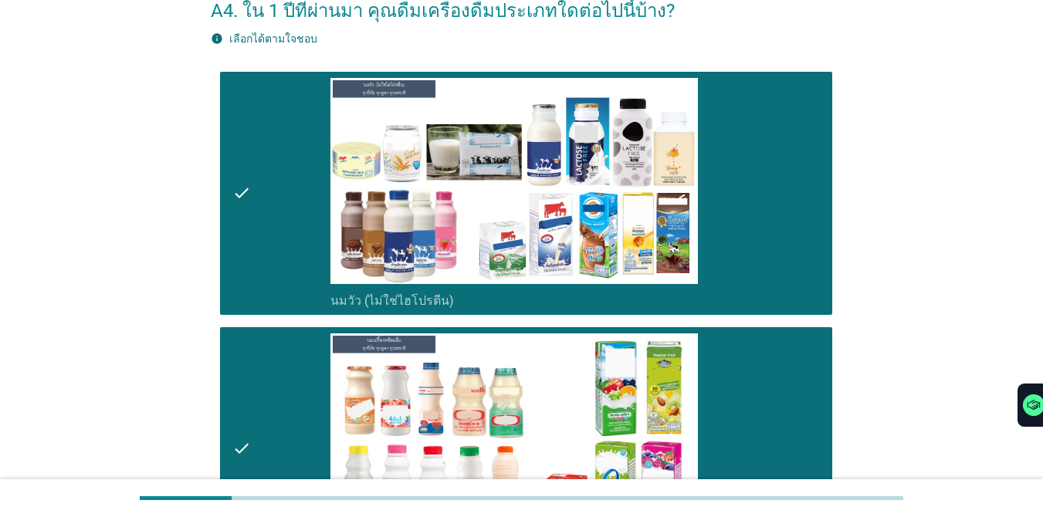
scroll to position [0, 0]
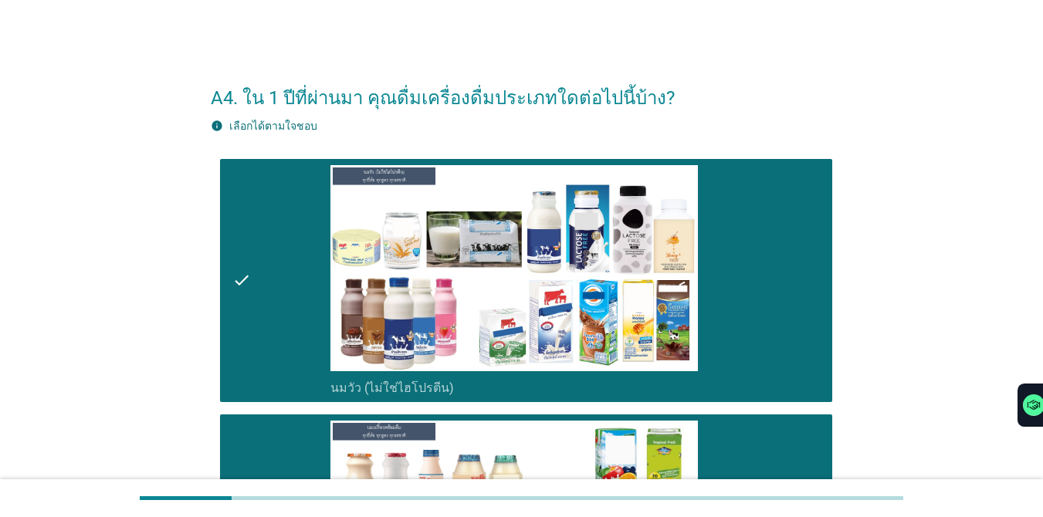
drag, startPoint x: 1039, startPoint y: 51, endPoint x: 1029, endPoint y: 85, distance: 35.4
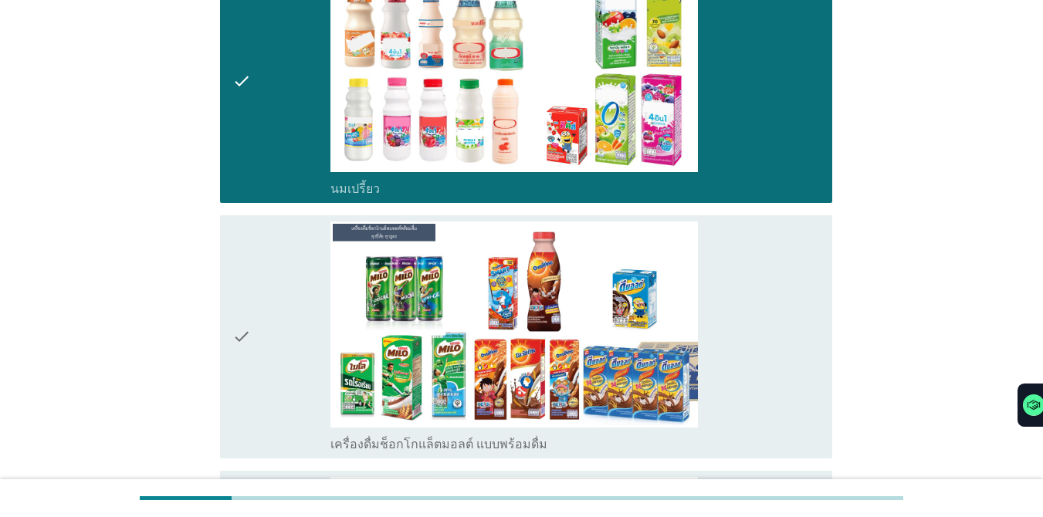
scroll to position [567, 0]
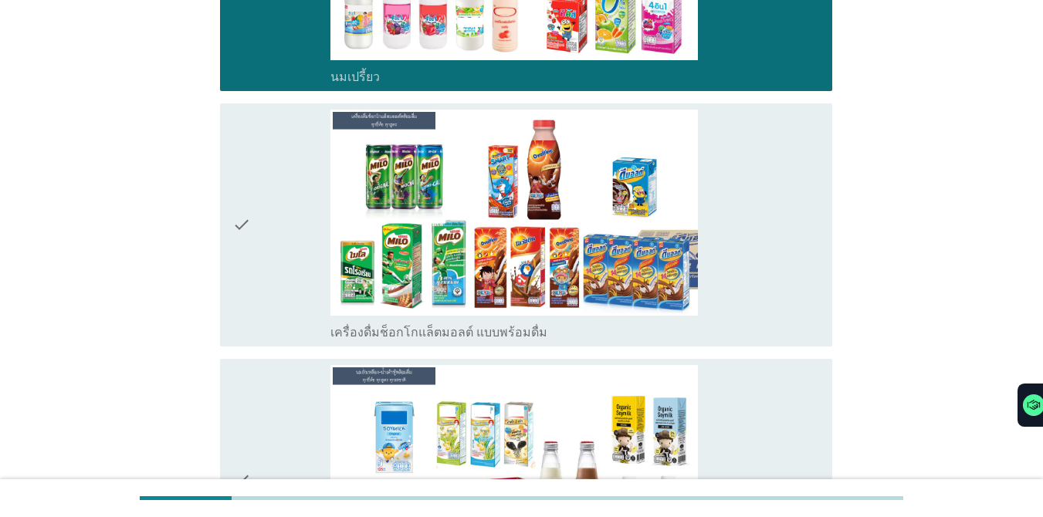
click at [728, 431] on div "check_box_outline_blank นมถั่วเหลือง-น้ำเต้าหู้พร้อมดื่ม" at bounding box center [576, 480] width 490 height 231
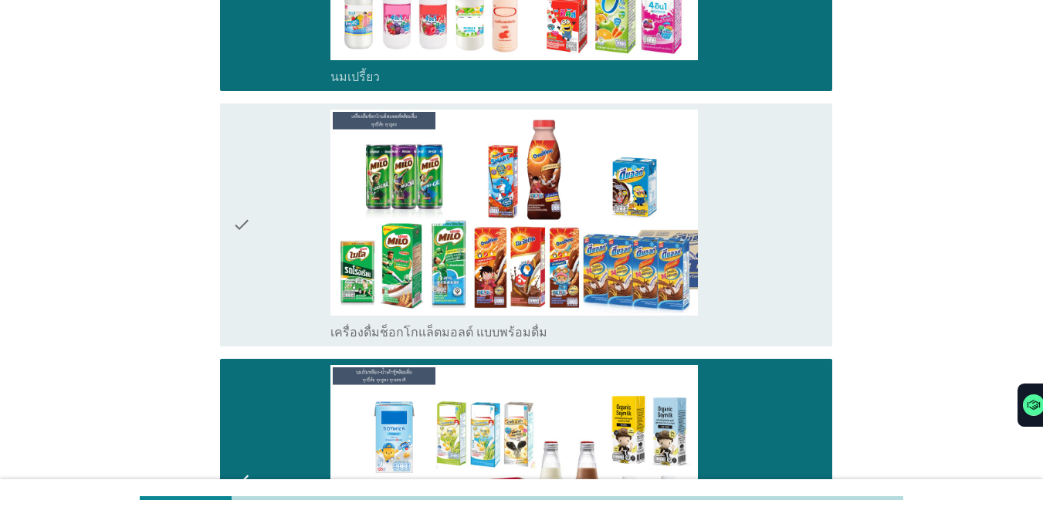
scroll to position [1019, 0]
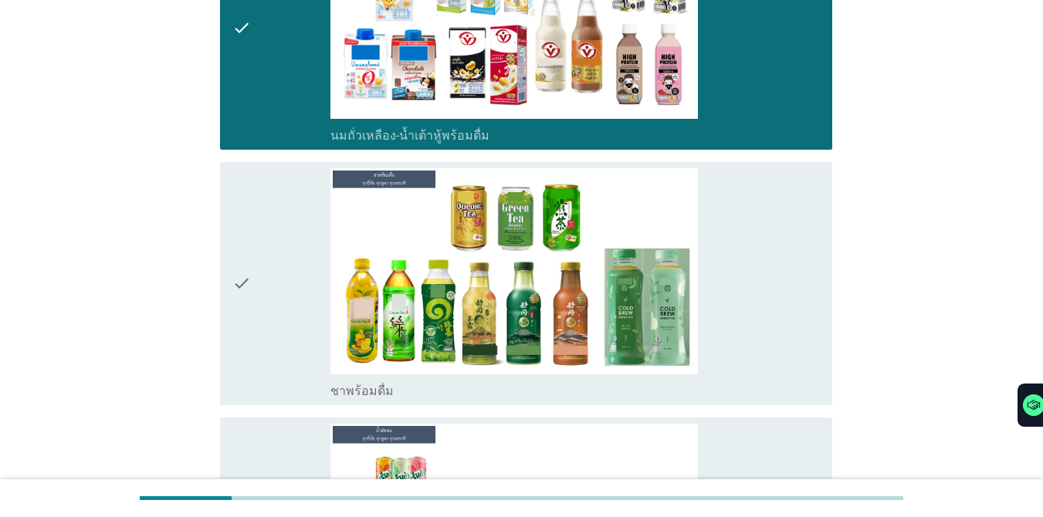
click at [760, 258] on div "check_box ชาพร้อมดื่ม" at bounding box center [576, 283] width 490 height 231
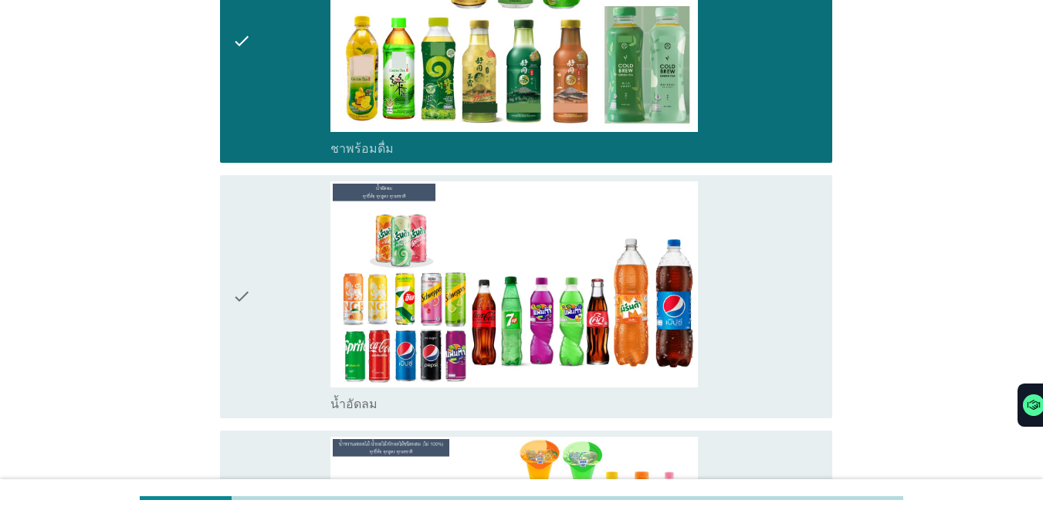
scroll to position [1331, 0]
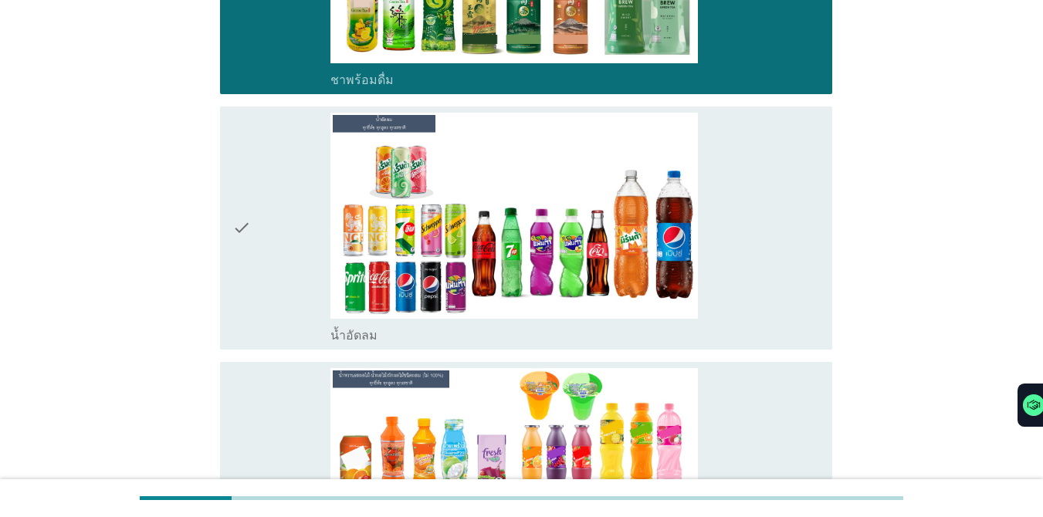
click at [754, 239] on div "check_box น้ำอัดลม" at bounding box center [576, 228] width 490 height 231
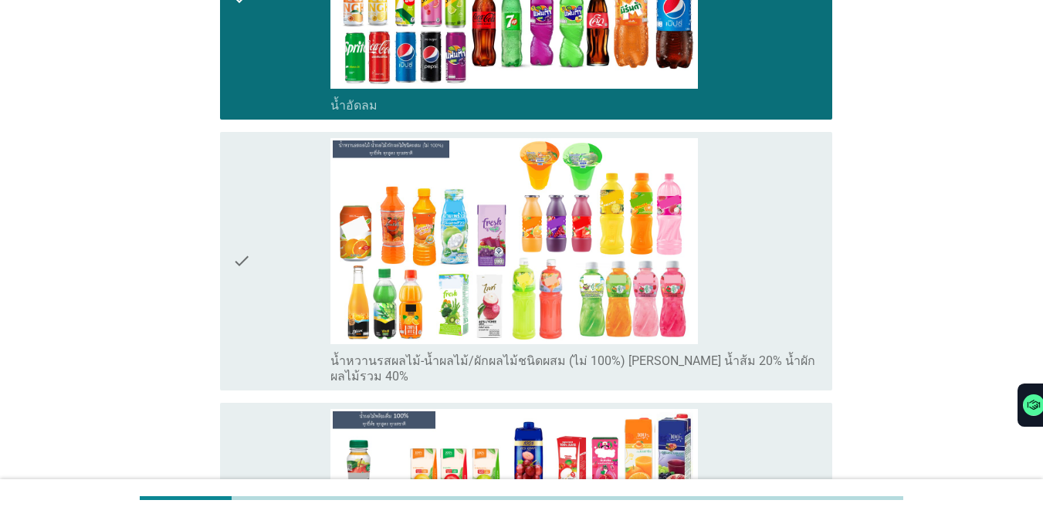
scroll to position [1636, 0]
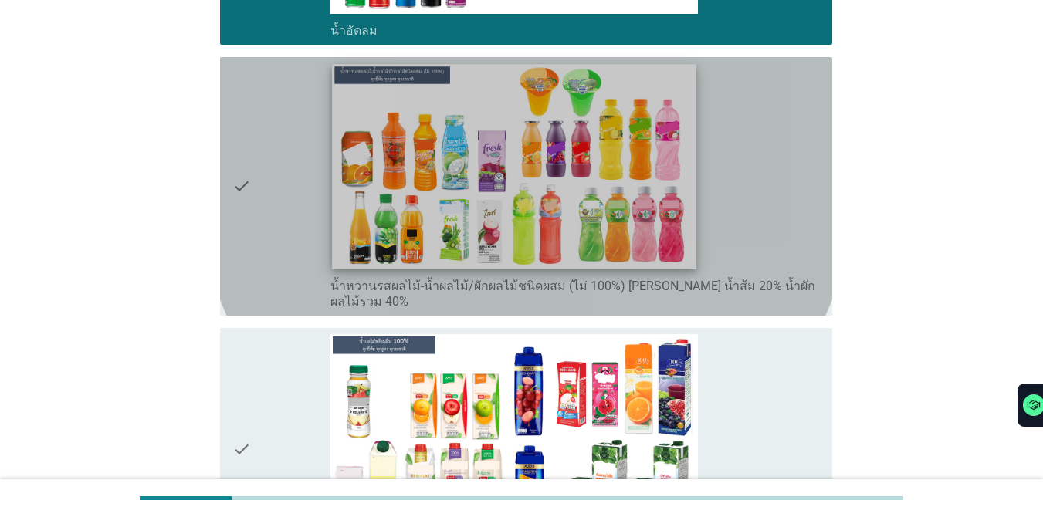
click at [637, 194] on img at bounding box center [514, 166] width 364 height 205
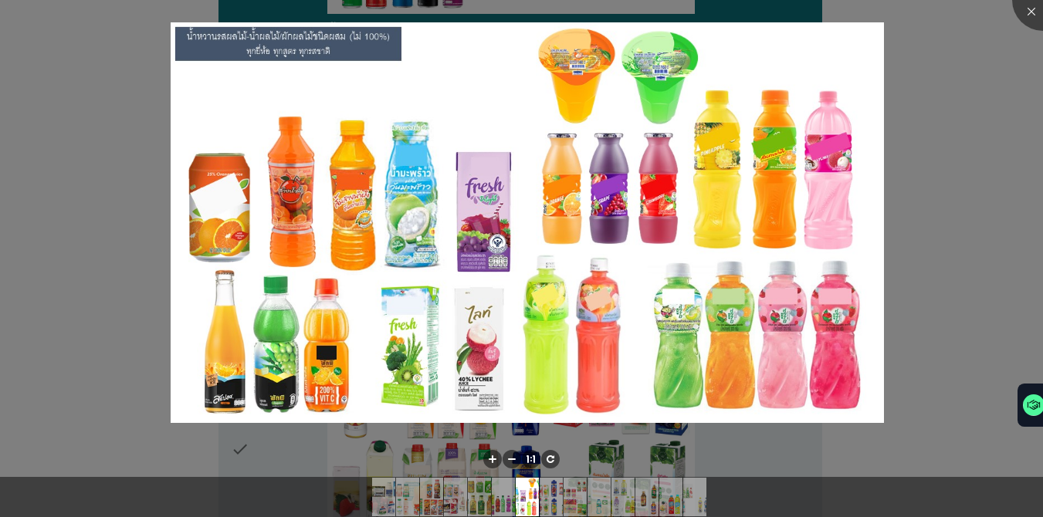
click at [760, 110] on div at bounding box center [521, 258] width 1043 height 517
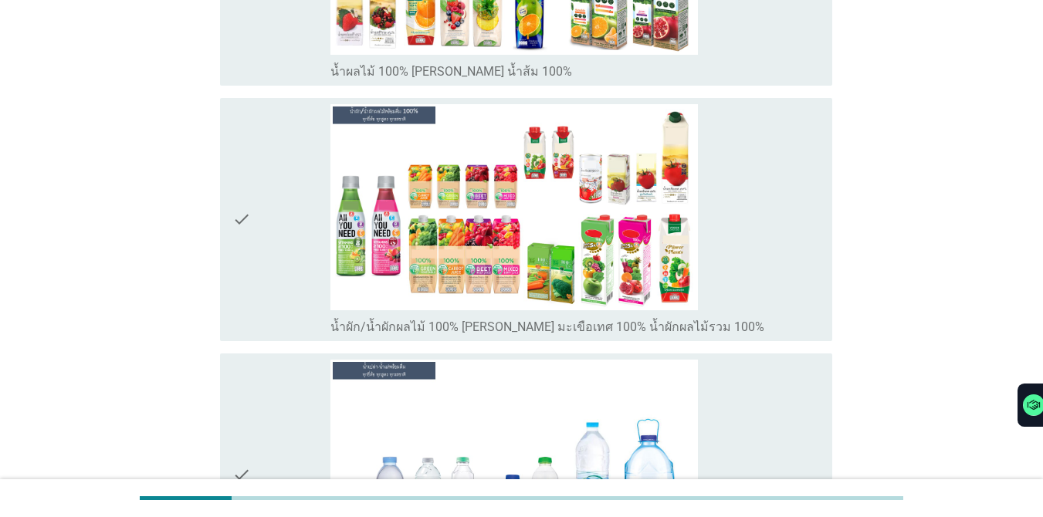
scroll to position [2152, 0]
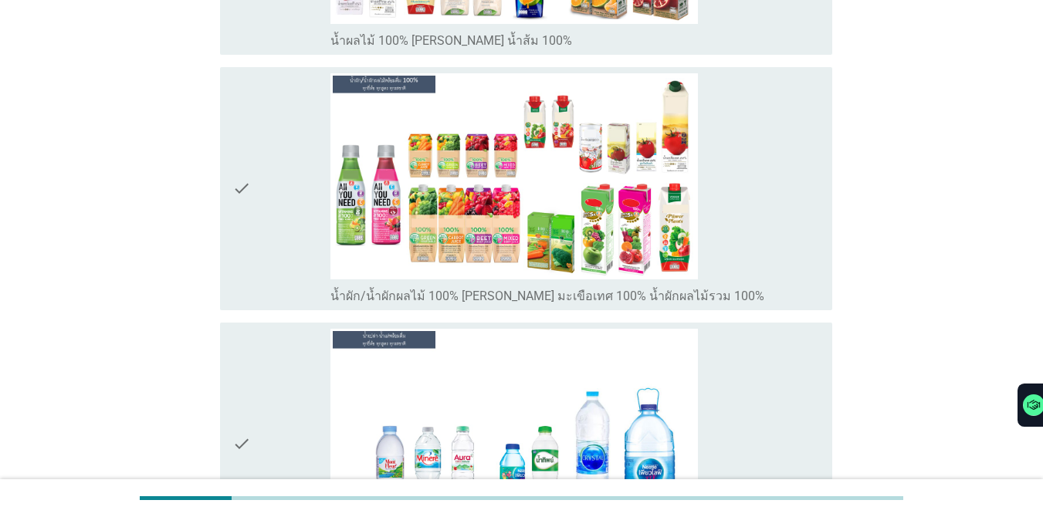
click at [760, 381] on div "check_box น้ำเปล่า-น้ำแร่" at bounding box center [576, 444] width 490 height 231
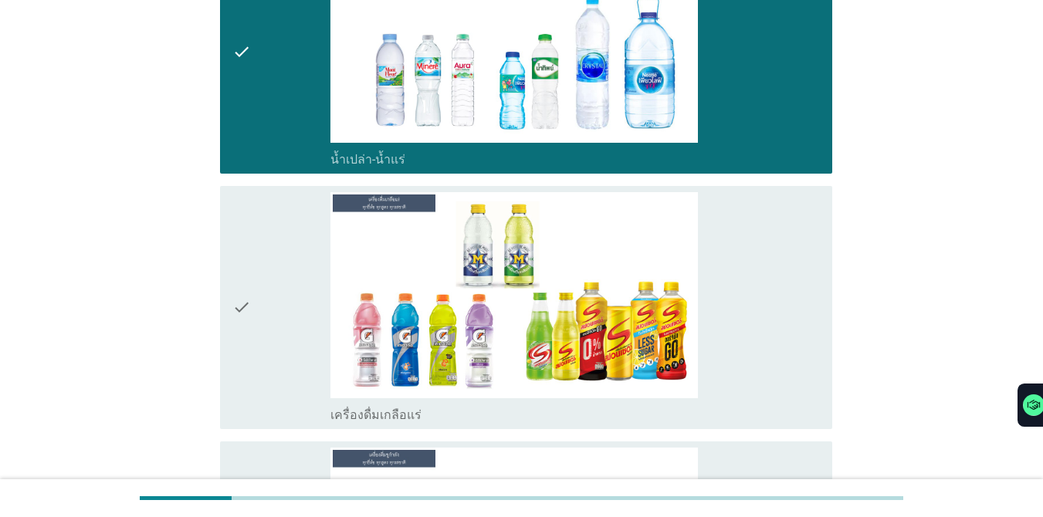
scroll to position [2551, 0]
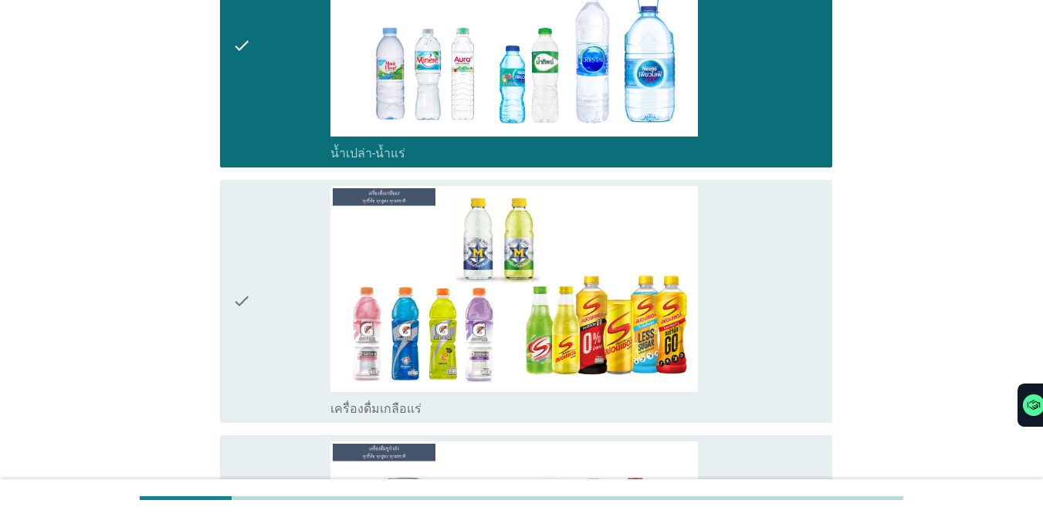
click at [760, 306] on div "check_box เครื่องดื่มเกลือแร่" at bounding box center [576, 301] width 490 height 231
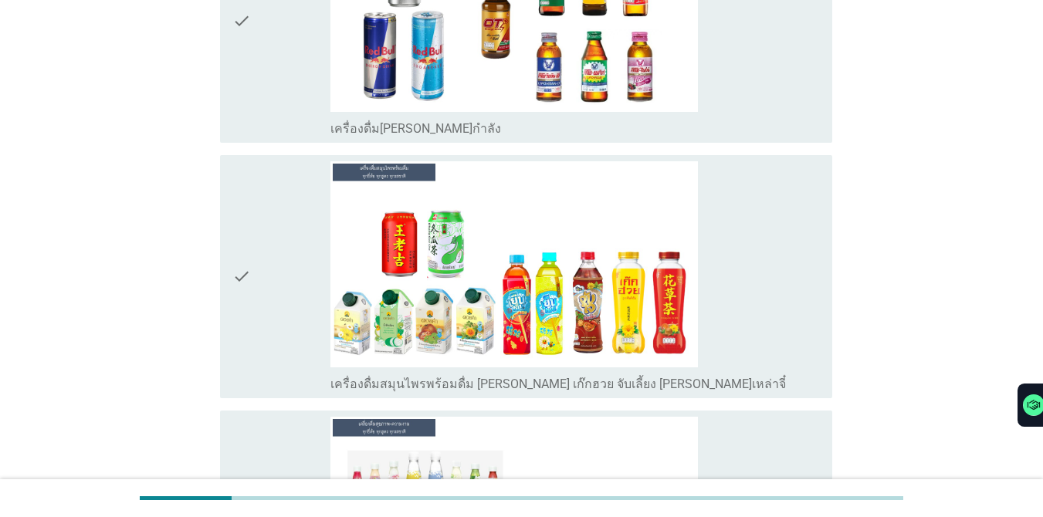
scroll to position [3099, 0]
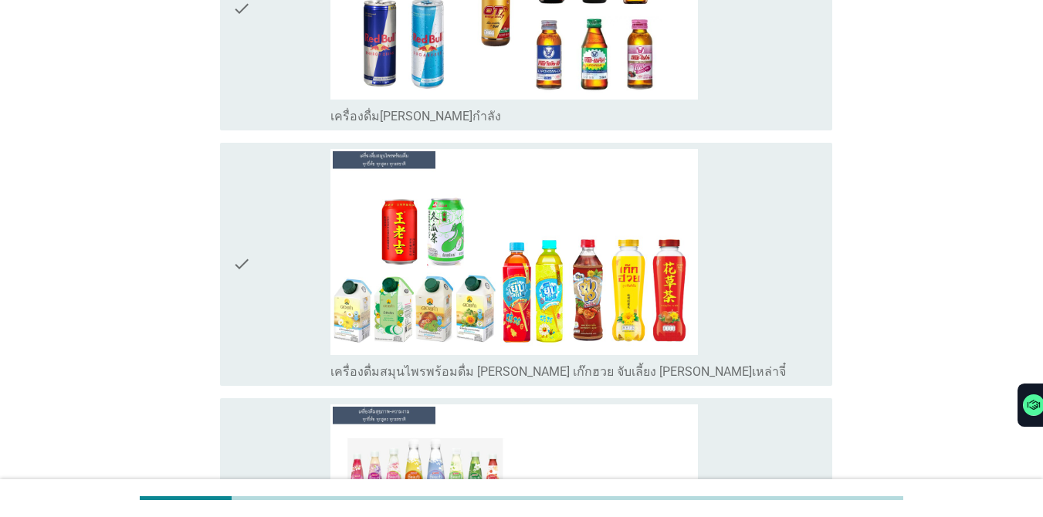
click at [760, 323] on div "check_box เครื่องดื่มสมุนไพรพร้อมดื่ม [PERSON_NAME] เก๊กฮวย จับเลี้ยง [PERSON_N…" at bounding box center [576, 264] width 490 height 231
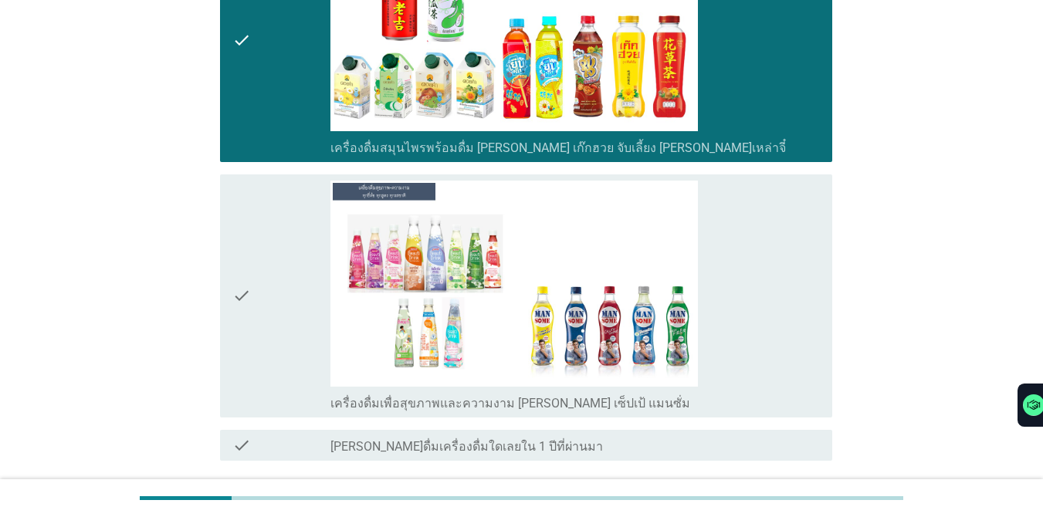
scroll to position [3404, 0]
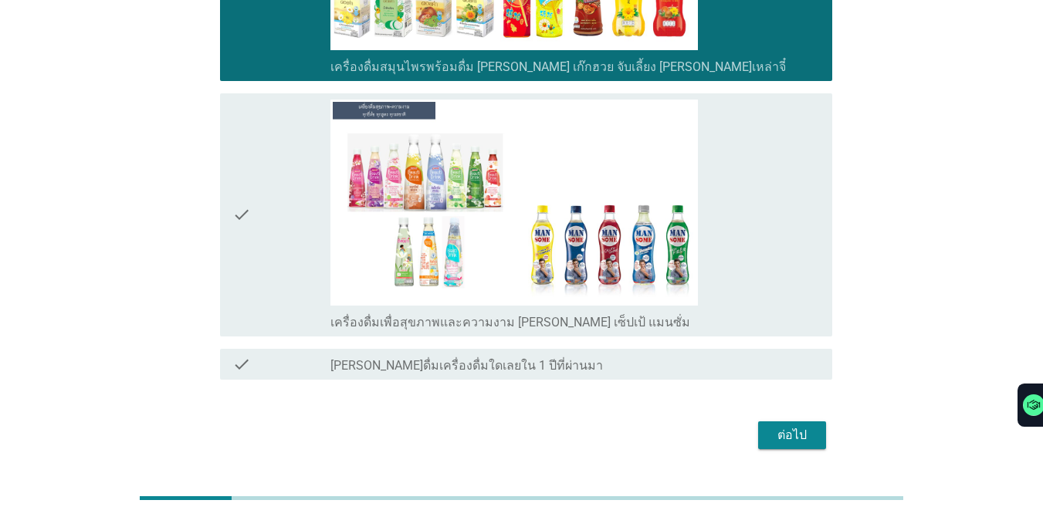
click at [760, 235] on div "check_box เครื่องดื่มเพื่อสุขภาพและความงาม [PERSON_NAME] เซ็ปเป้ แมนซั่ม" at bounding box center [576, 215] width 490 height 231
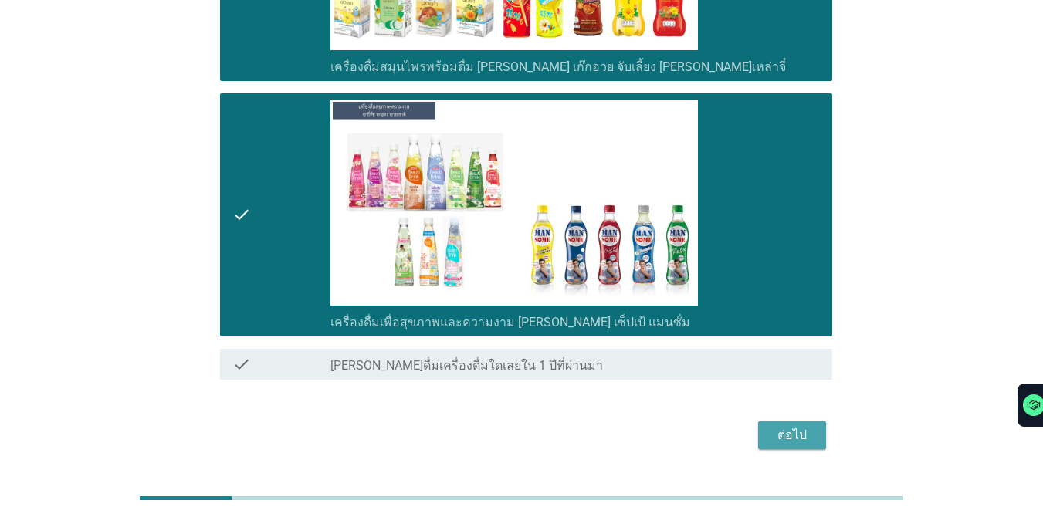
click at [760, 426] on div "ต่อไป" at bounding box center [792, 435] width 43 height 19
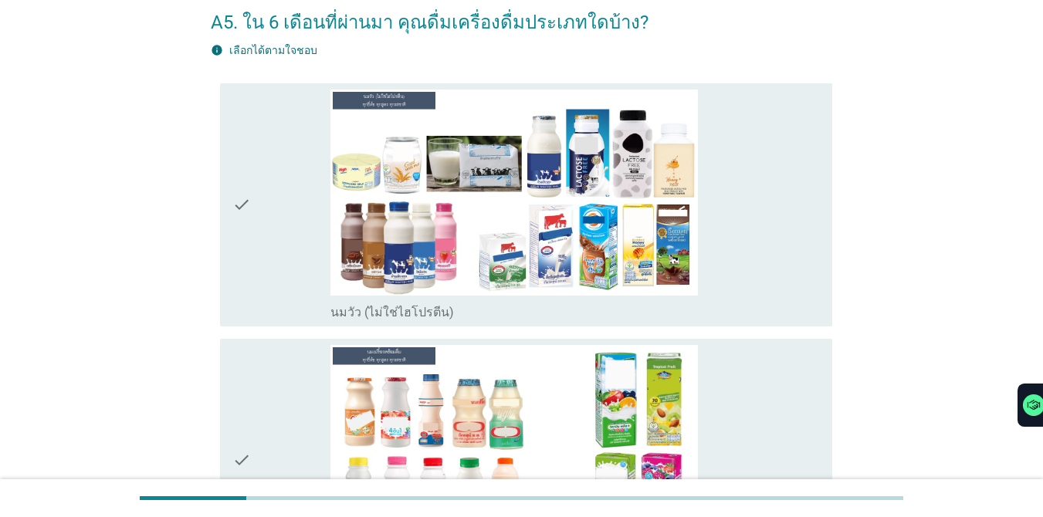
scroll to position [80, 0]
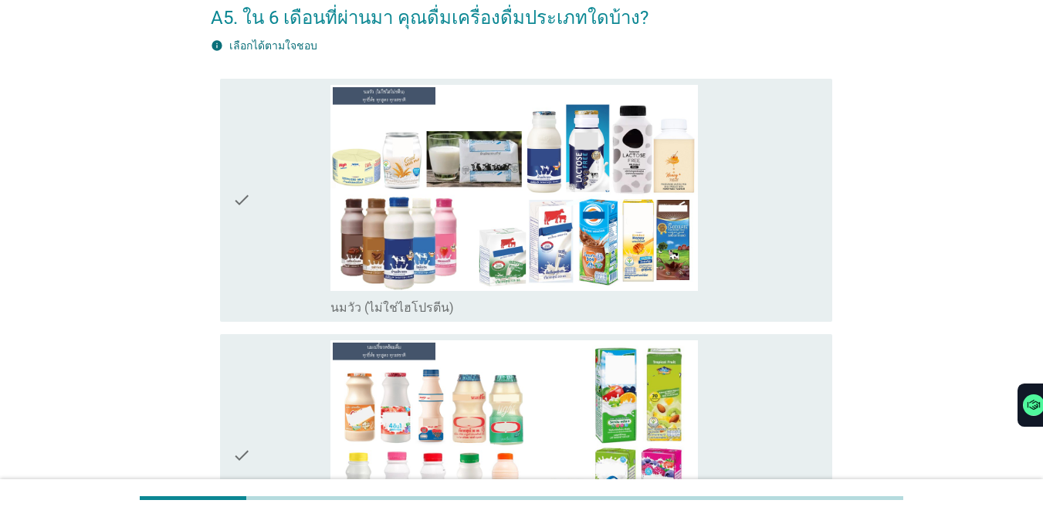
click at [760, 265] on div "check_box_outline_blank นมวัว (ไม่ใช่ไฮโปรตีน)" at bounding box center [576, 200] width 490 height 231
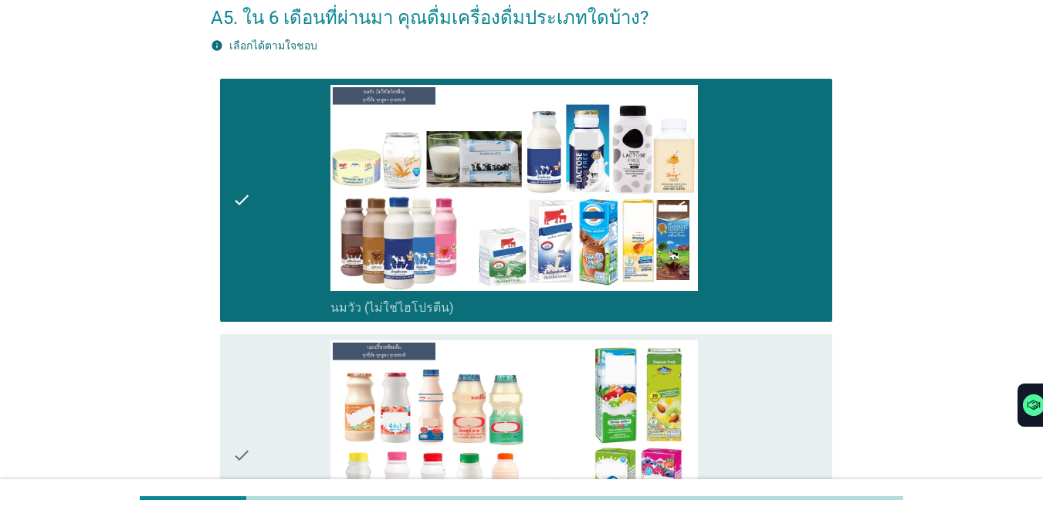
click at [760, 375] on div "check_box_outline_blank นมเปรี้ยว" at bounding box center [576, 456] width 490 height 231
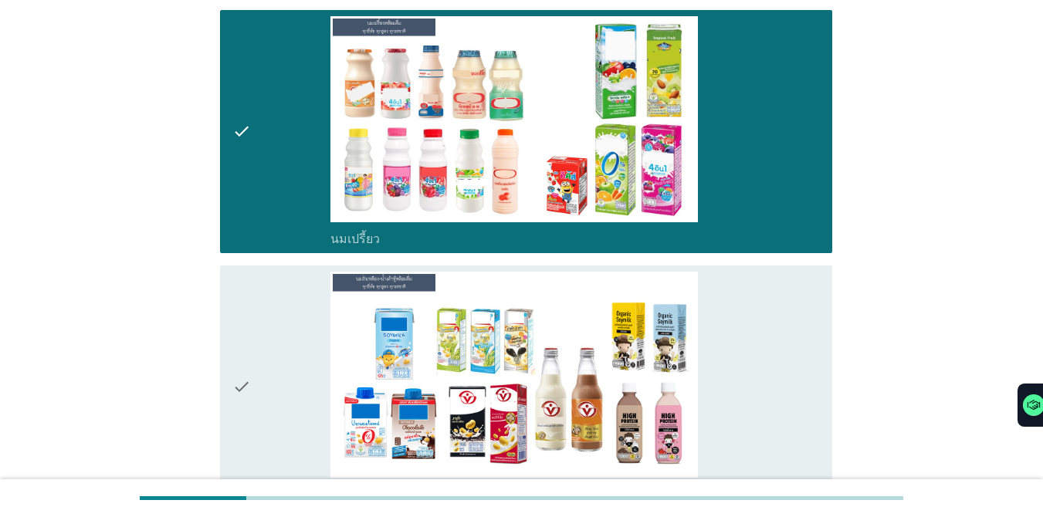
scroll to position [430, 0]
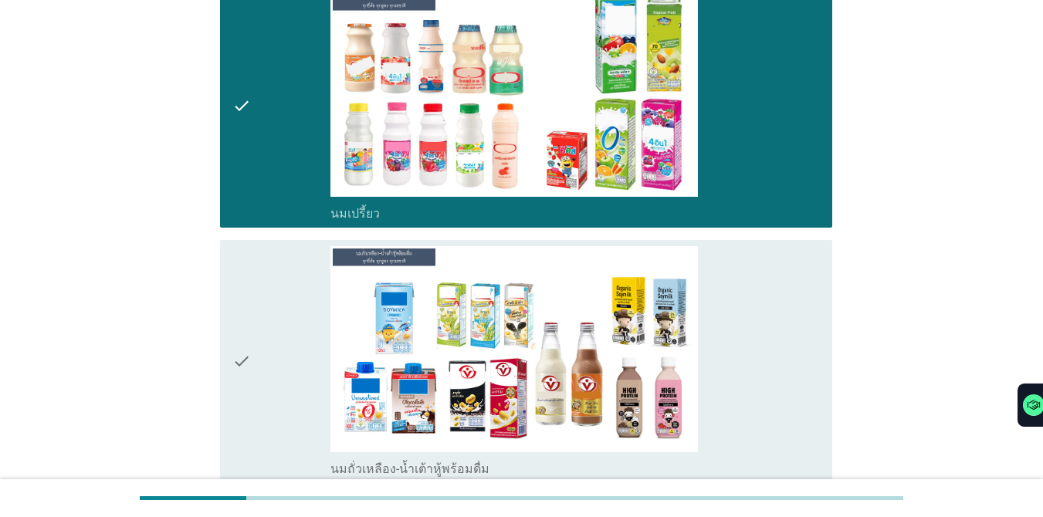
click at [760, 322] on div "check_box นมถั่วเหลือง-น้ำเต้าหู้พร้อมดื่ม" at bounding box center [576, 361] width 490 height 231
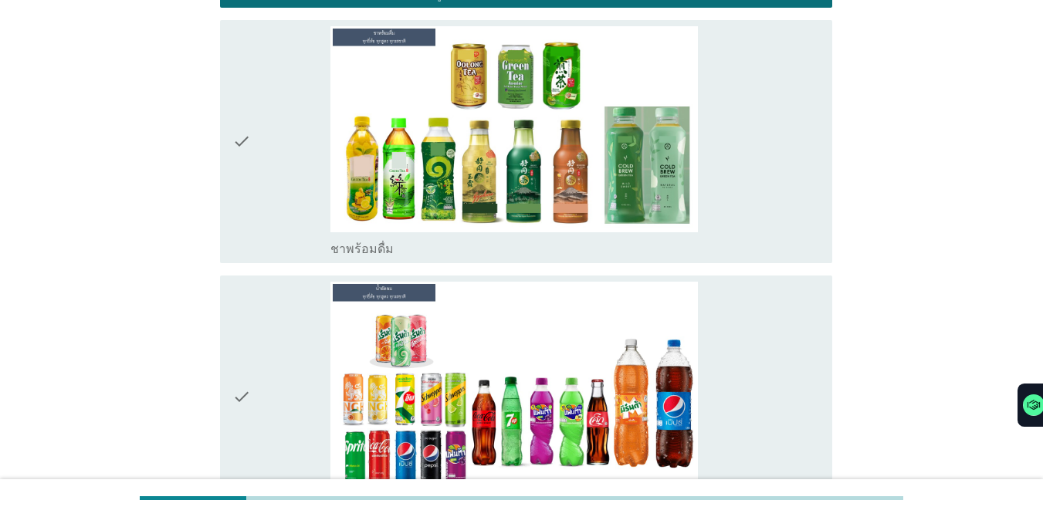
scroll to position [919, 0]
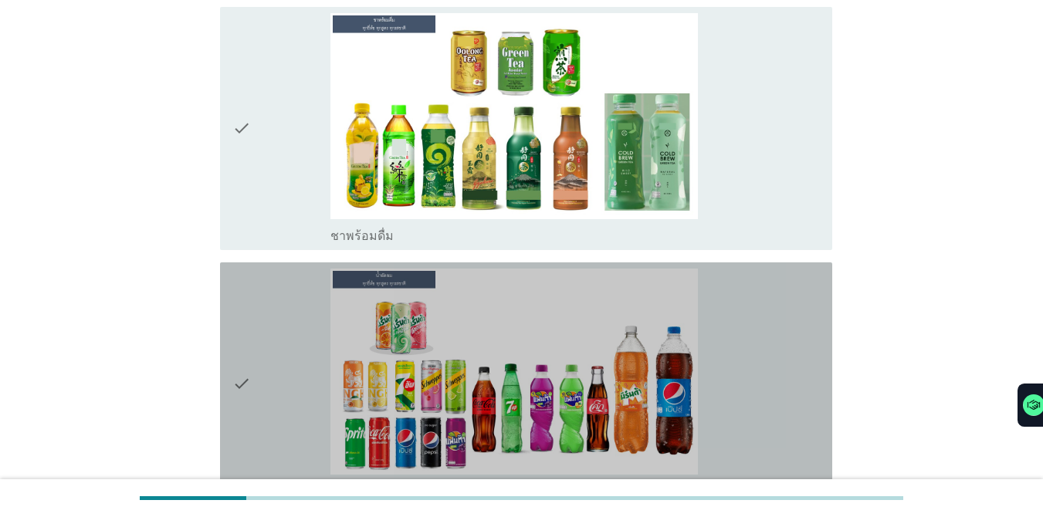
click at [760, 348] on div "check_box น้ำอัดลม" at bounding box center [576, 384] width 490 height 231
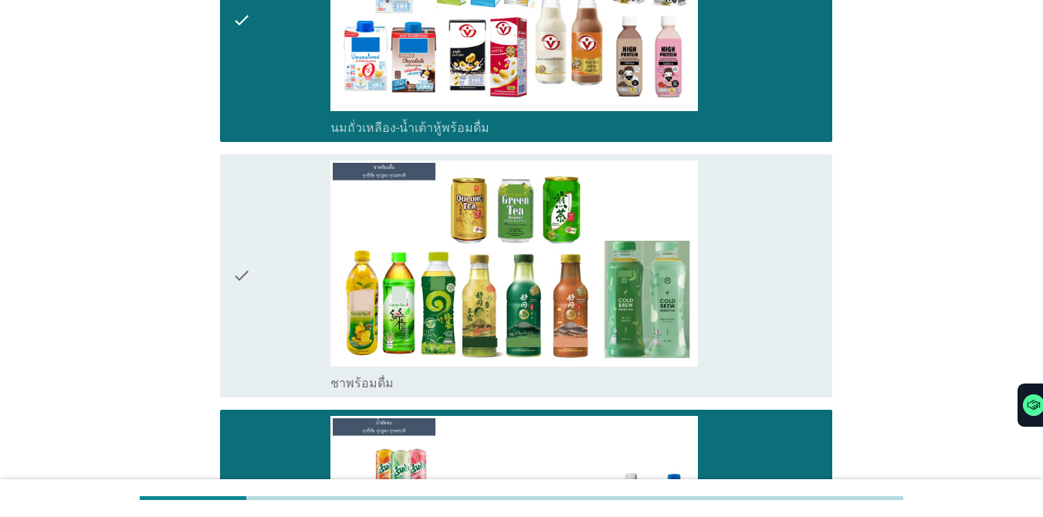
scroll to position [741, 0]
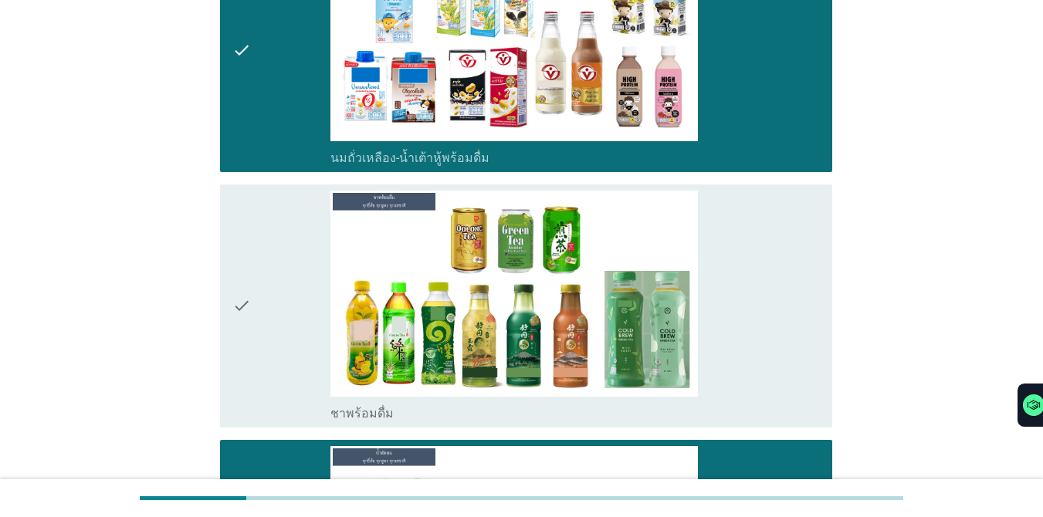
click at [709, 286] on div "check_box ชาพร้อมดื่ม" at bounding box center [576, 306] width 490 height 231
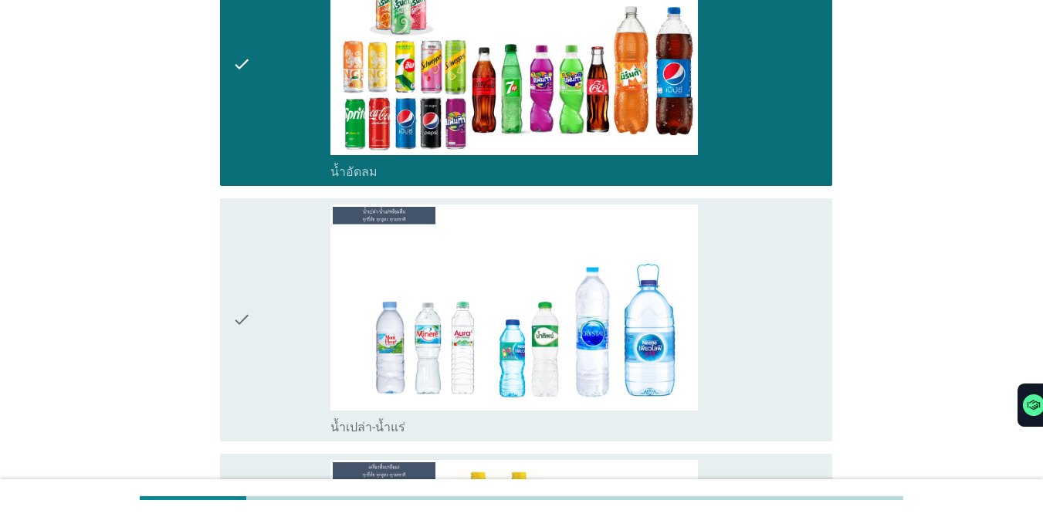
scroll to position [1243, 0]
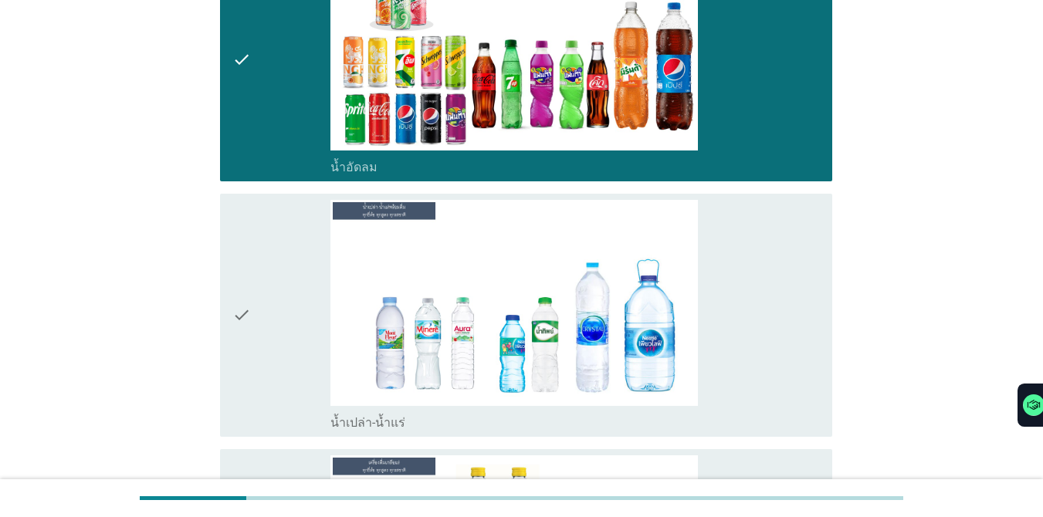
click at [722, 310] on div "check_box น้ำเปล่า-น้ำแร่" at bounding box center [576, 315] width 490 height 231
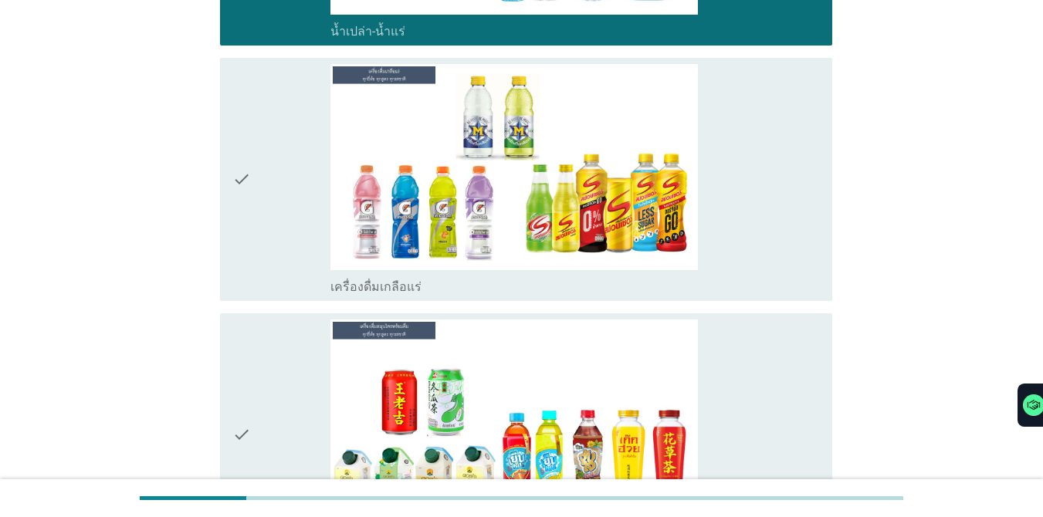
scroll to position [1643, 0]
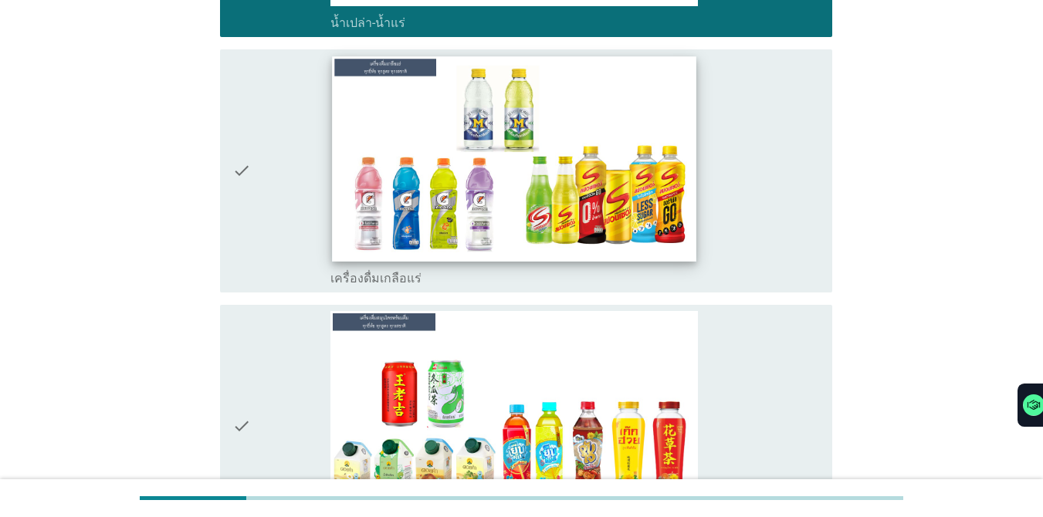
click at [675, 245] on img at bounding box center [514, 158] width 364 height 205
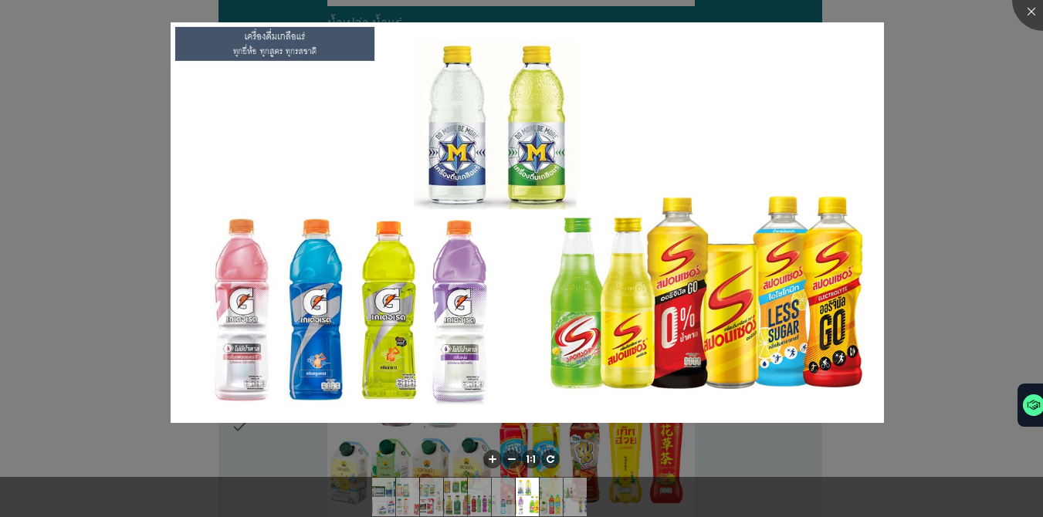
click at [760, 121] on div at bounding box center [521, 258] width 1043 height 517
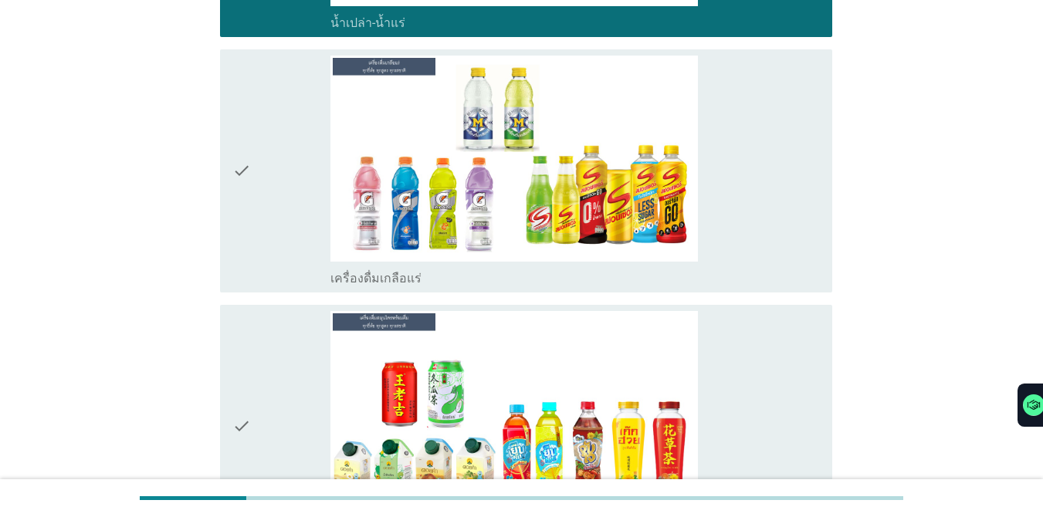
click at [292, 163] on div "check" at bounding box center [281, 171] width 98 height 231
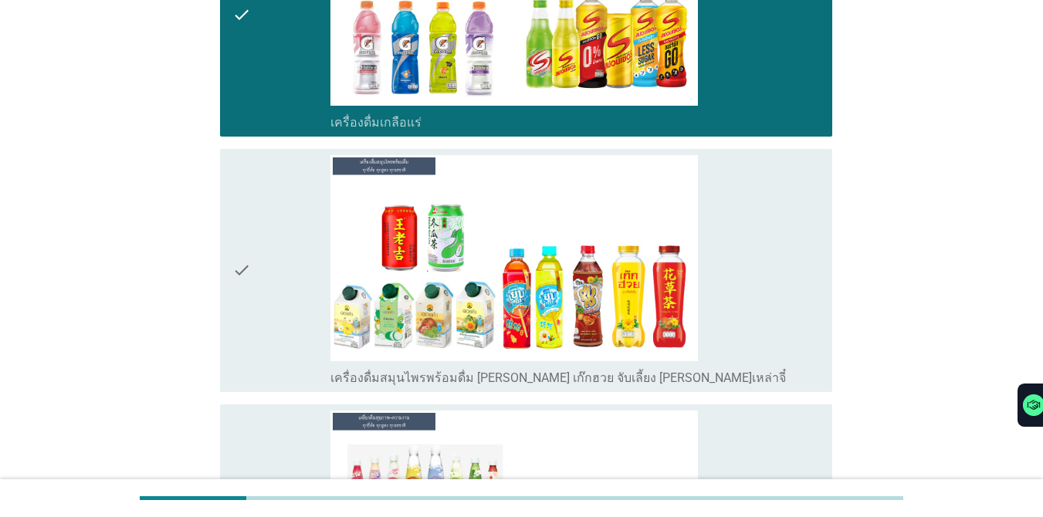
scroll to position [1896, 0]
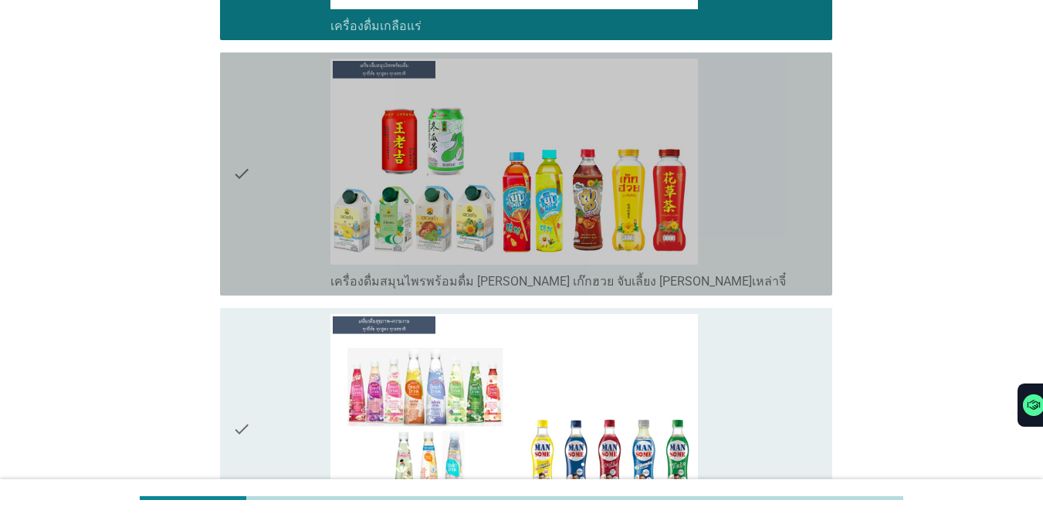
click at [294, 240] on div "check" at bounding box center [281, 174] width 98 height 231
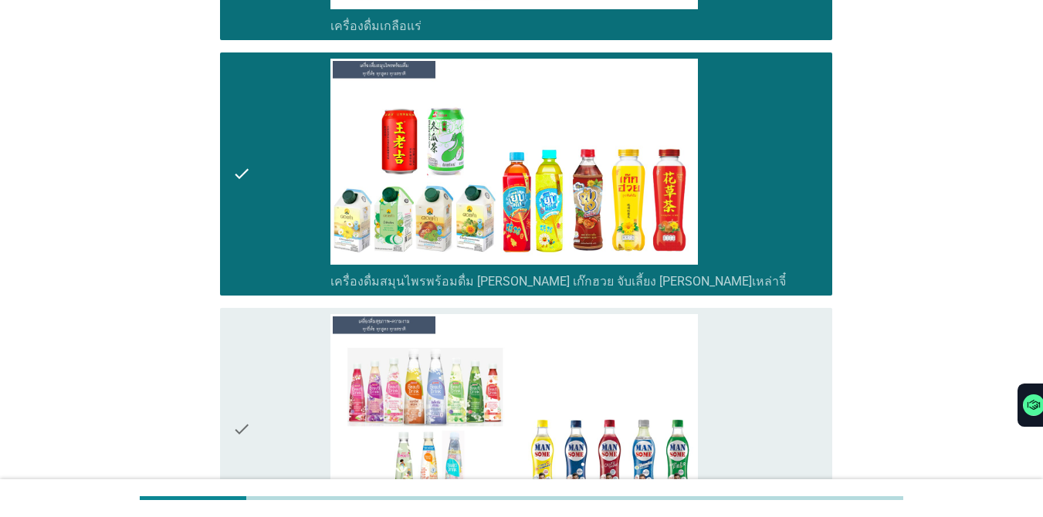
click at [272, 385] on div "check" at bounding box center [281, 429] width 98 height 231
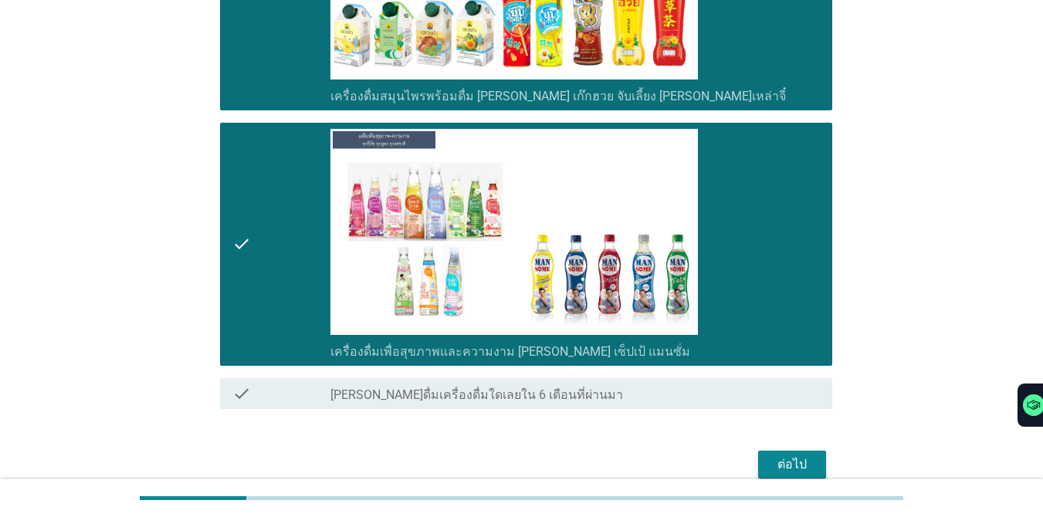
scroll to position [2153, 0]
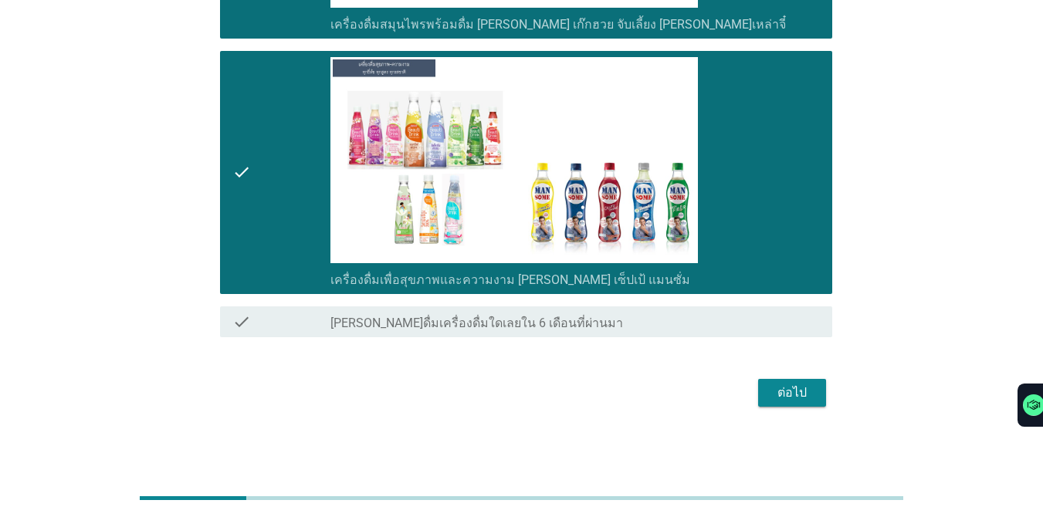
click at [760, 387] on button "ต่อไป" at bounding box center [792, 393] width 68 height 28
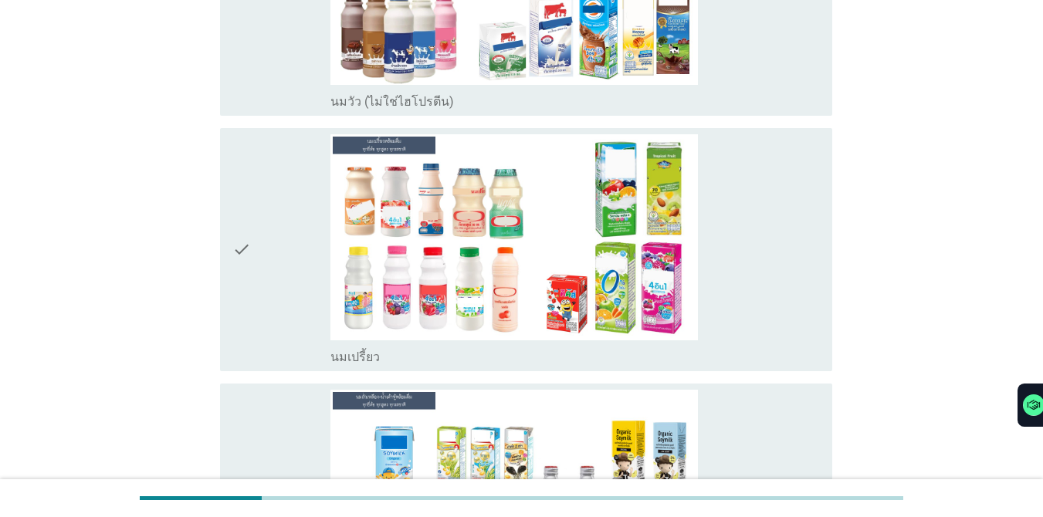
scroll to position [303, 0]
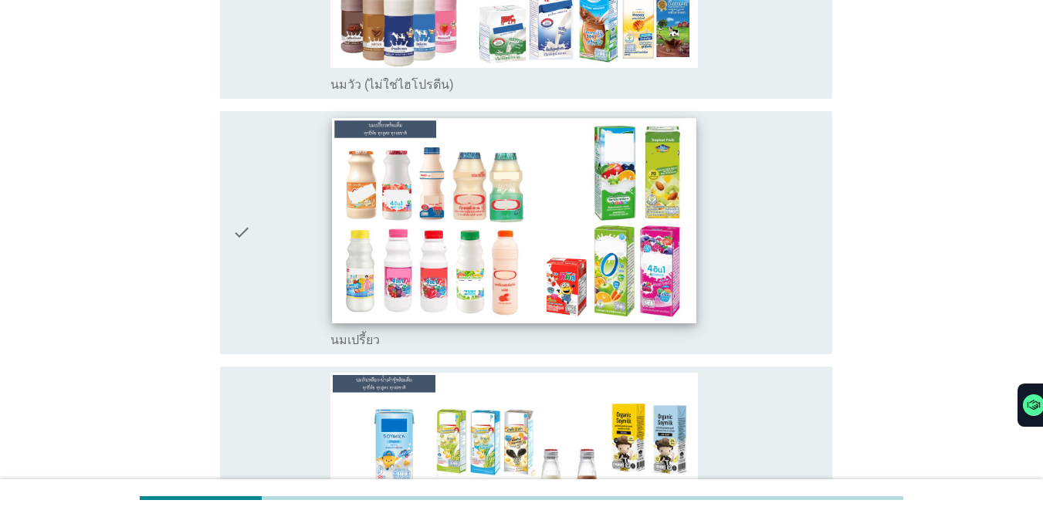
click at [693, 229] on img at bounding box center [514, 220] width 364 height 205
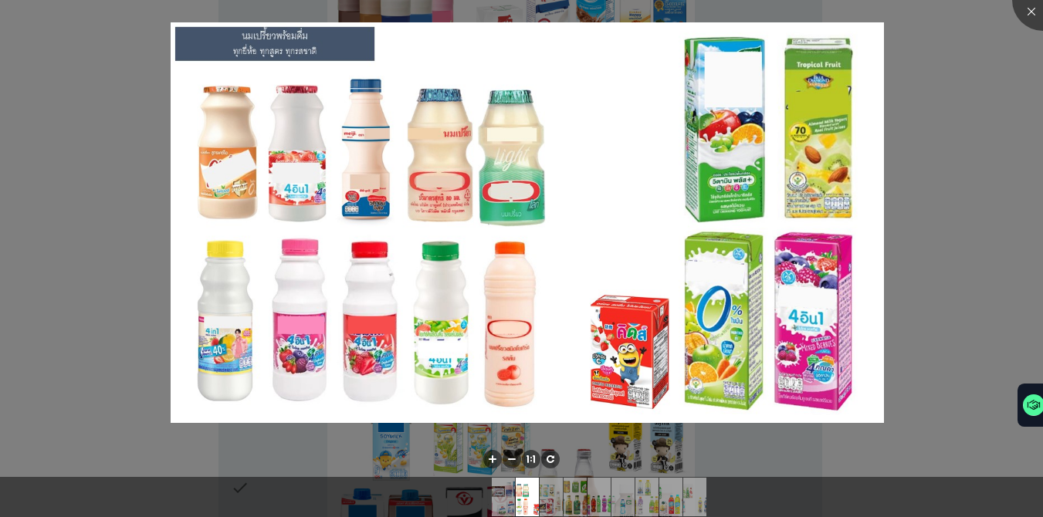
click at [0, 254] on div at bounding box center [521, 258] width 1043 height 517
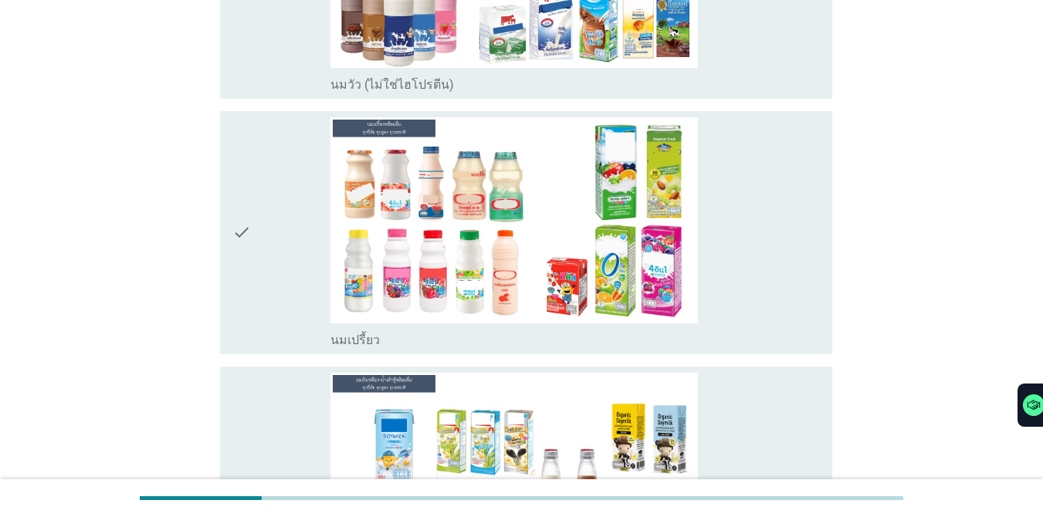
click at [279, 278] on div "check" at bounding box center [281, 232] width 98 height 231
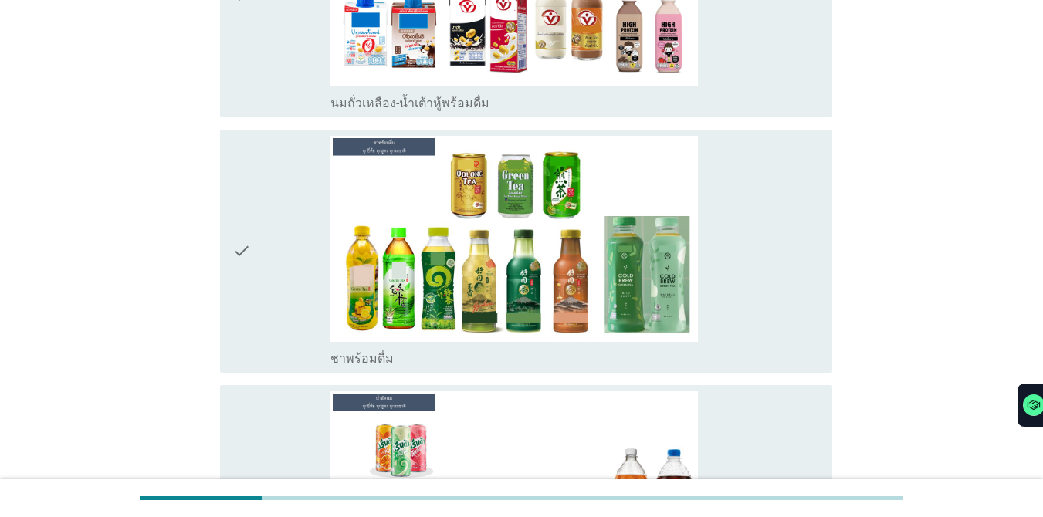
scroll to position [813, 0]
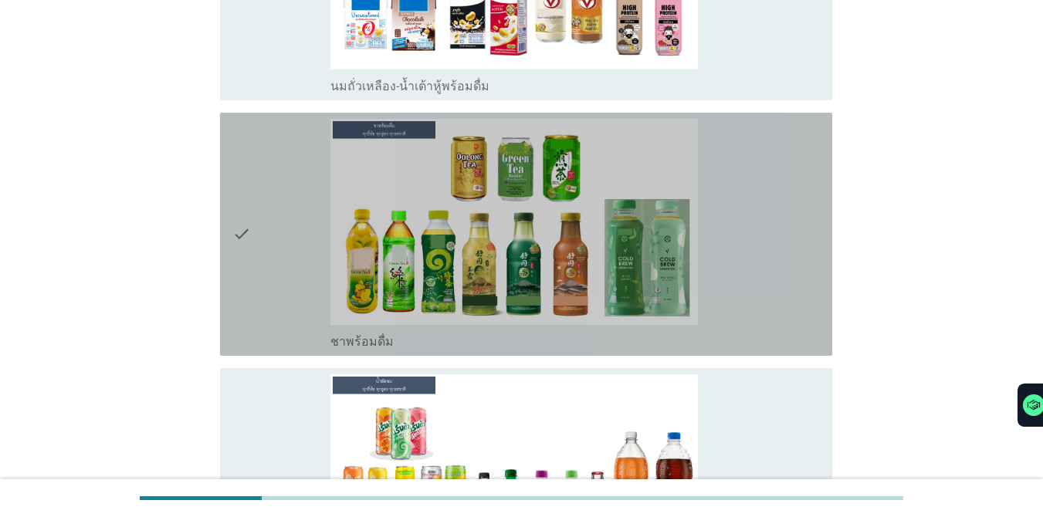
click at [255, 181] on div "check" at bounding box center [281, 234] width 98 height 231
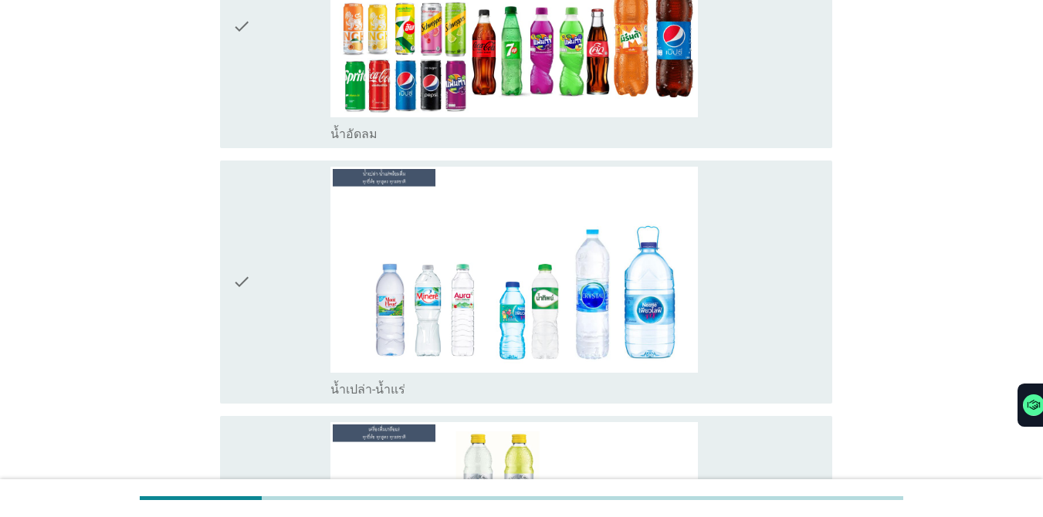
scroll to position [1357, 0]
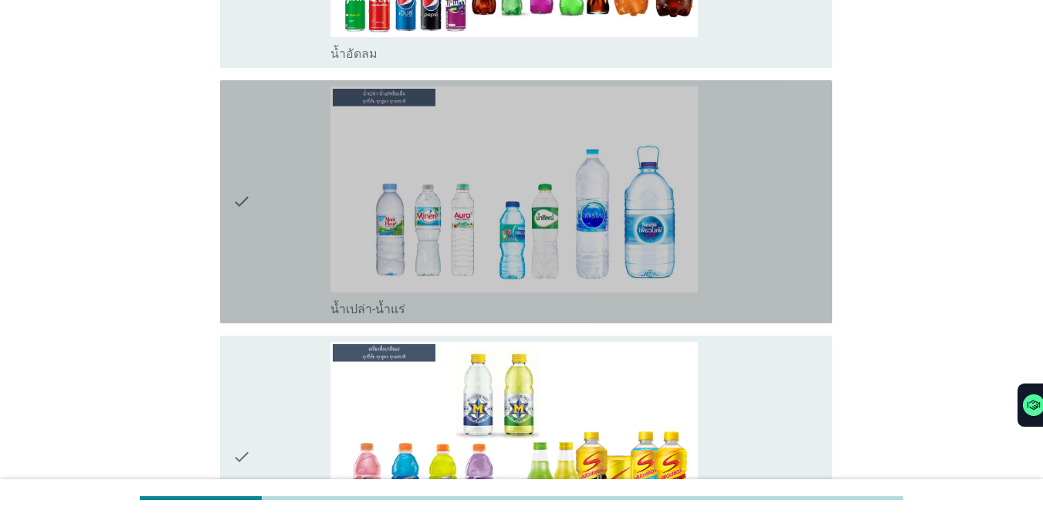
click at [276, 165] on div "check" at bounding box center [281, 201] width 98 height 231
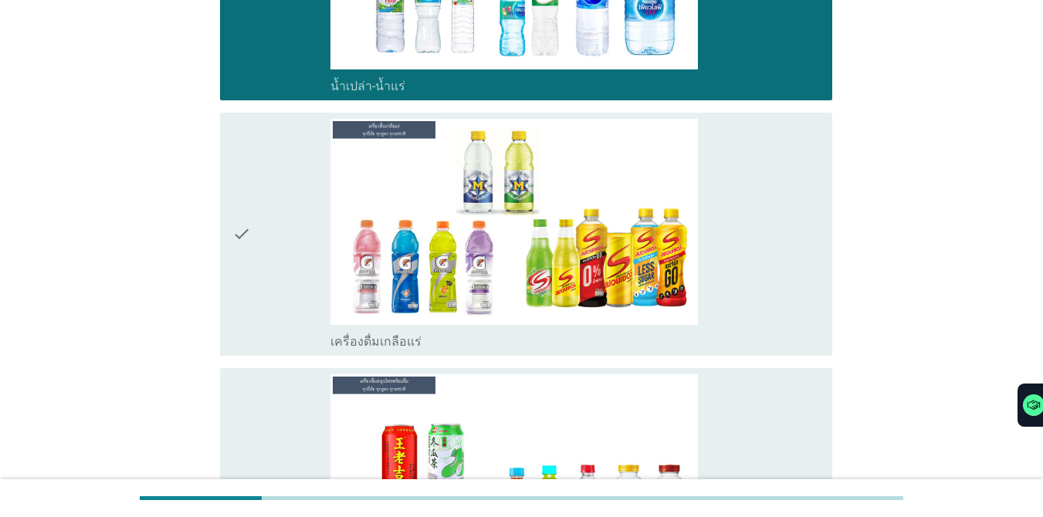
scroll to position [1584, 0]
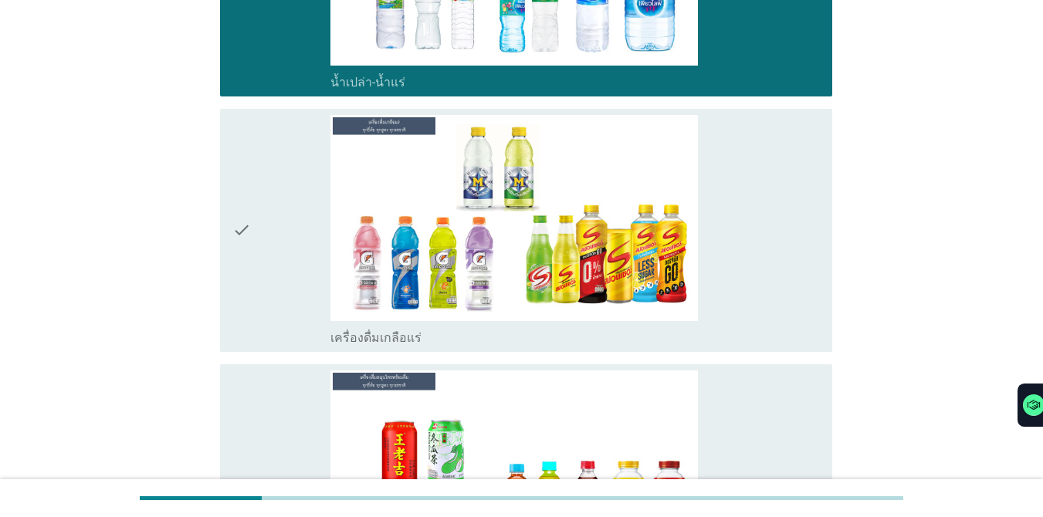
click at [286, 175] on div "check" at bounding box center [281, 230] width 98 height 231
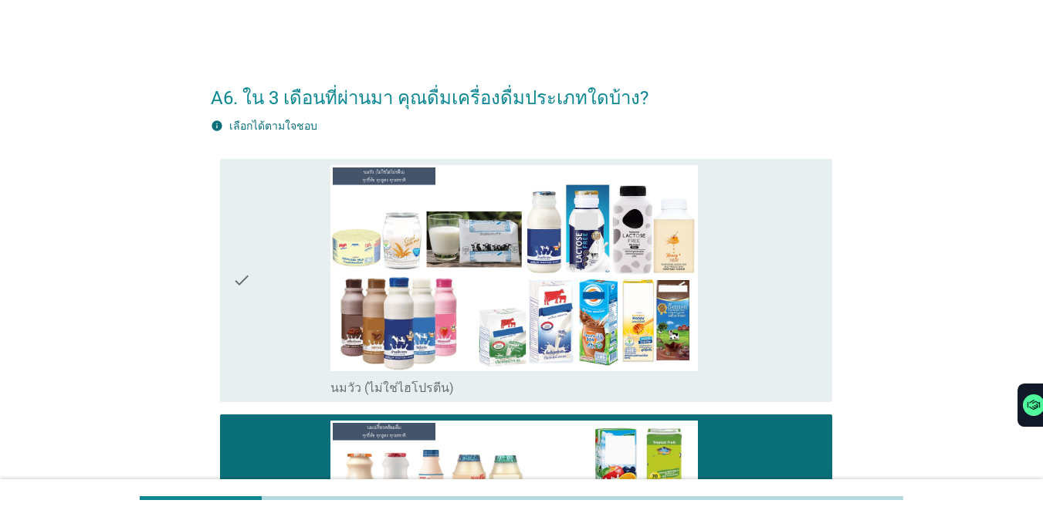
scroll to position [1811, 0]
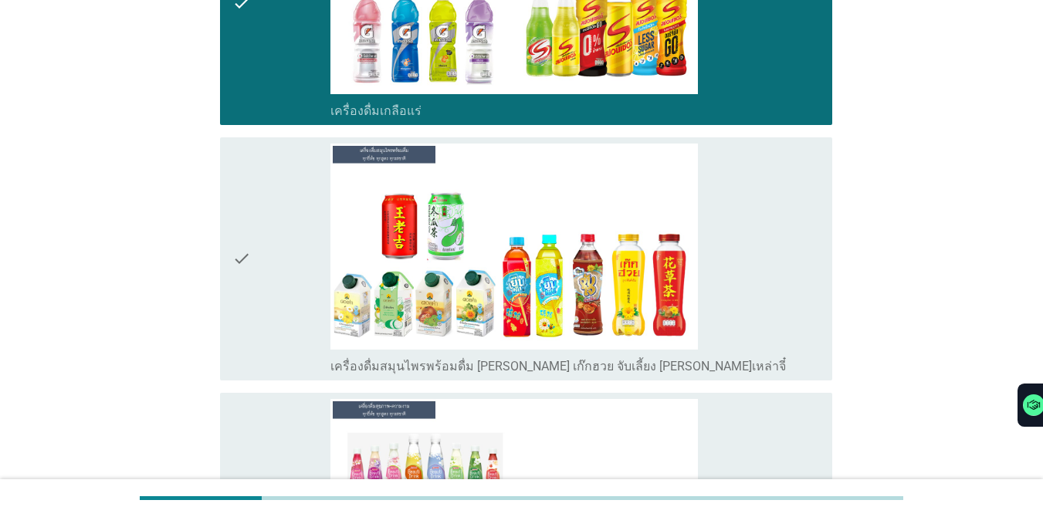
click at [728, 315] on div "check_box เครื่องดื่มสมุนไพรพร้อมดื่ม [PERSON_NAME] เก๊กฮวย จับเลี้ยง [PERSON_N…" at bounding box center [576, 259] width 490 height 231
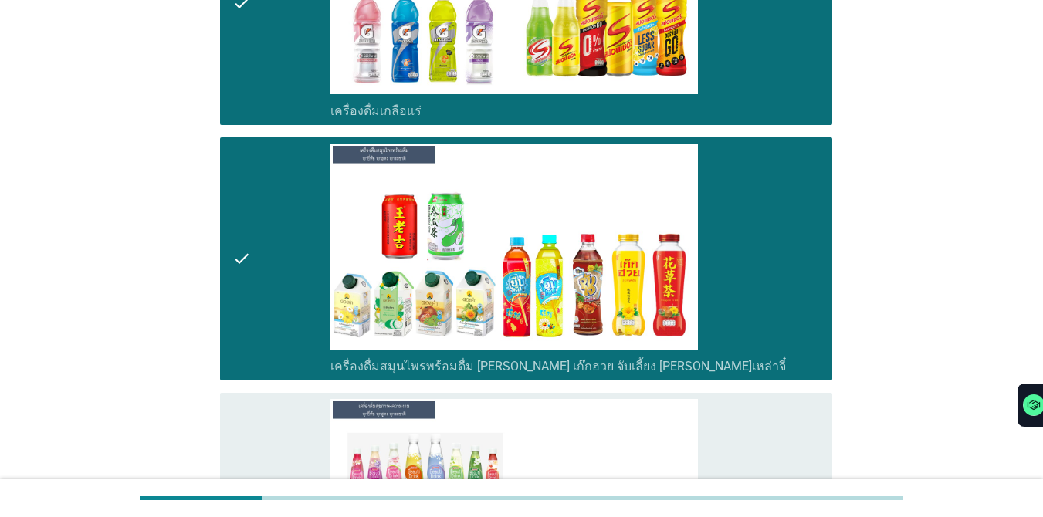
scroll to position [2153, 0]
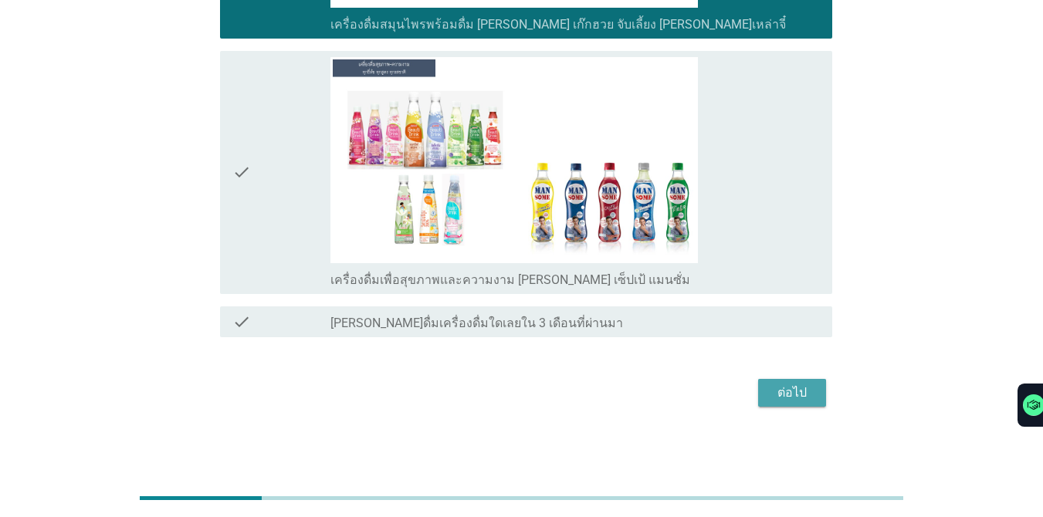
click at [760, 392] on div "ต่อไป" at bounding box center [792, 393] width 43 height 19
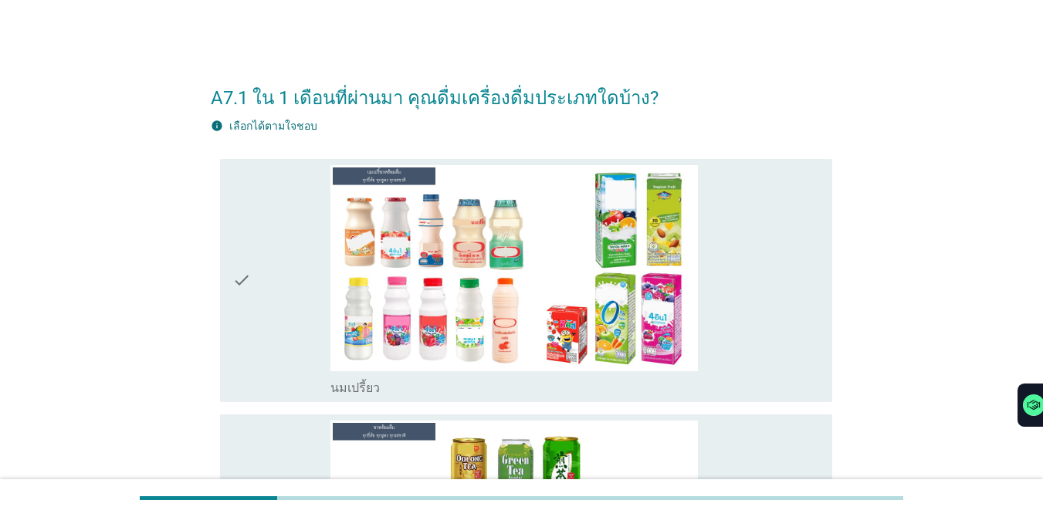
scroll to position [26, 0]
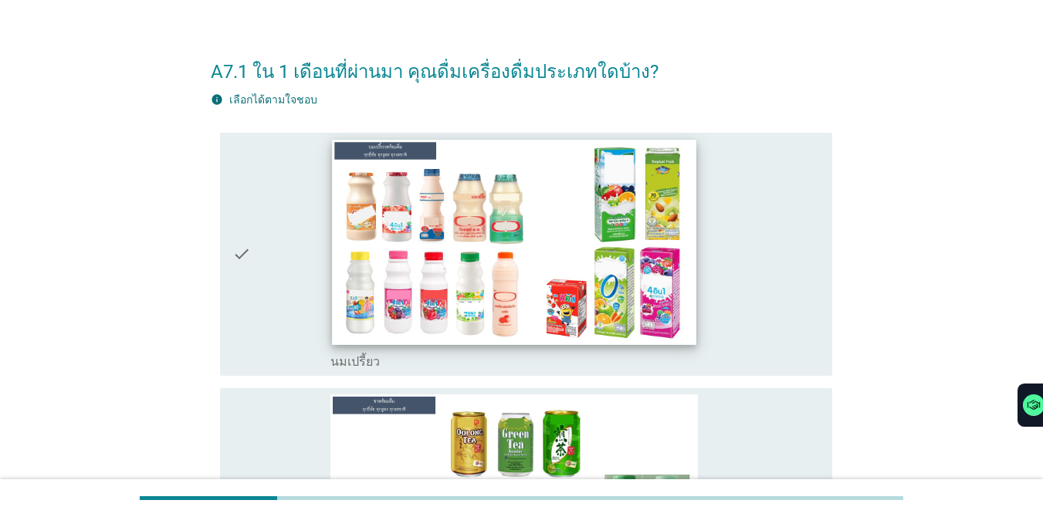
click at [679, 269] on img at bounding box center [514, 242] width 364 height 205
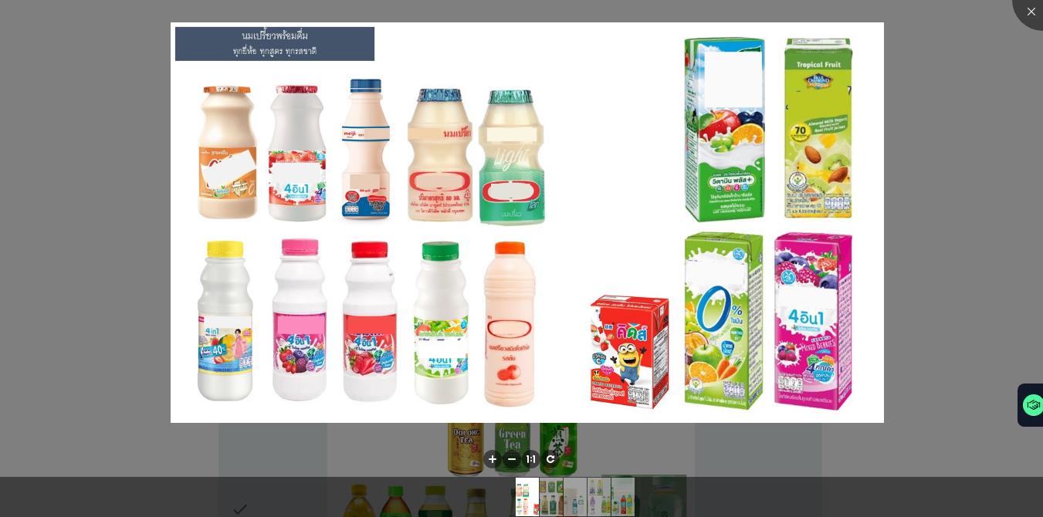
click at [760, 191] on div at bounding box center [521, 258] width 1043 height 517
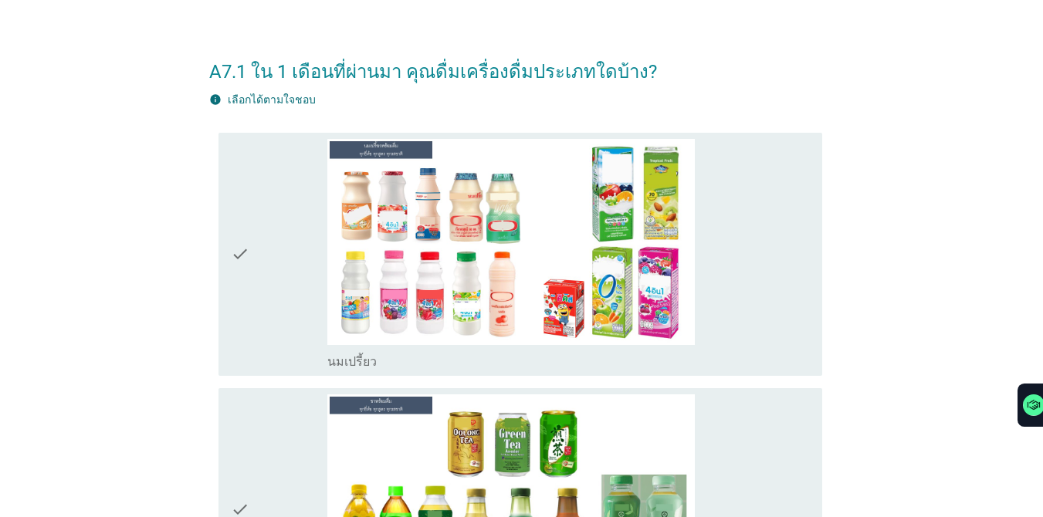
click at [283, 236] on div "check" at bounding box center [279, 254] width 97 height 231
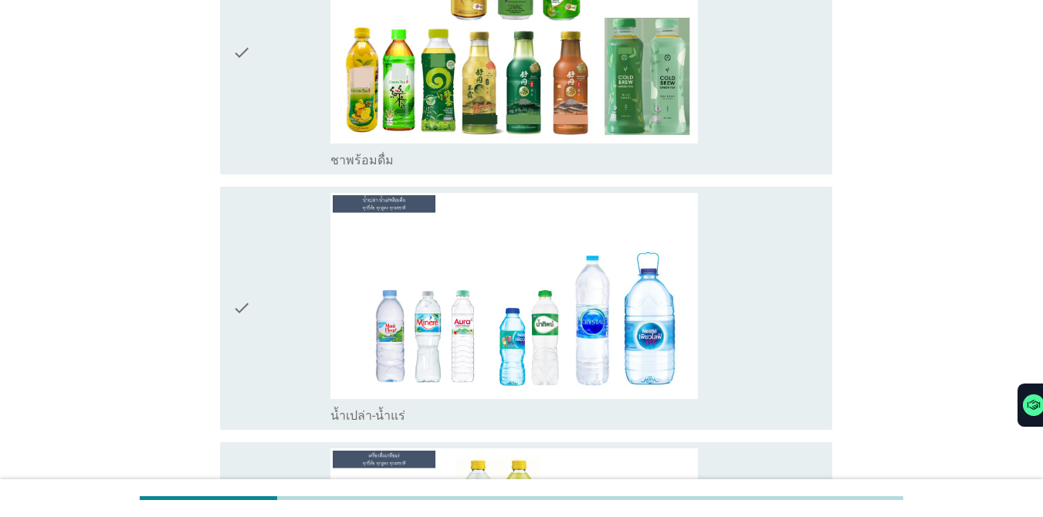
scroll to position [510, 0]
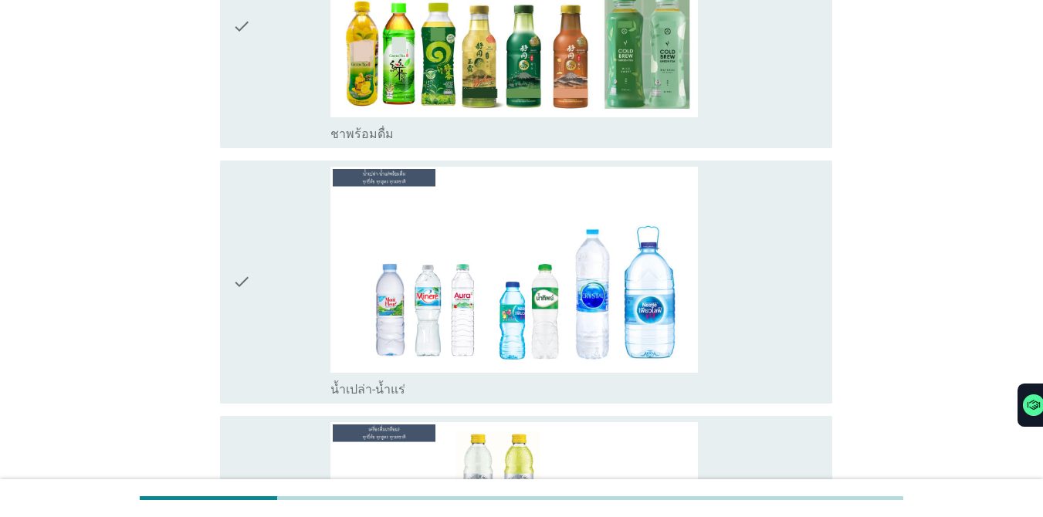
click at [263, 242] on div "check" at bounding box center [281, 282] width 98 height 231
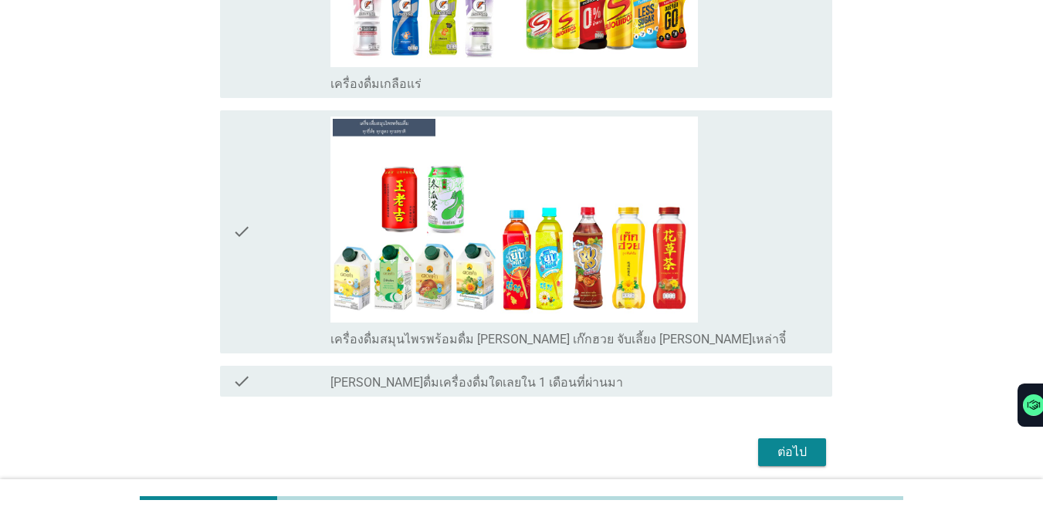
scroll to position [1131, 0]
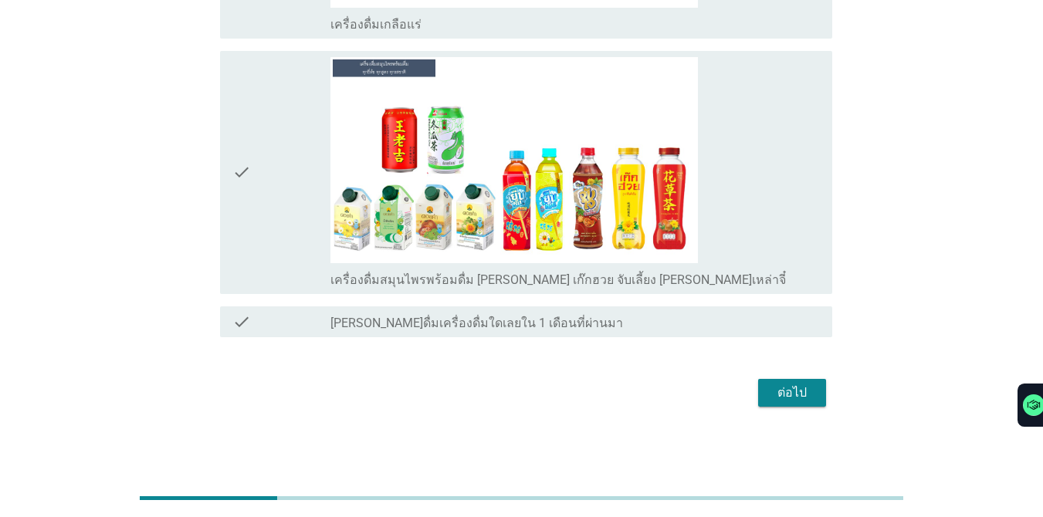
click at [760, 393] on div "ต่อไป" at bounding box center [792, 393] width 43 height 19
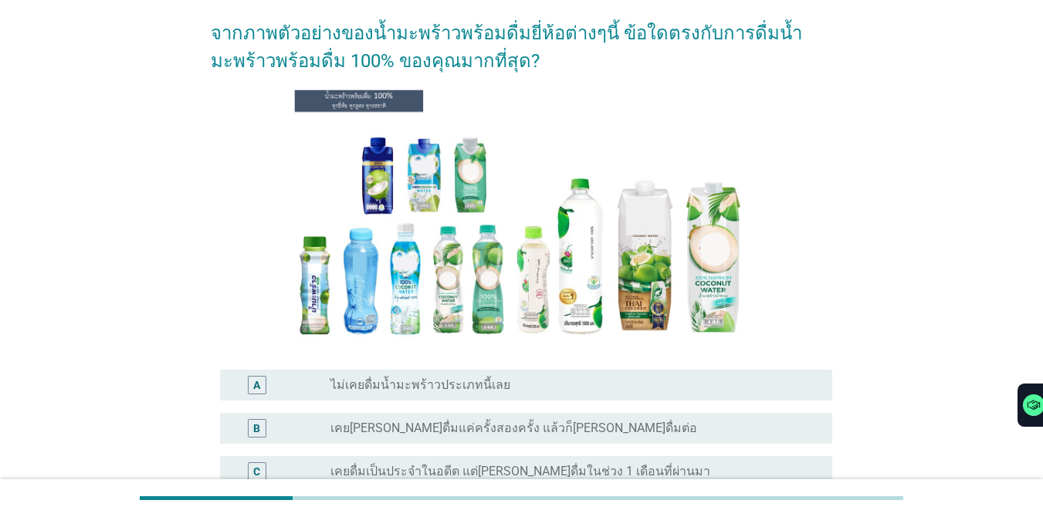
scroll to position [73, 0]
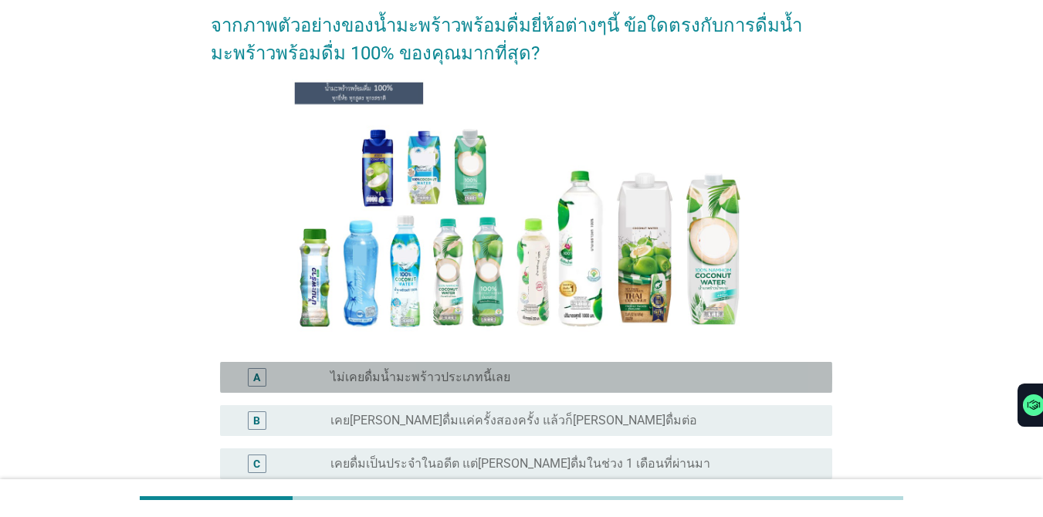
click at [575, 371] on div "radio_button_unchecked ไม่เคยดื่มน้ำมะพร้าวประเภทนี้เลย" at bounding box center [569, 377] width 477 height 15
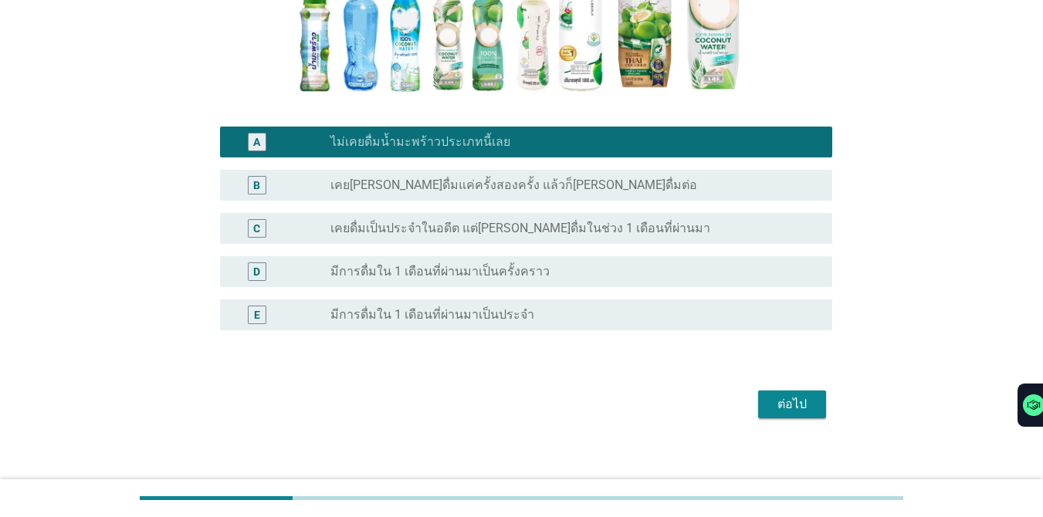
scroll to position [320, 0]
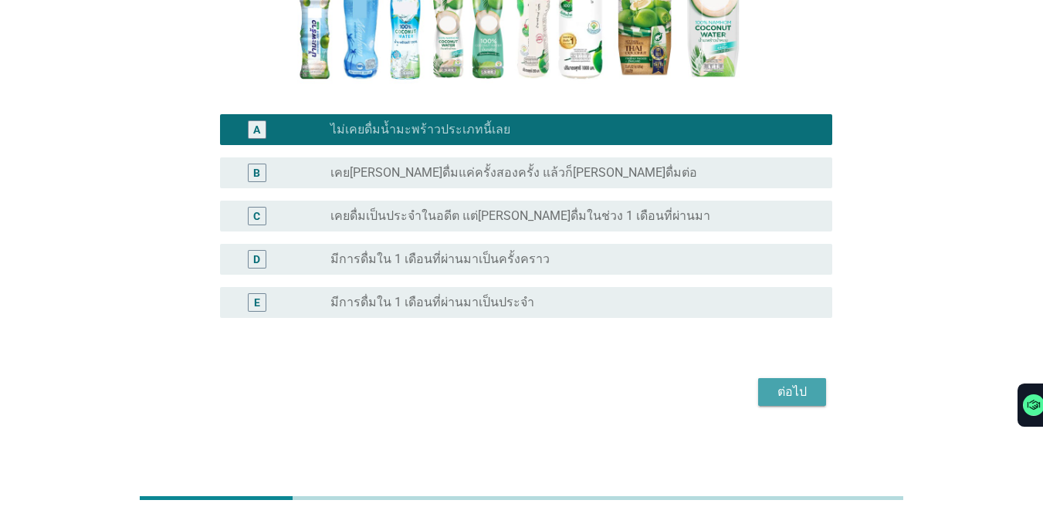
click at [760, 388] on div "ต่อไป" at bounding box center [792, 392] width 43 height 19
